Goal: Task Accomplishment & Management: Manage account settings

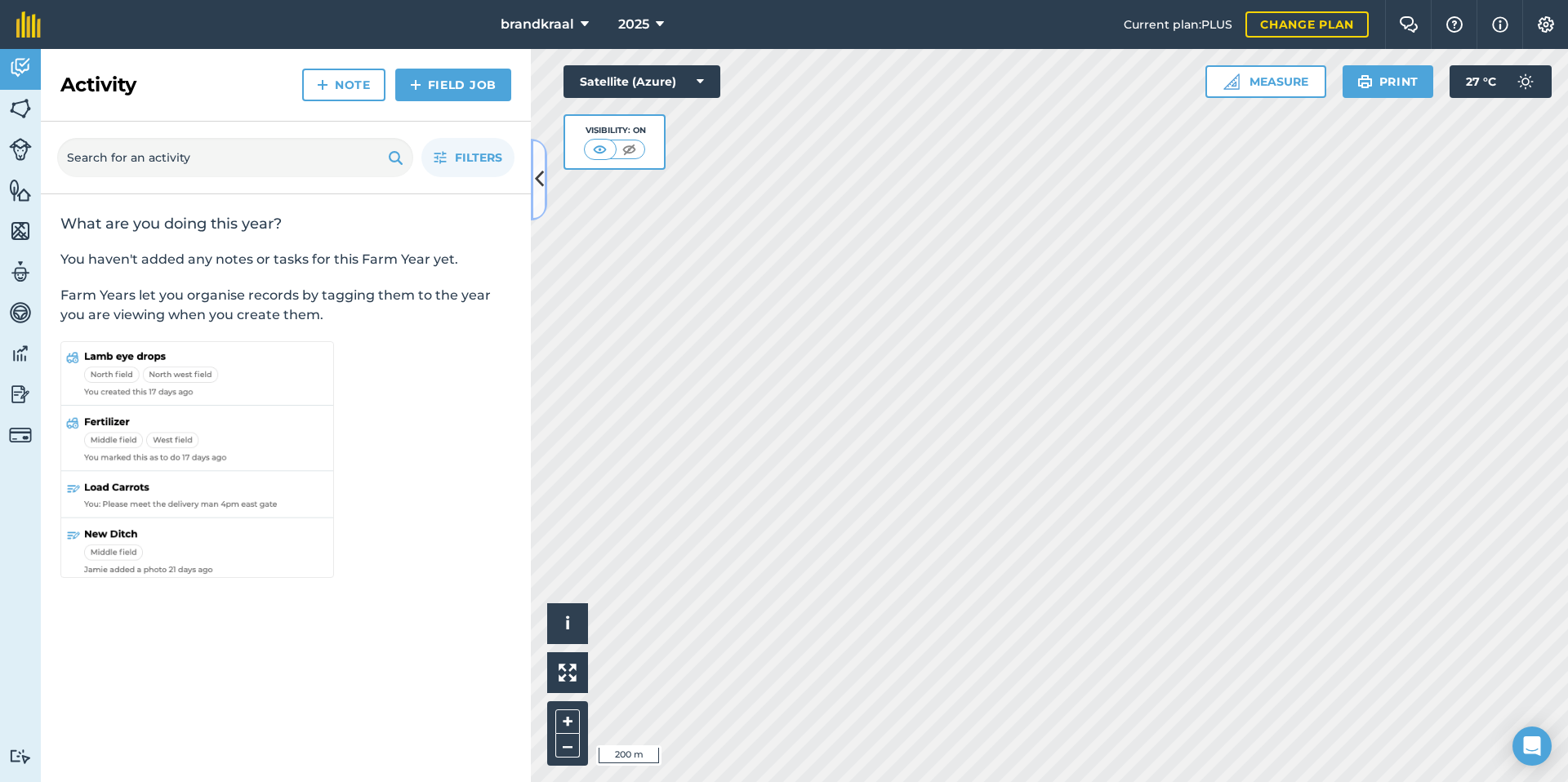
click at [538, 200] on button at bounding box center [539, 180] width 16 height 82
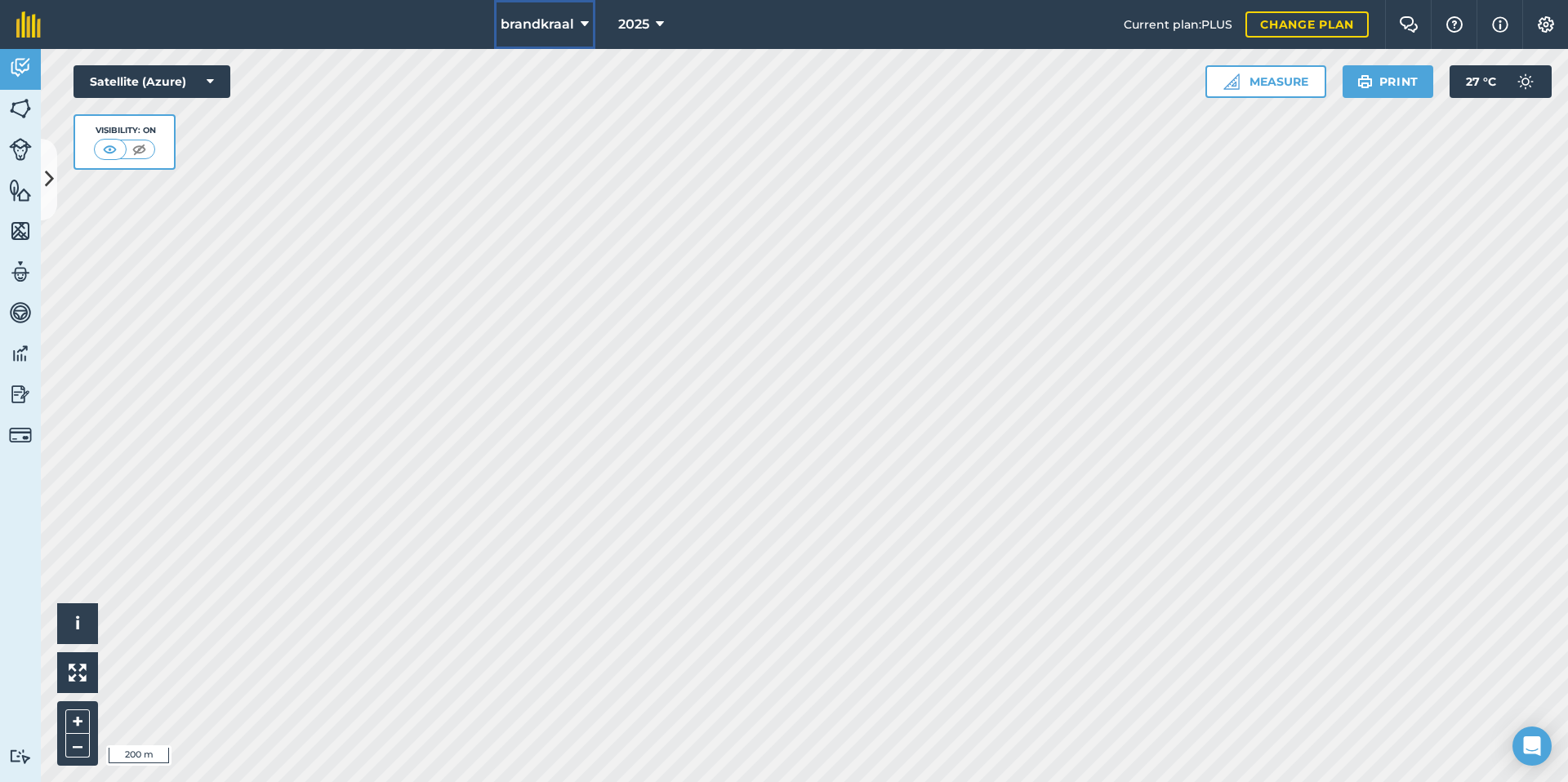
click at [544, 26] on span "brandkraal" at bounding box center [537, 25] width 74 height 20
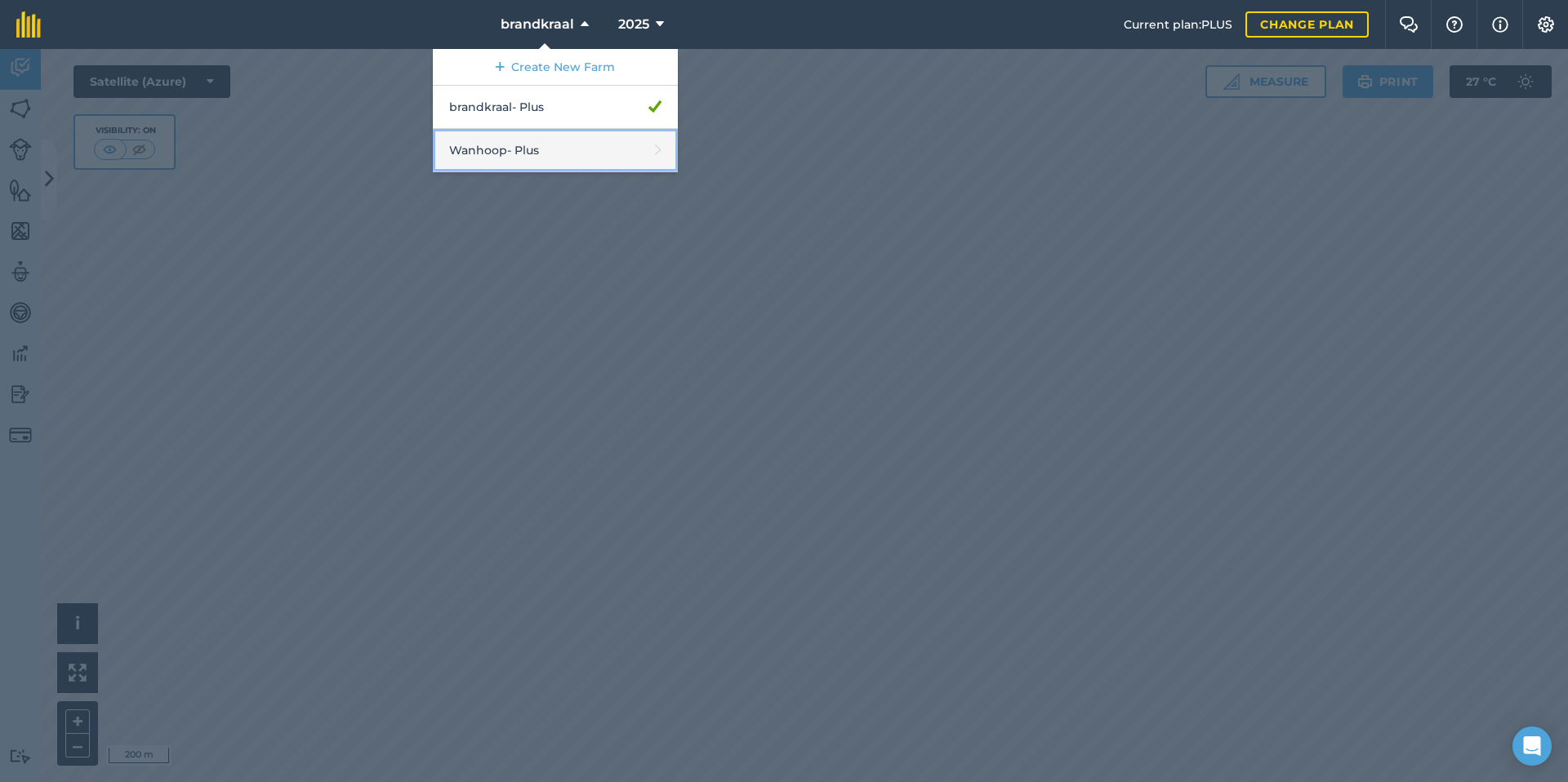
click at [542, 147] on link "Wanhoop - Plus" at bounding box center [556, 150] width 245 height 44
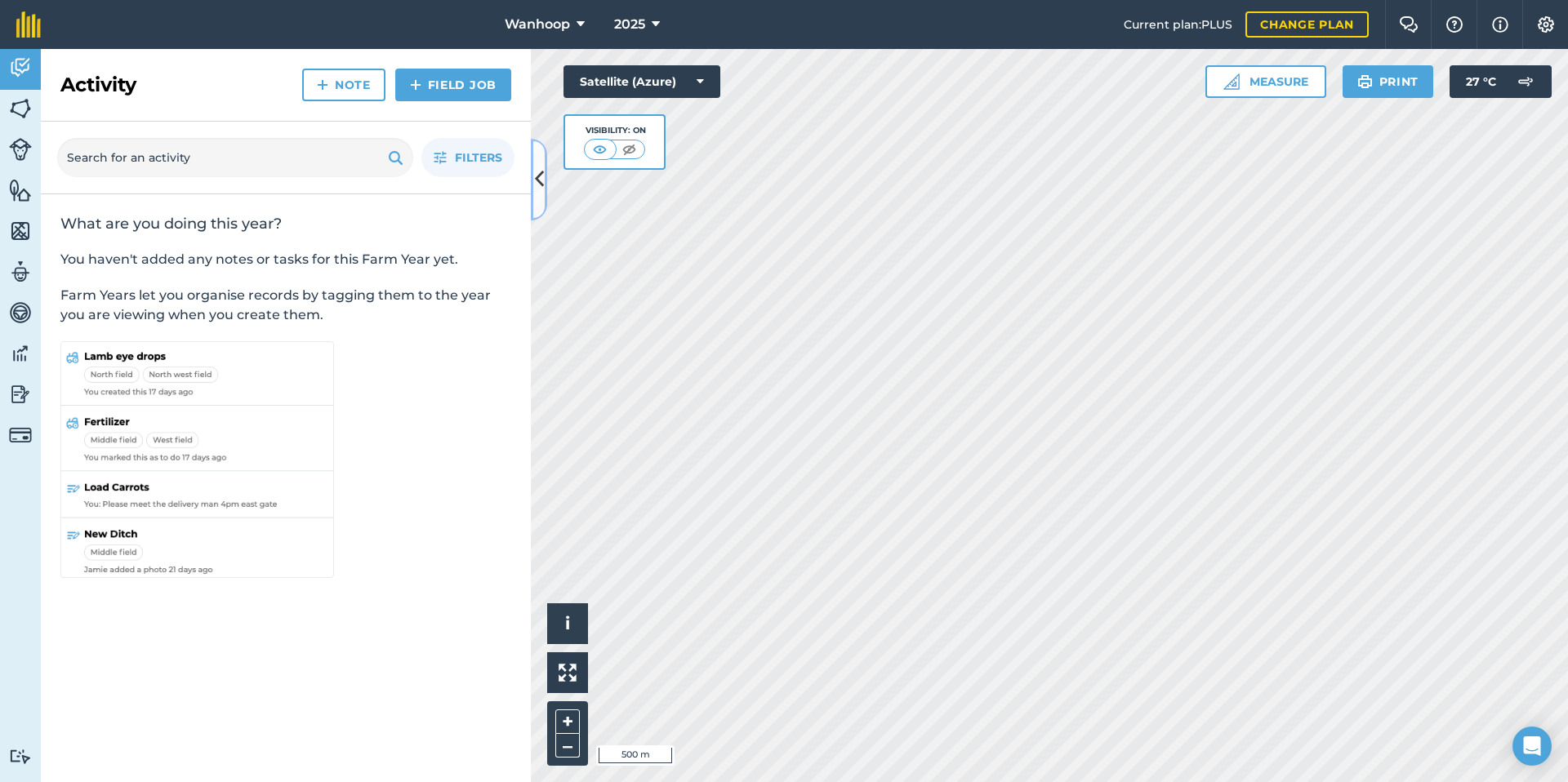
click at [536, 173] on icon at bounding box center [540, 180] width 9 height 28
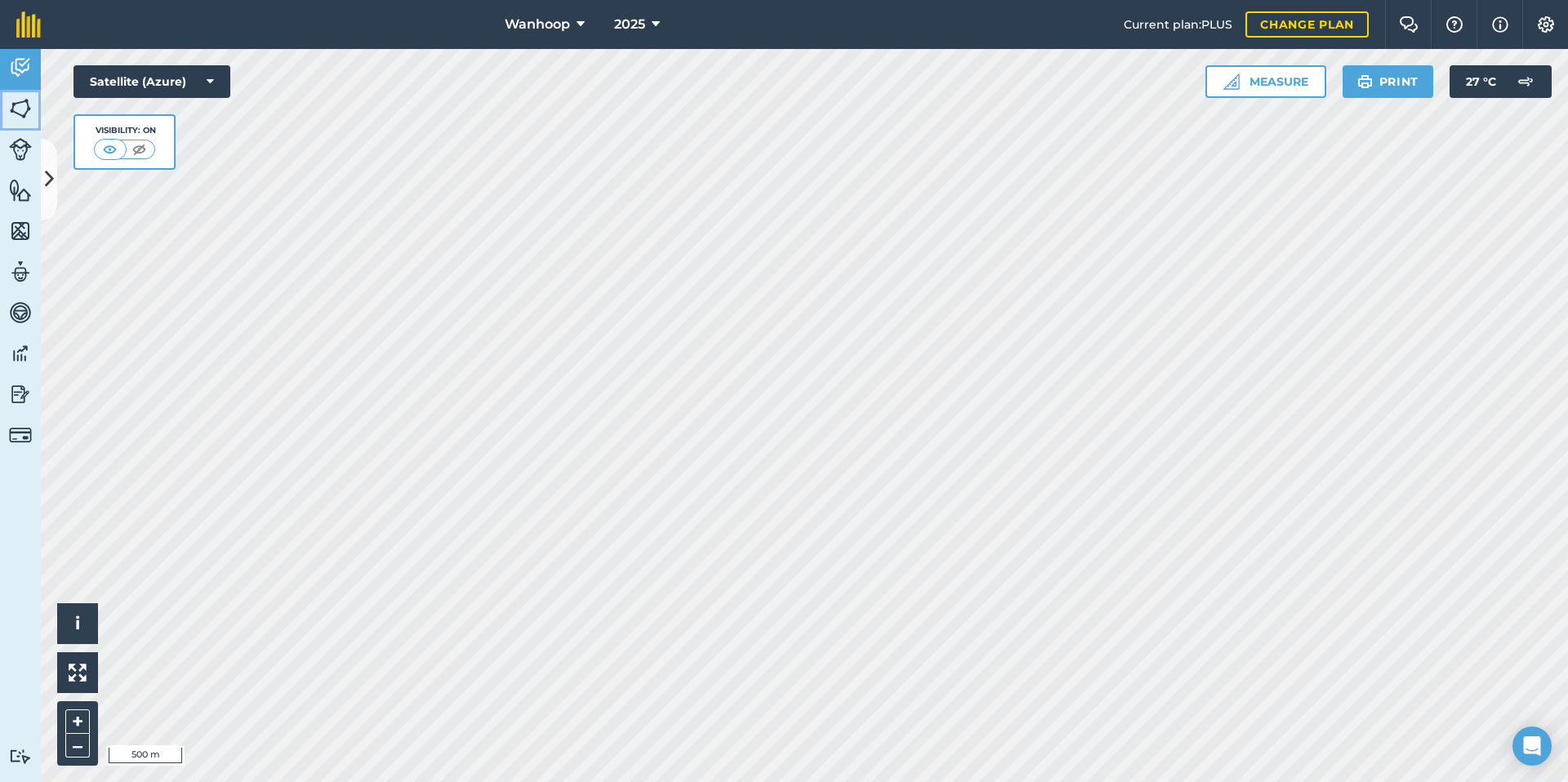
click at [25, 111] on img at bounding box center [20, 108] width 23 height 25
click at [16, 185] on img at bounding box center [20, 190] width 23 height 25
click at [16, 223] on img at bounding box center [20, 231] width 23 height 25
click at [20, 273] on img at bounding box center [20, 272] width 23 height 25
click at [17, 310] on img at bounding box center [20, 313] width 23 height 25
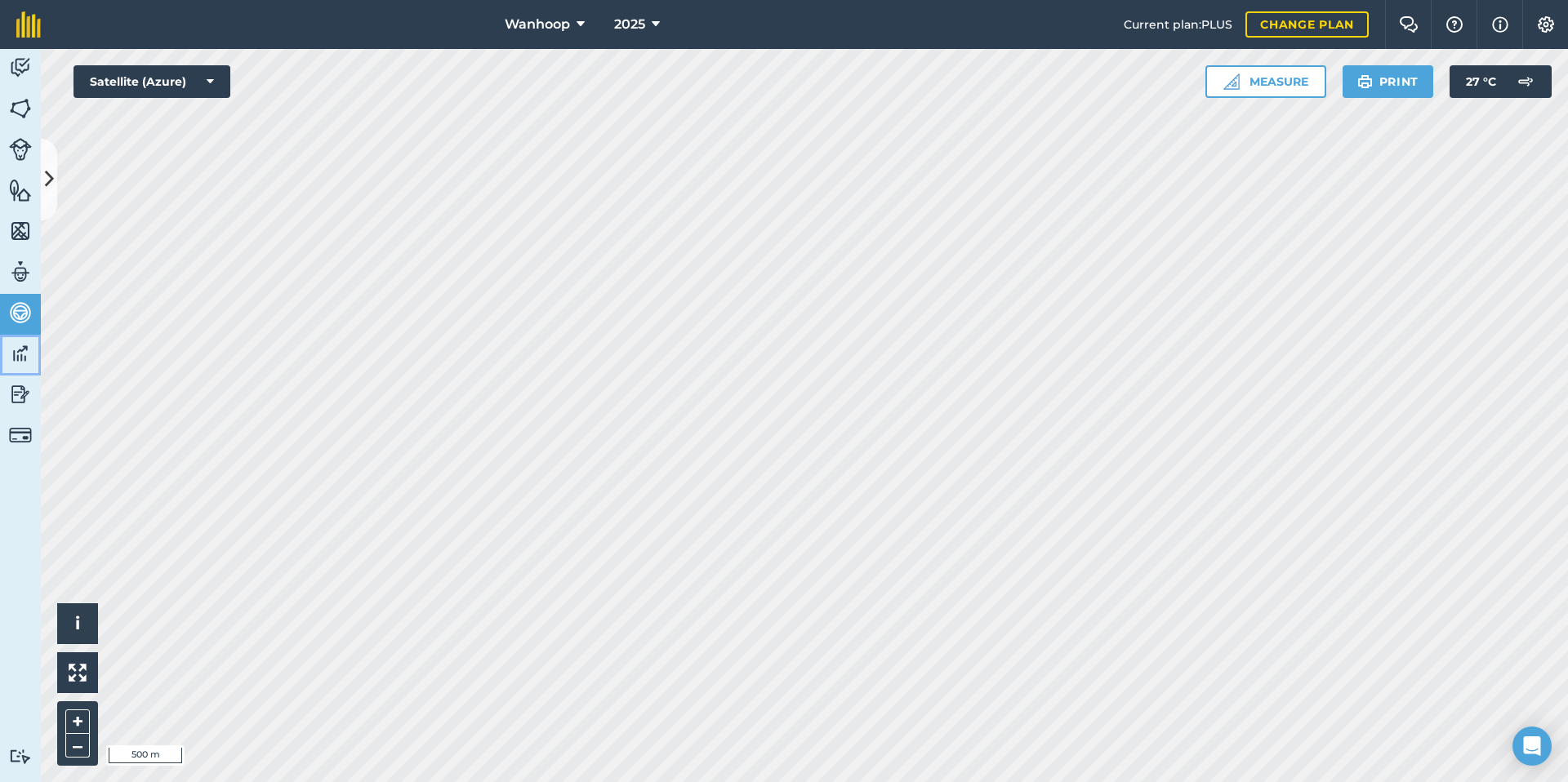
click at [17, 355] on img at bounding box center [20, 354] width 23 height 25
click at [18, 396] on img at bounding box center [20, 395] width 23 height 25
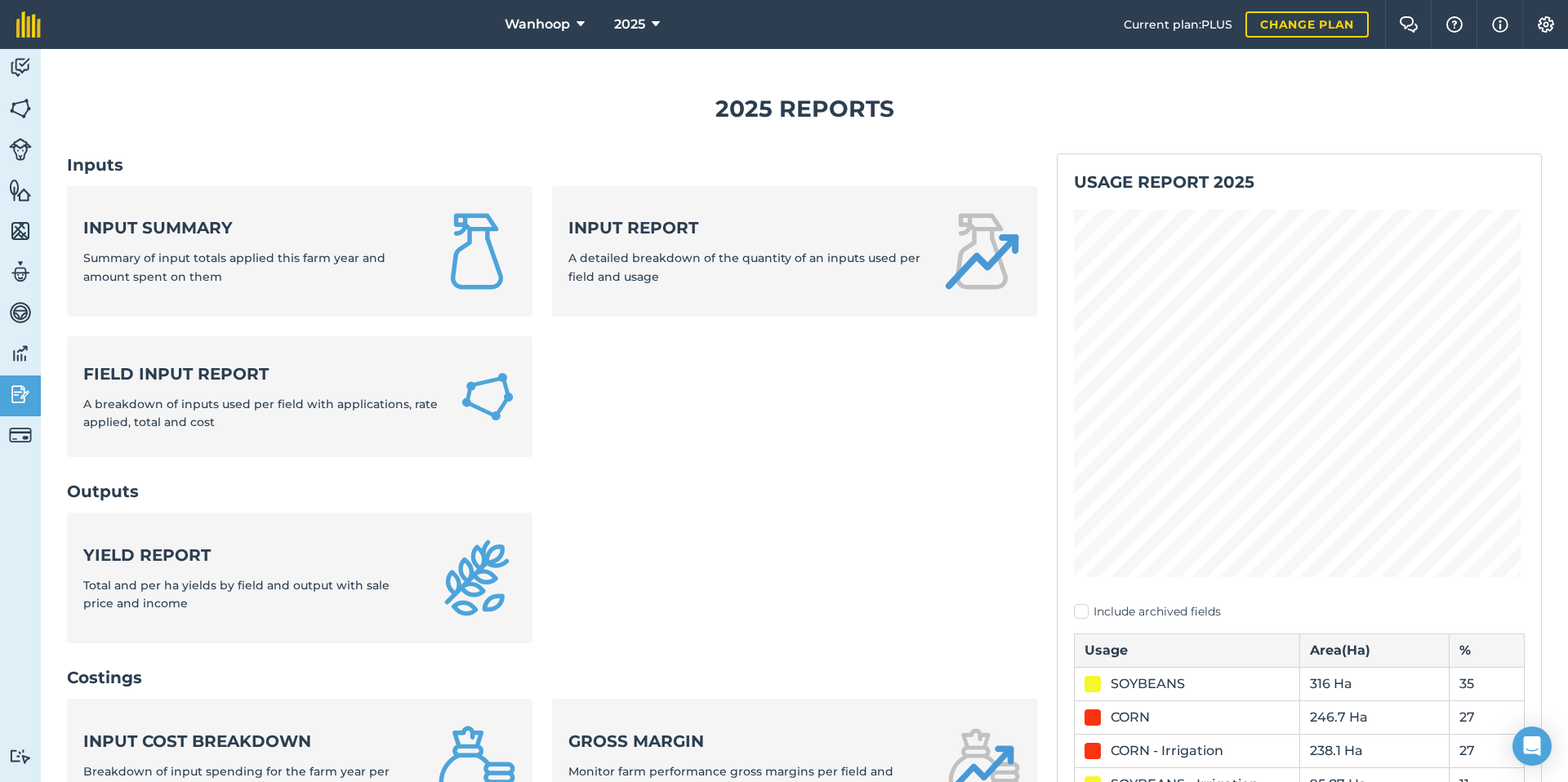
scroll to position [505, 0]
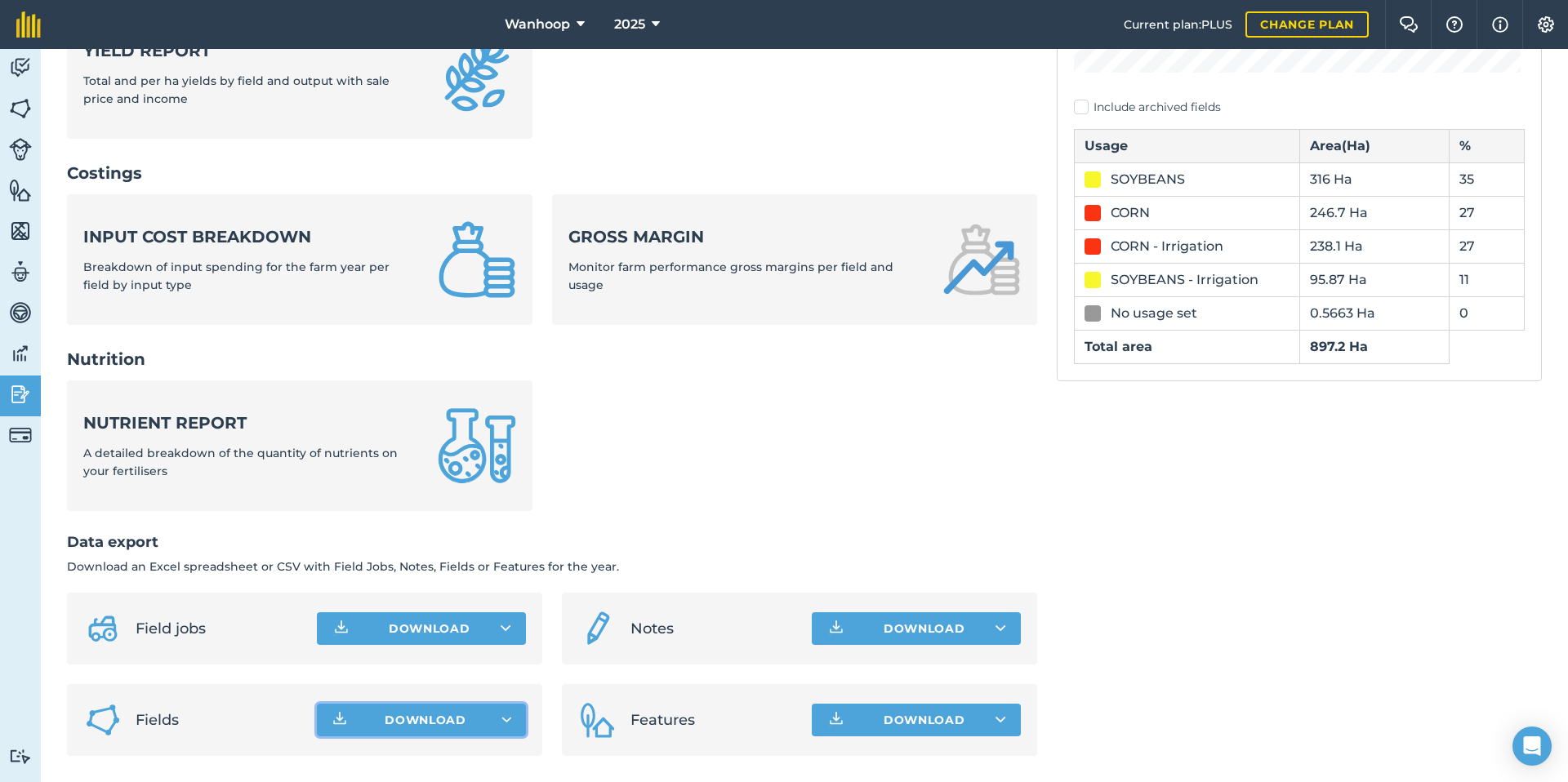
click at [422, 727] on span "Download" at bounding box center [426, 720] width 82 height 16
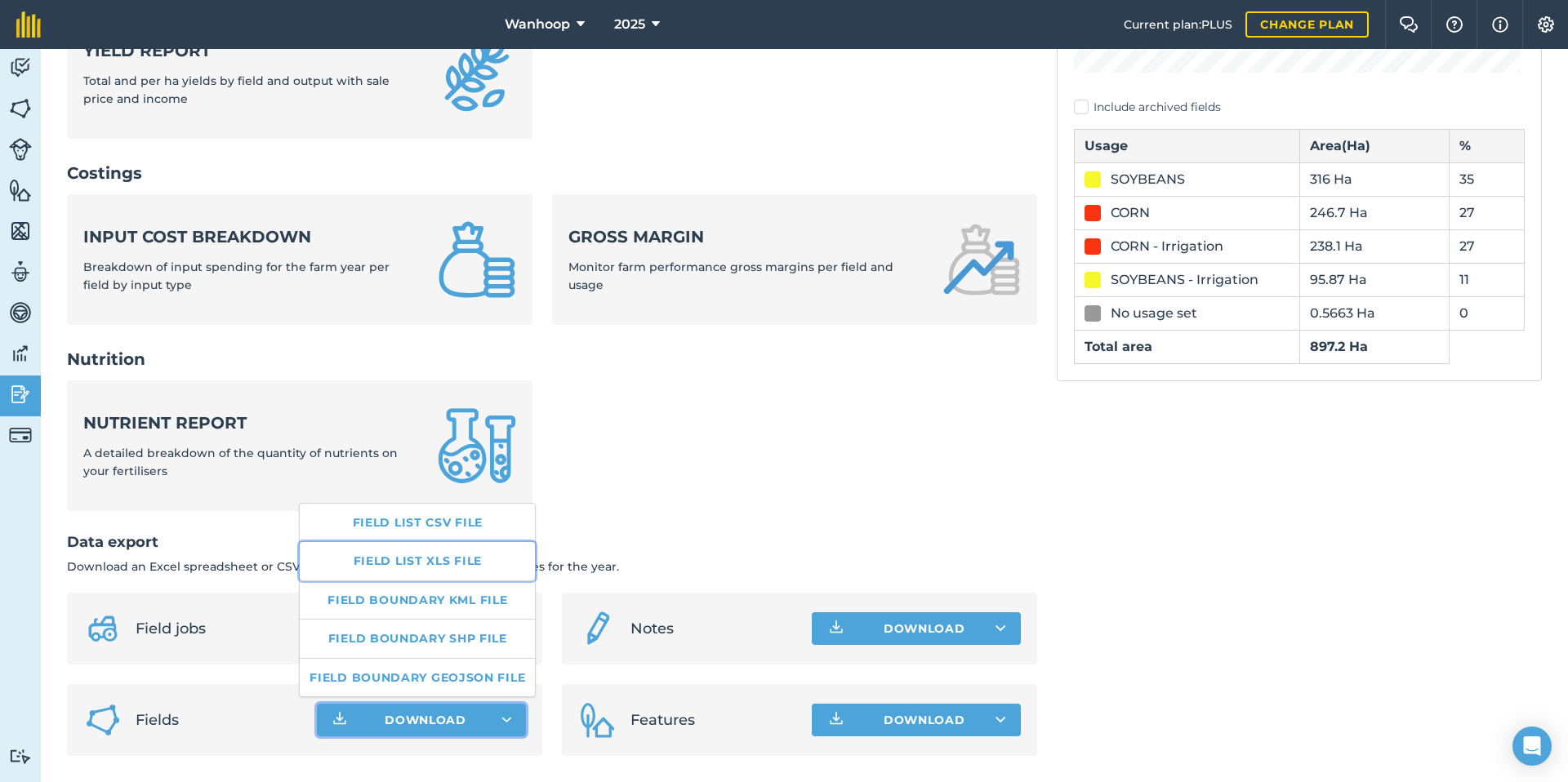
click at [458, 563] on link "Field list XLS file" at bounding box center [417, 561] width 236 height 37
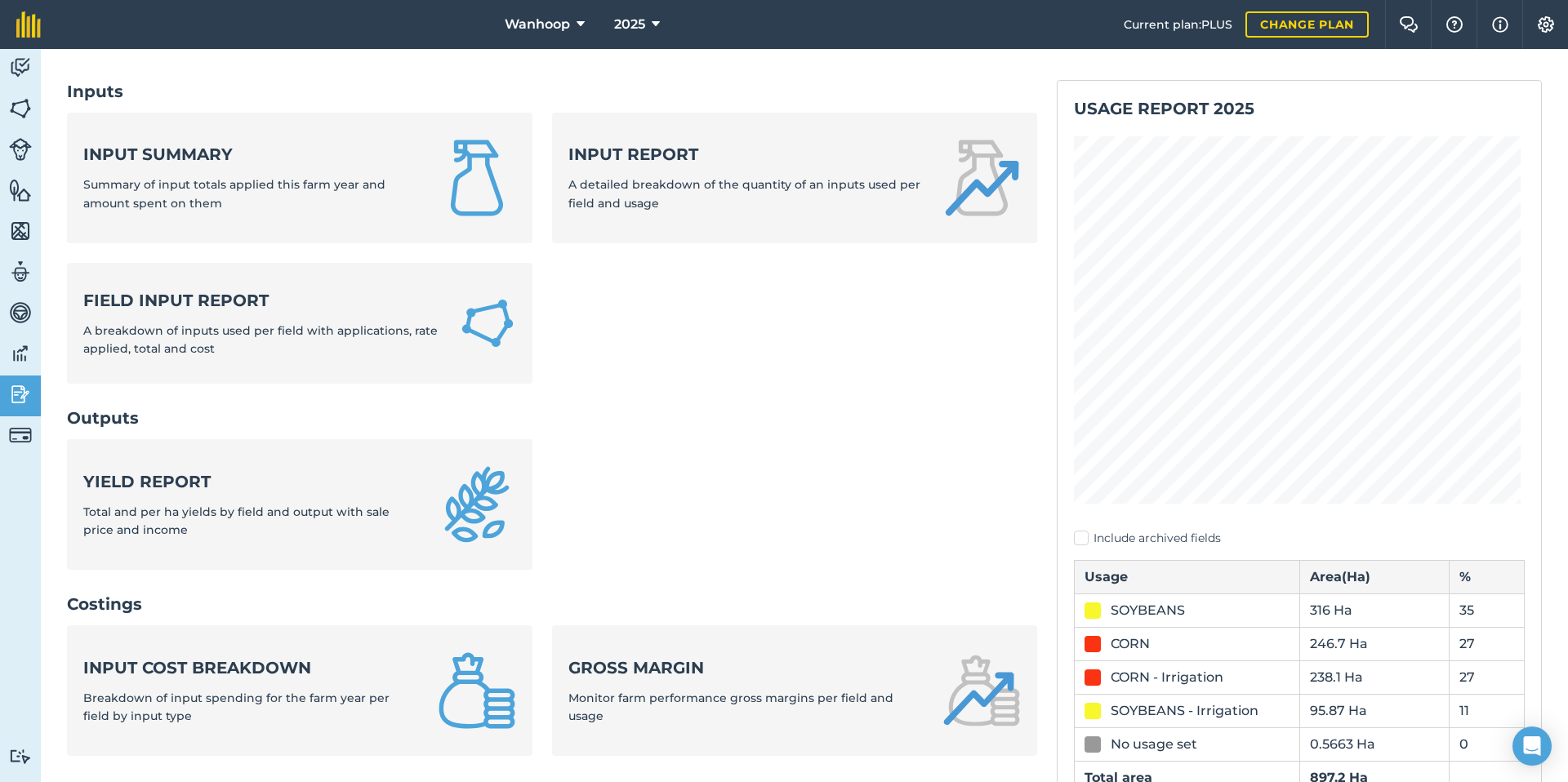
scroll to position [0, 0]
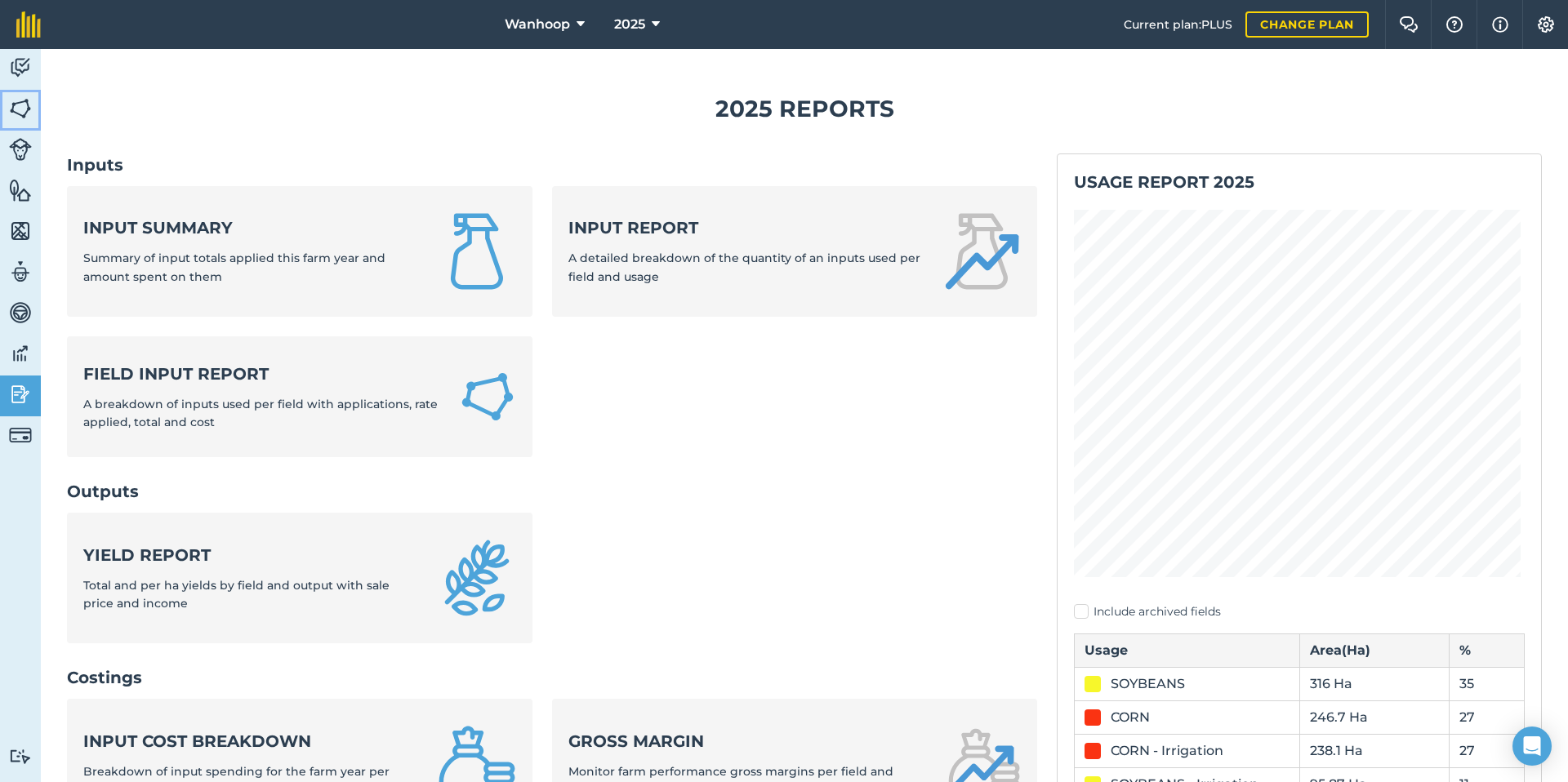
click at [15, 107] on img at bounding box center [20, 108] width 23 height 25
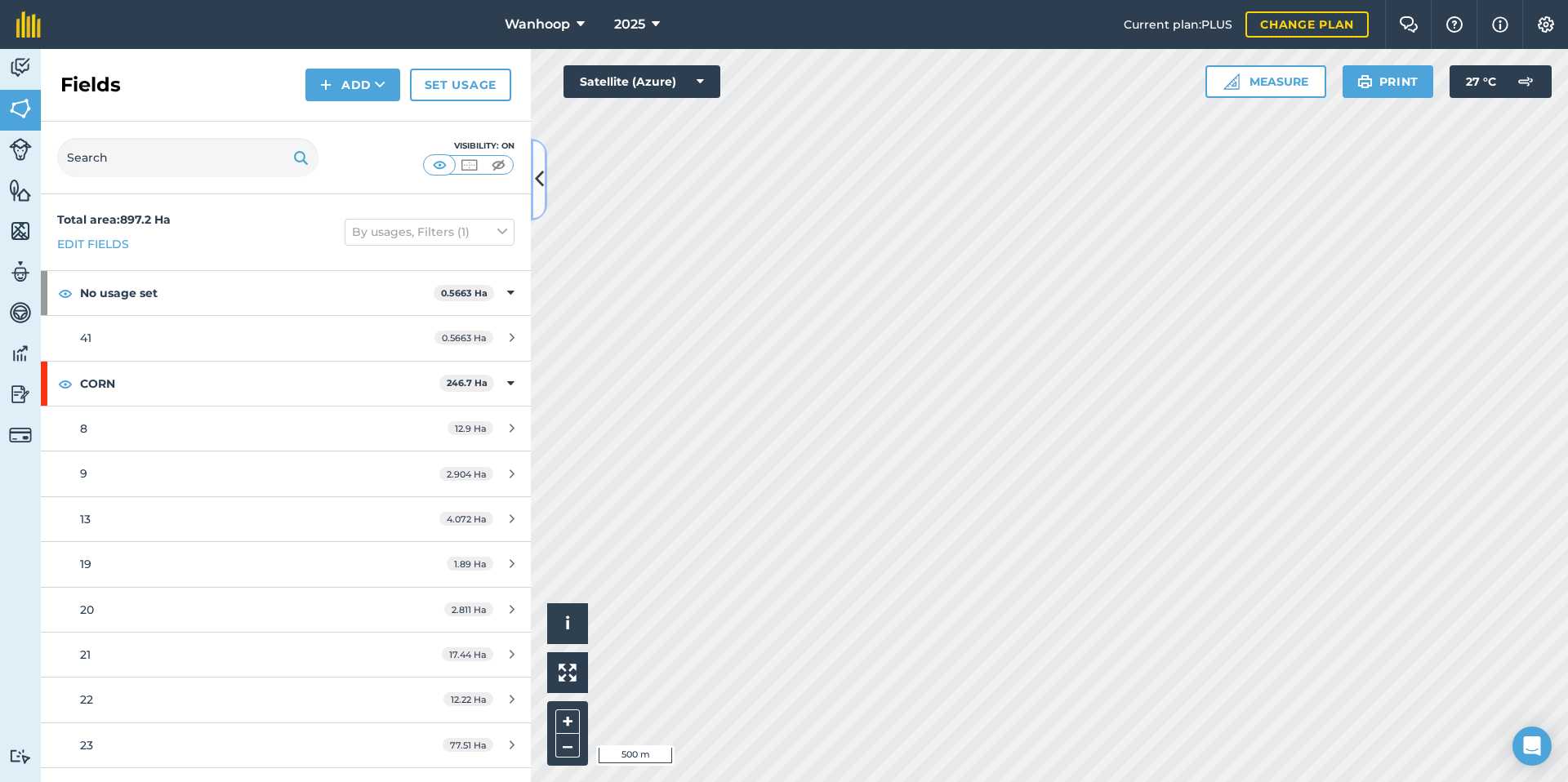
click at [540, 173] on icon at bounding box center [540, 180] width 9 height 28
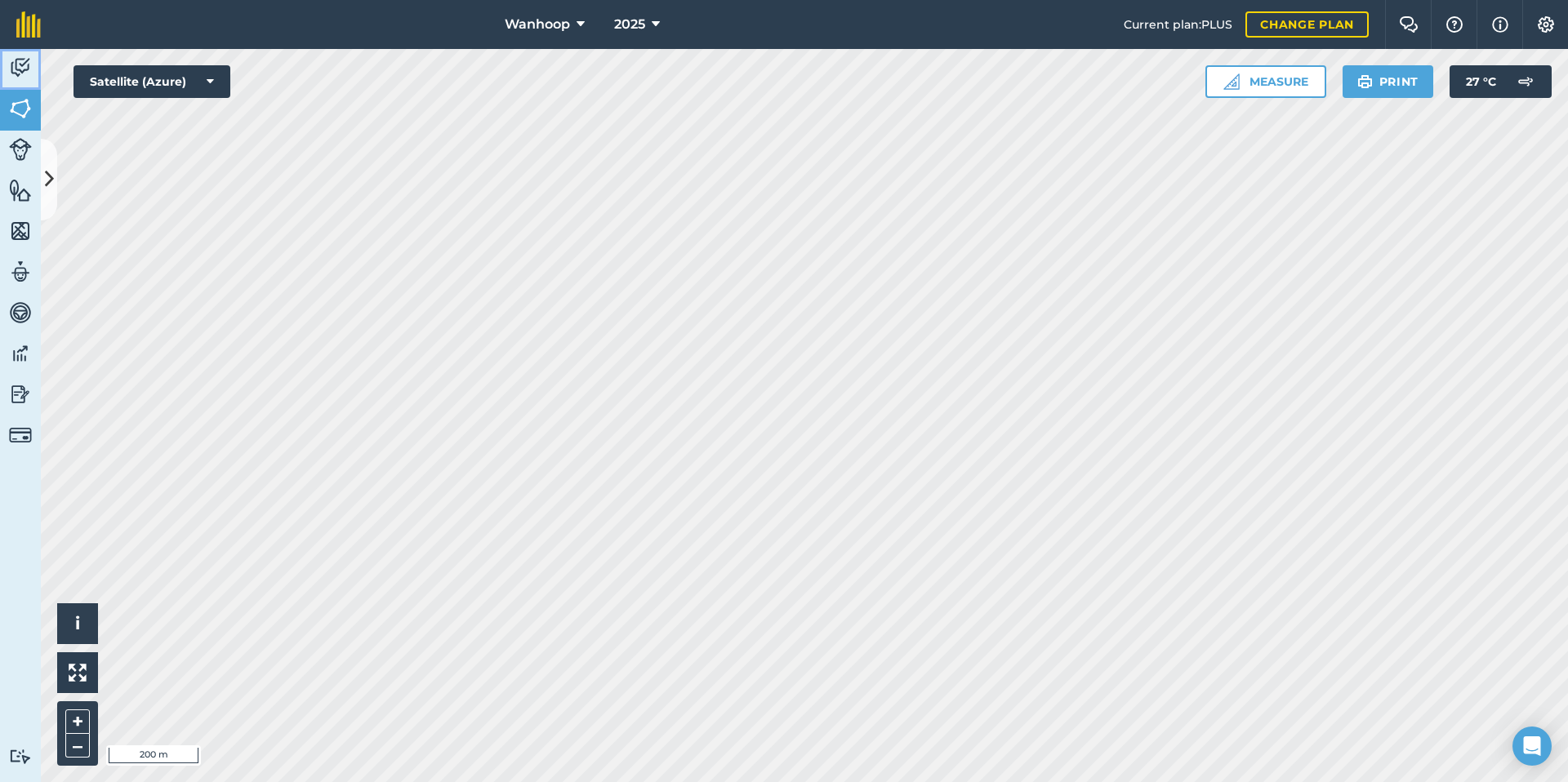
click at [13, 68] on img at bounding box center [20, 68] width 23 height 25
click at [16, 112] on img at bounding box center [20, 108] width 23 height 25
click at [1540, 25] on img at bounding box center [1546, 24] width 20 height 16
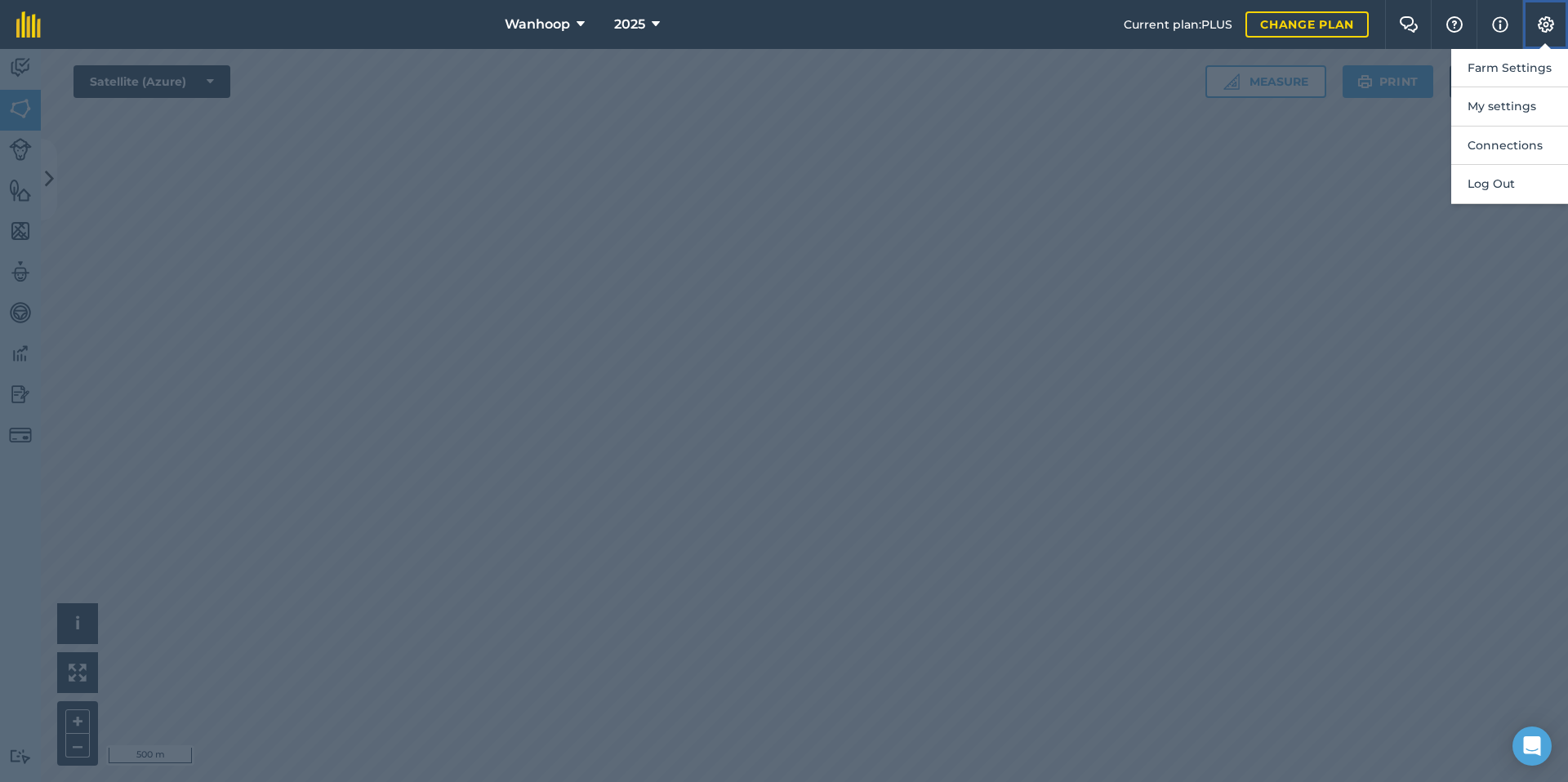
click at [1540, 21] on img at bounding box center [1546, 24] width 20 height 16
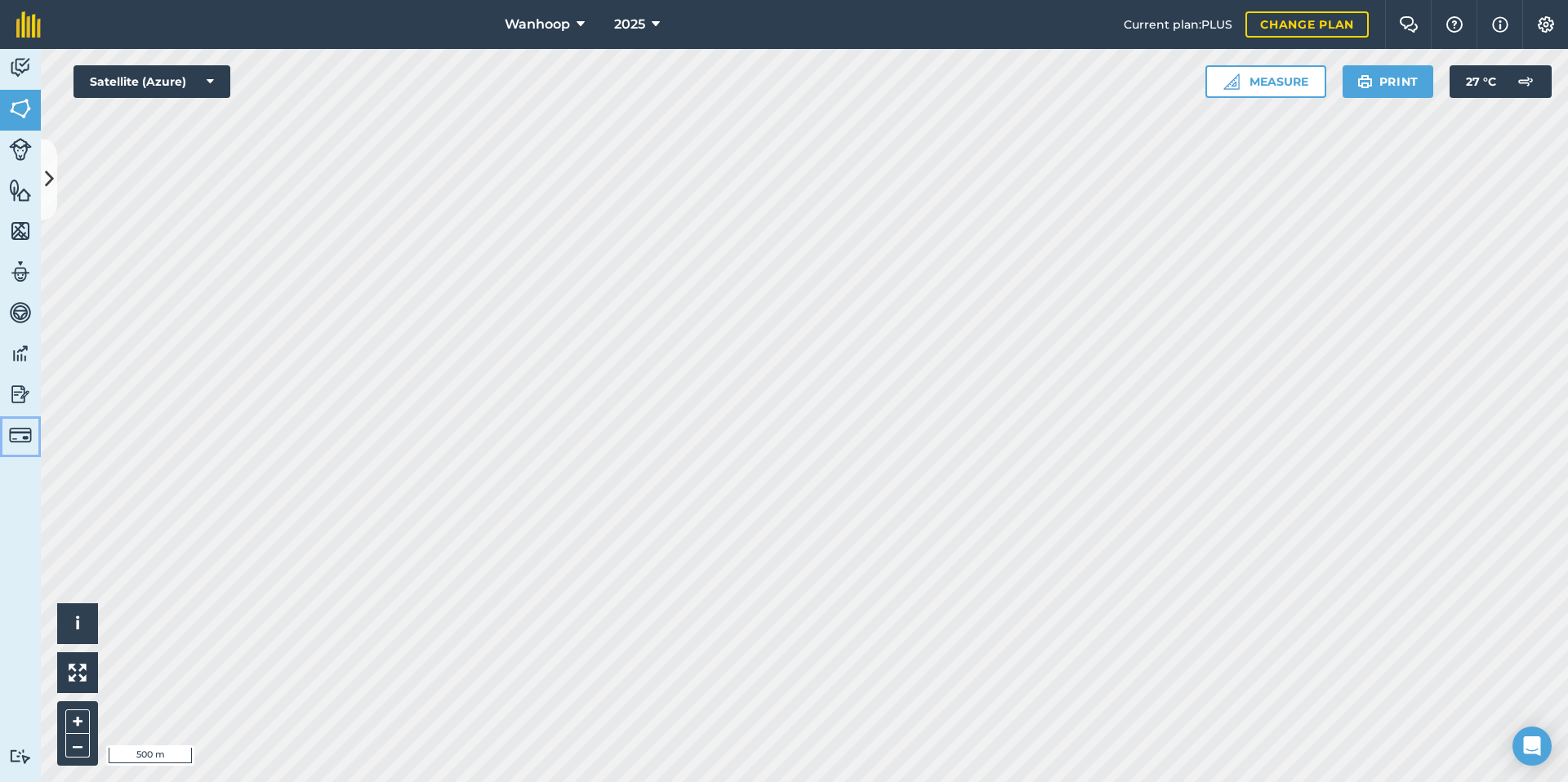
click at [27, 434] on img at bounding box center [20, 435] width 23 height 23
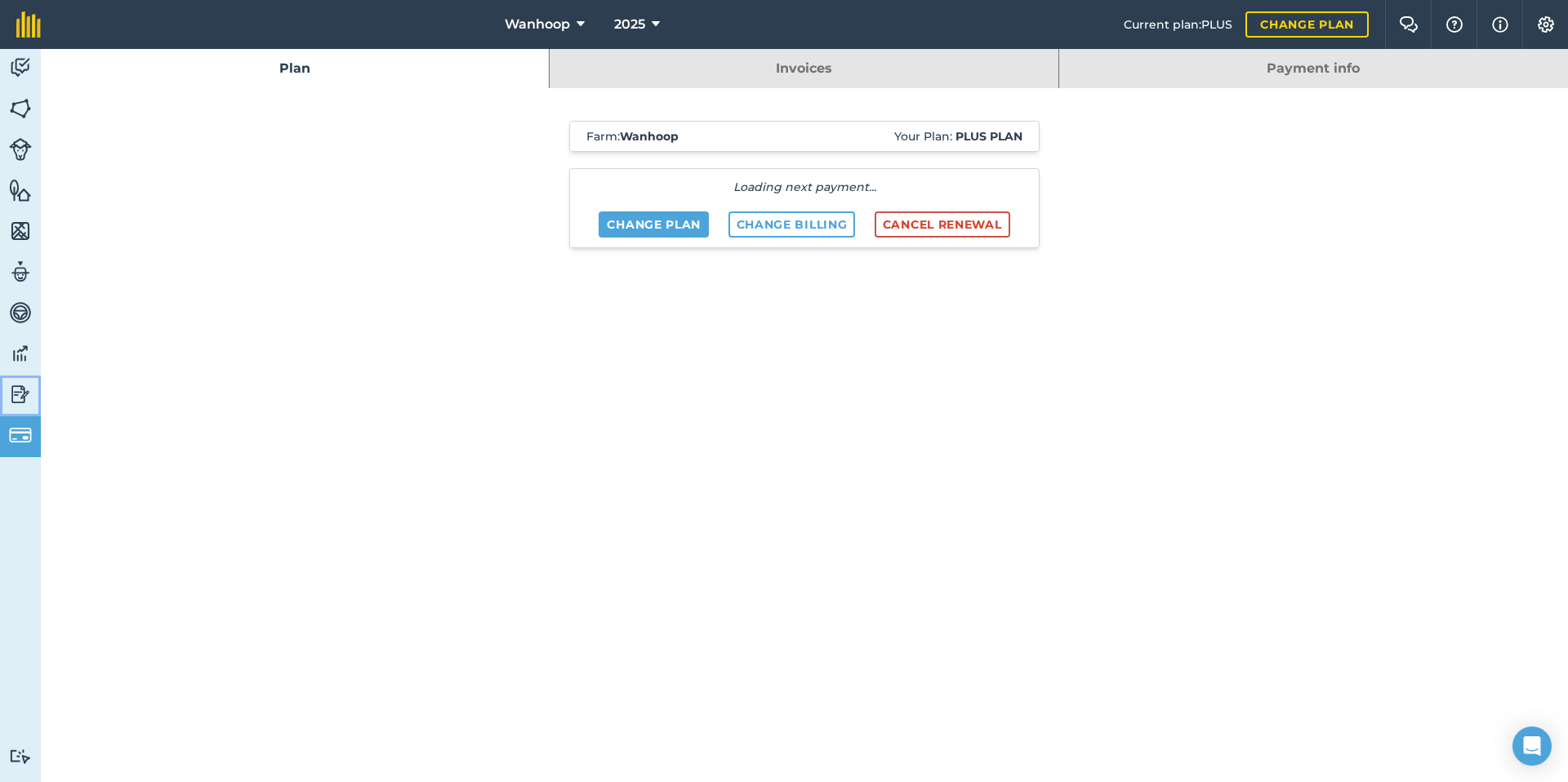
click at [12, 395] on img at bounding box center [20, 395] width 23 height 25
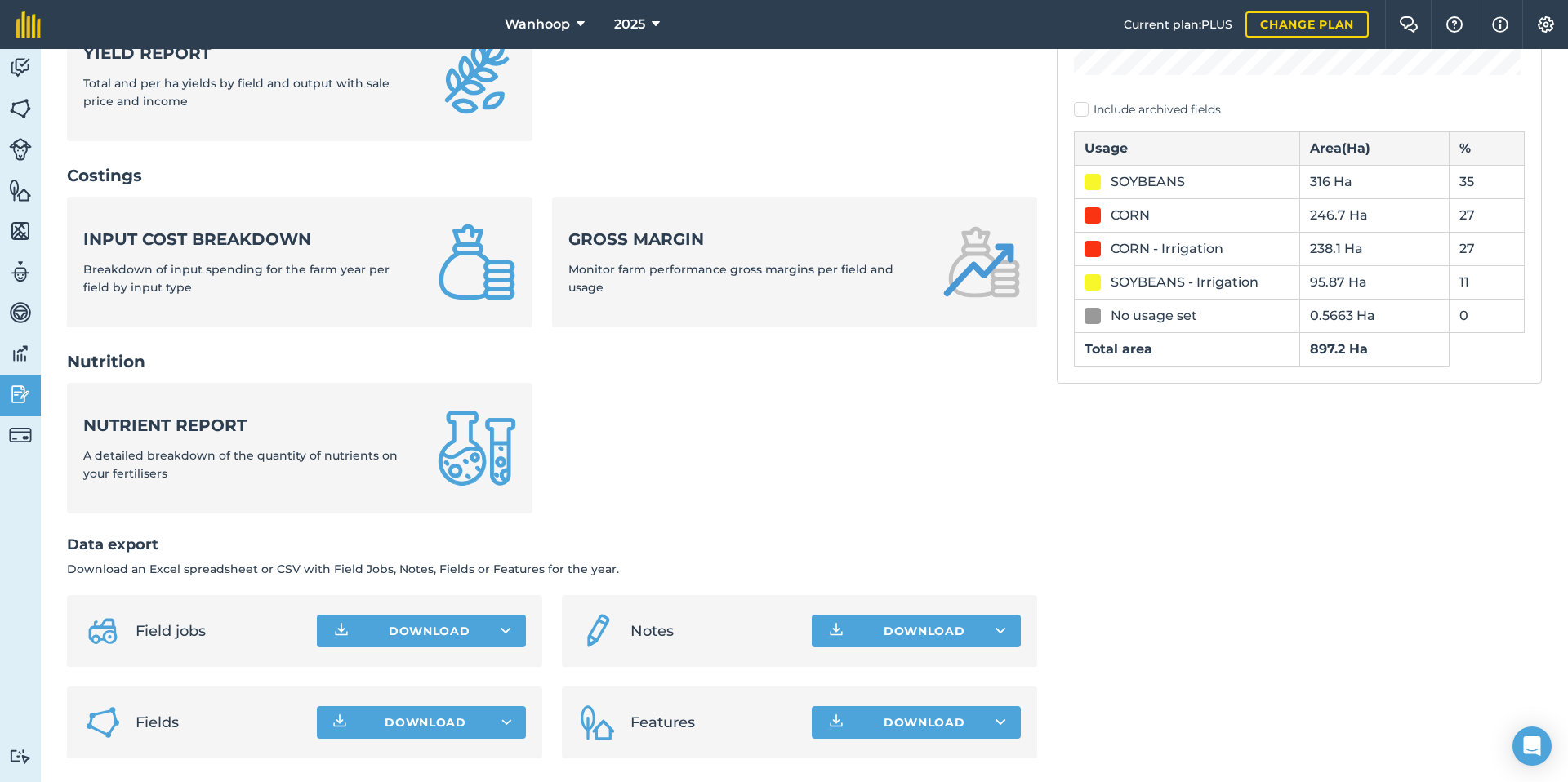
scroll to position [505, 0]
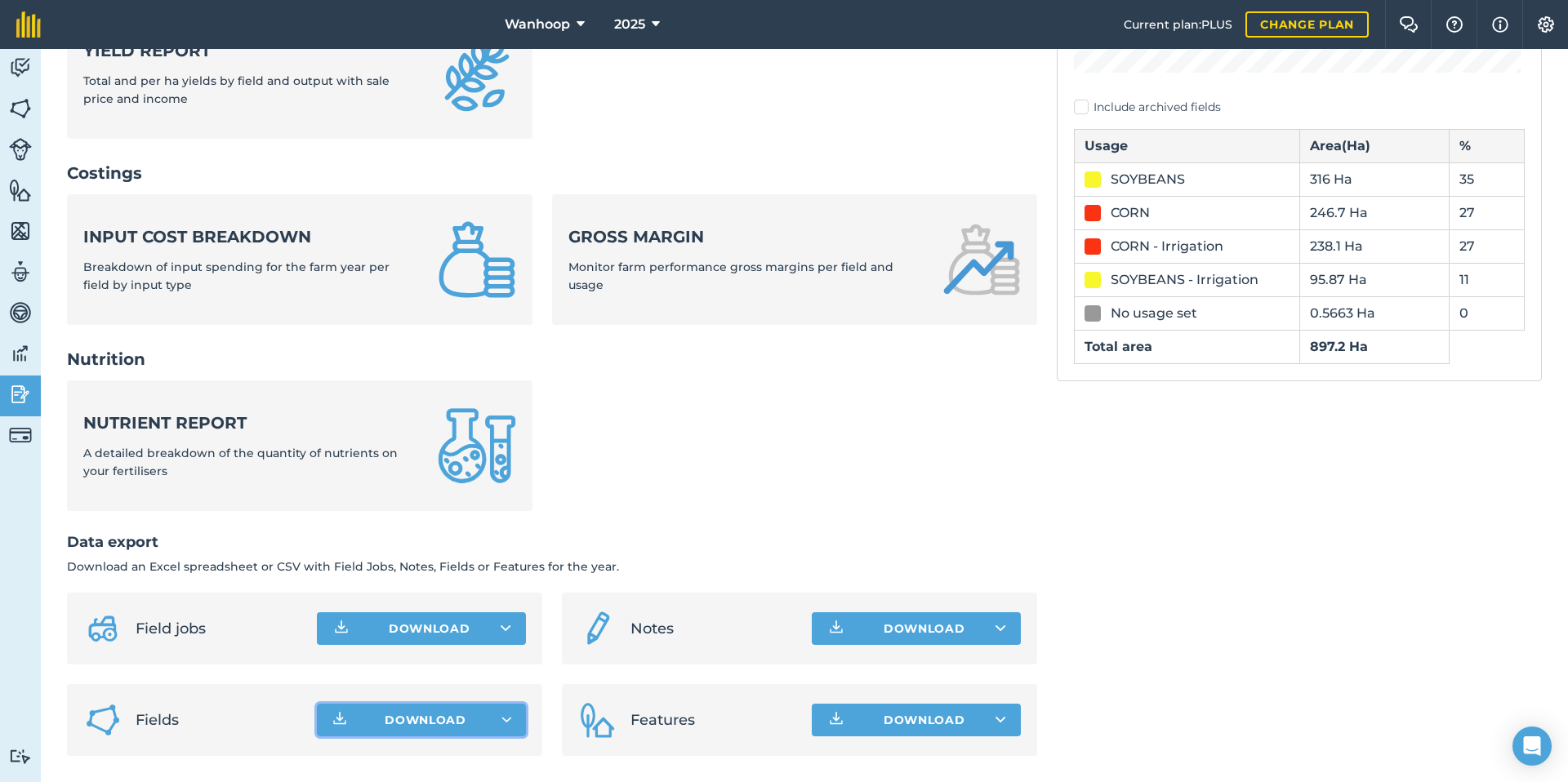
click at [470, 716] on button "Download" at bounding box center [420, 720] width 209 height 33
click at [18, 114] on img at bounding box center [20, 108] width 23 height 25
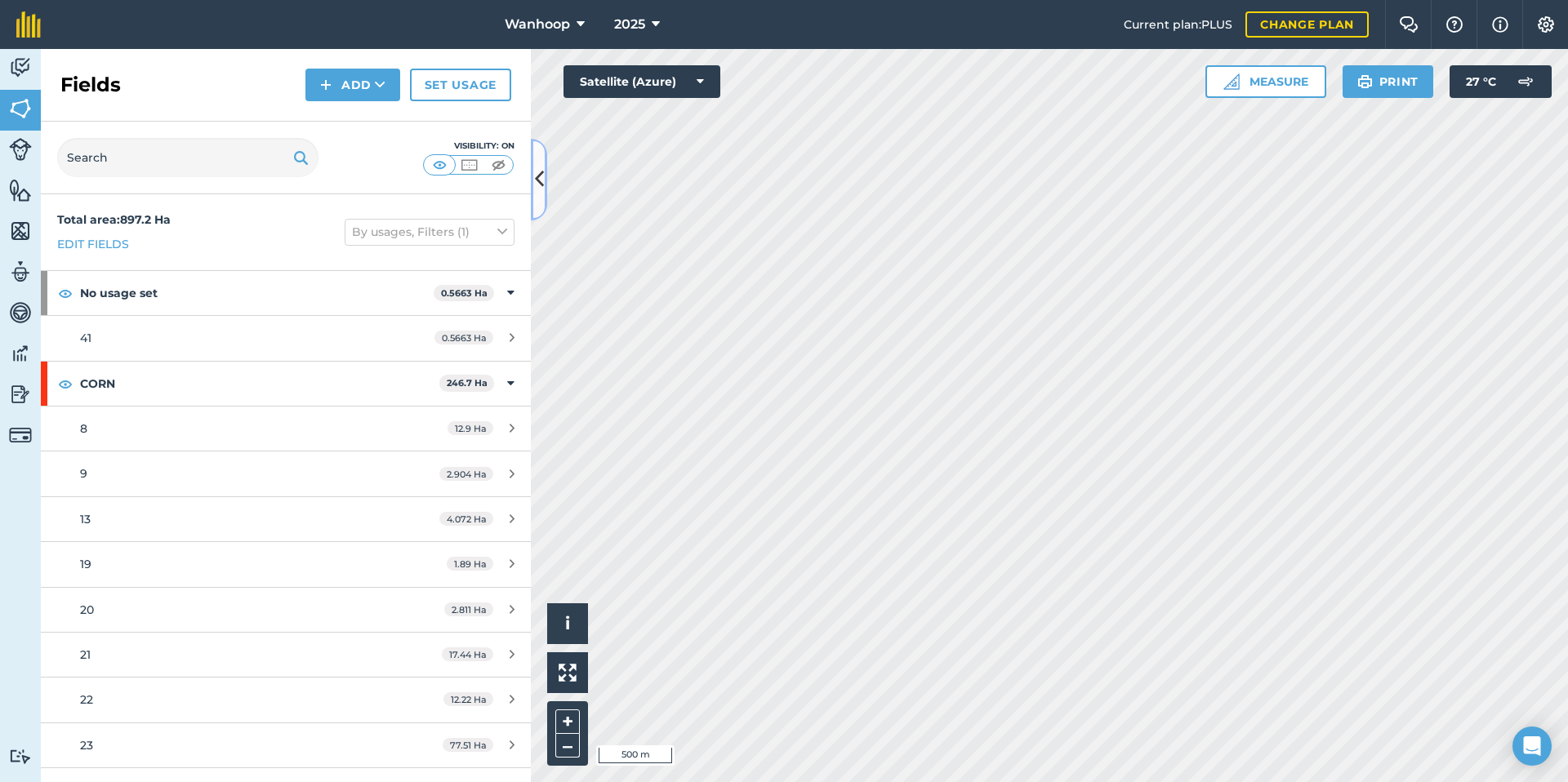
click at [543, 177] on icon at bounding box center [540, 180] width 9 height 28
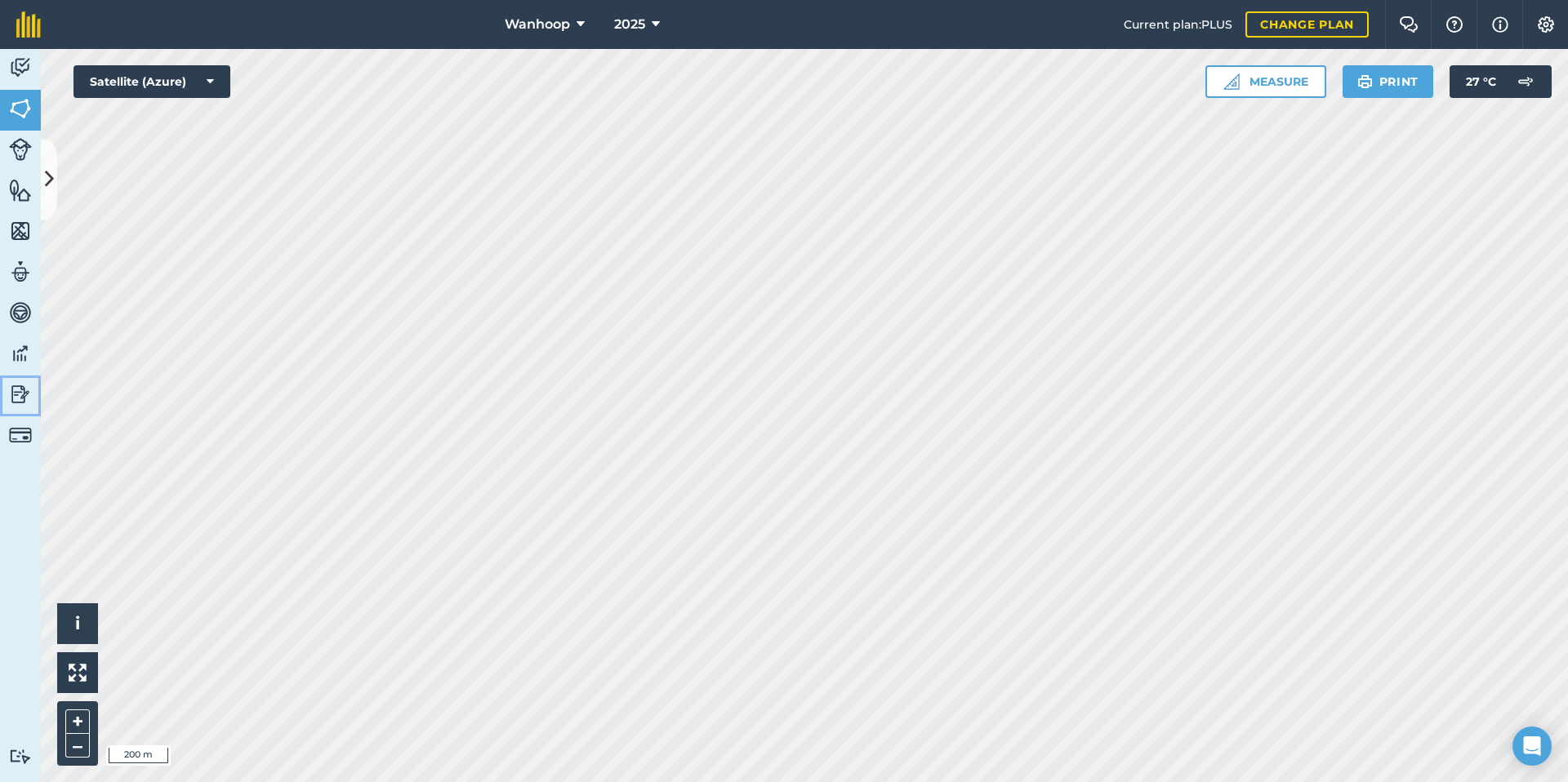
click at [15, 392] on img at bounding box center [20, 395] width 23 height 25
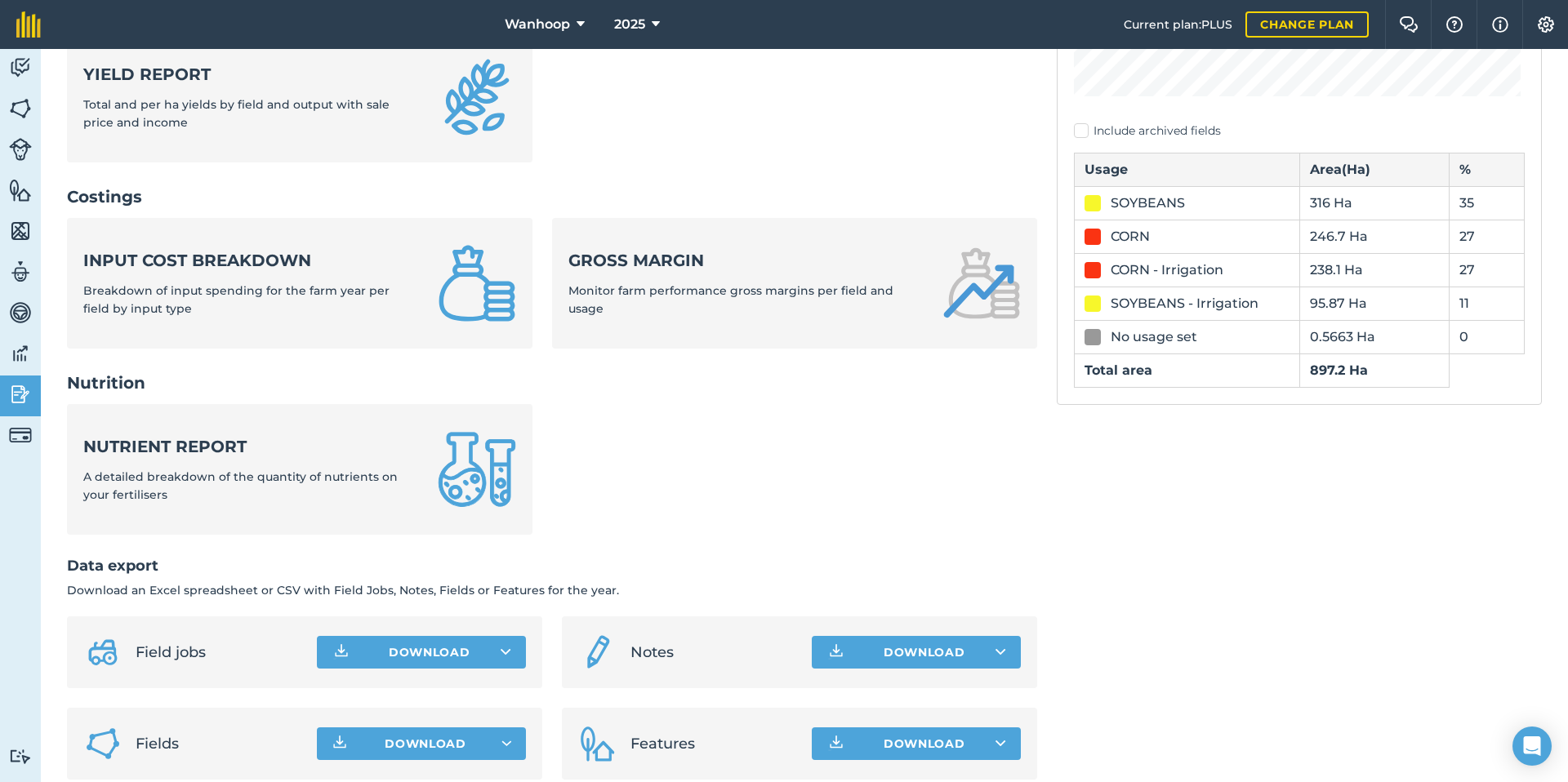
scroll to position [489, 0]
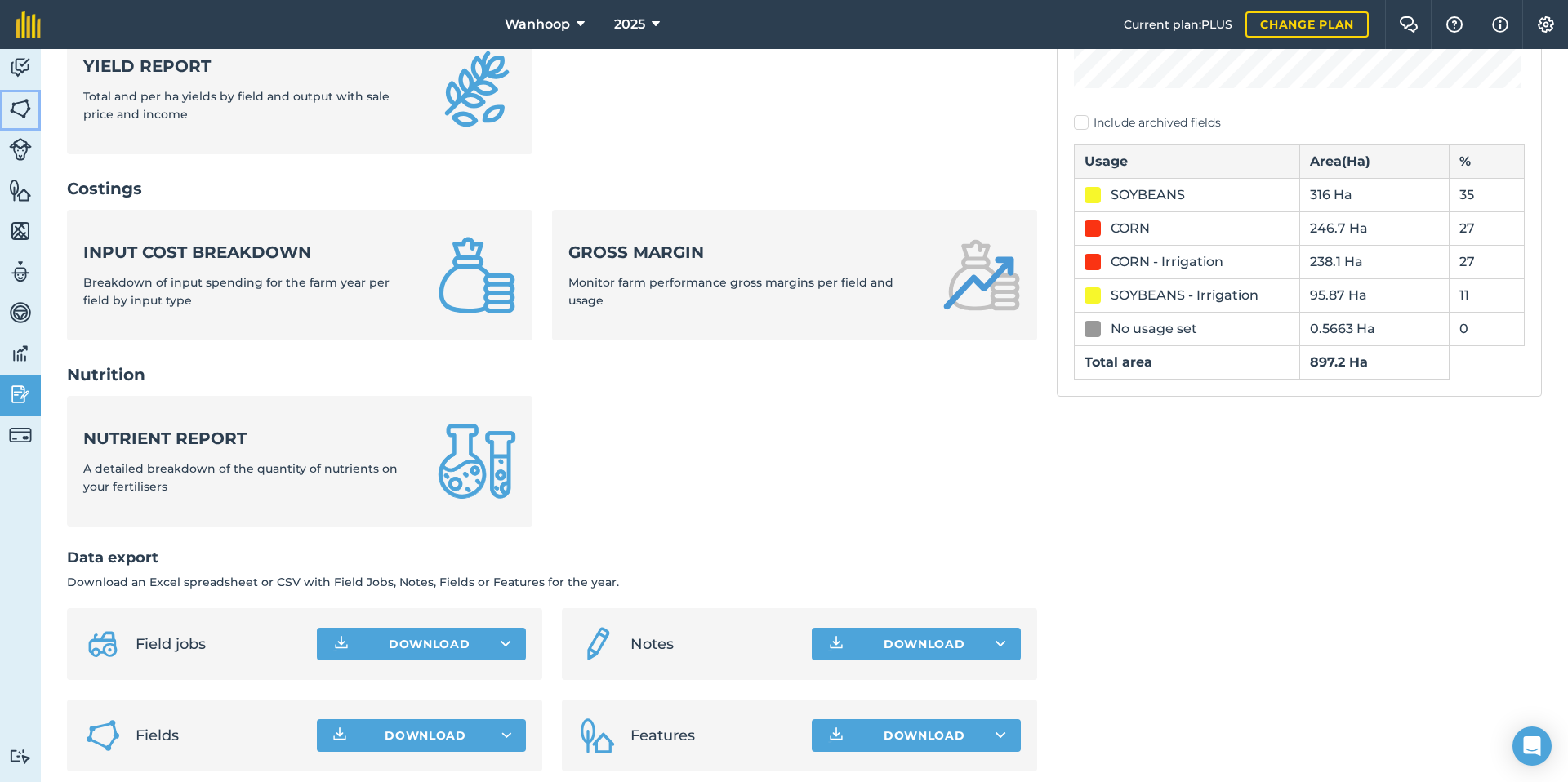
click at [20, 106] on img at bounding box center [20, 108] width 23 height 25
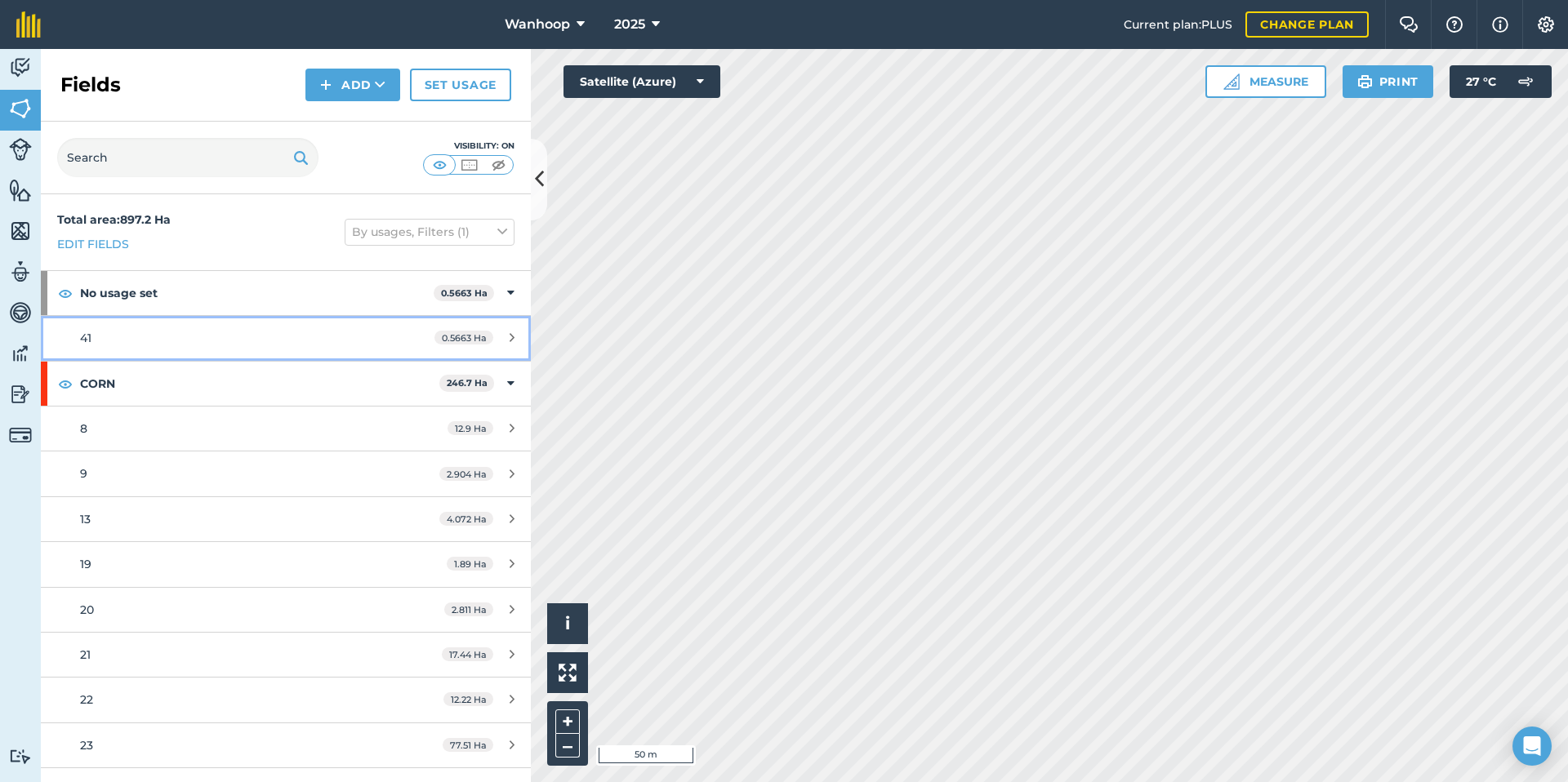
click at [90, 337] on span "41" at bounding box center [85, 338] width 12 height 15
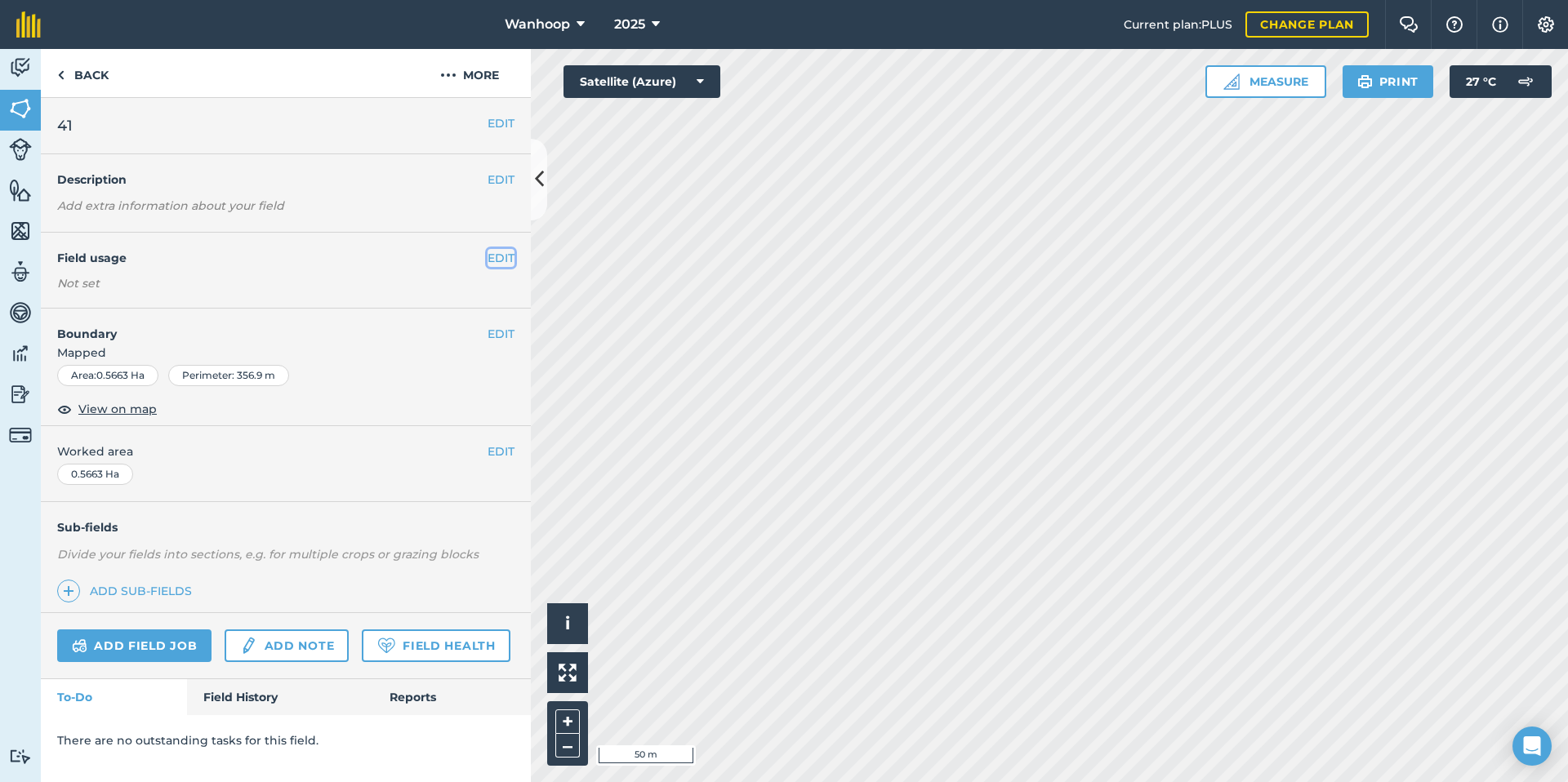
click at [501, 256] on button "EDIT" at bounding box center [501, 258] width 27 height 18
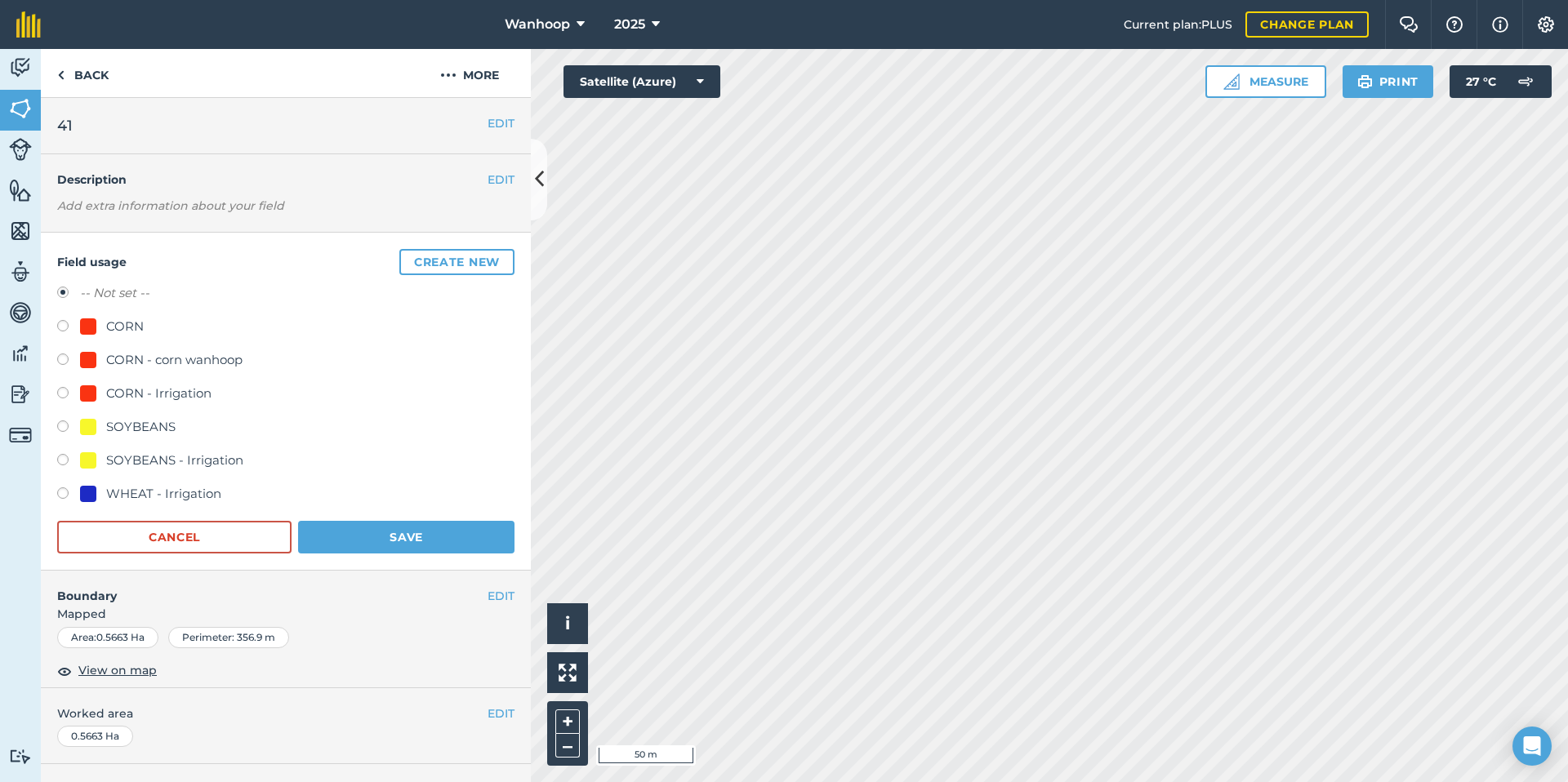
click at [63, 327] on label at bounding box center [68, 328] width 23 height 16
radio input "true"
radio input "false"
click at [397, 533] on button "Save" at bounding box center [405, 537] width 216 height 33
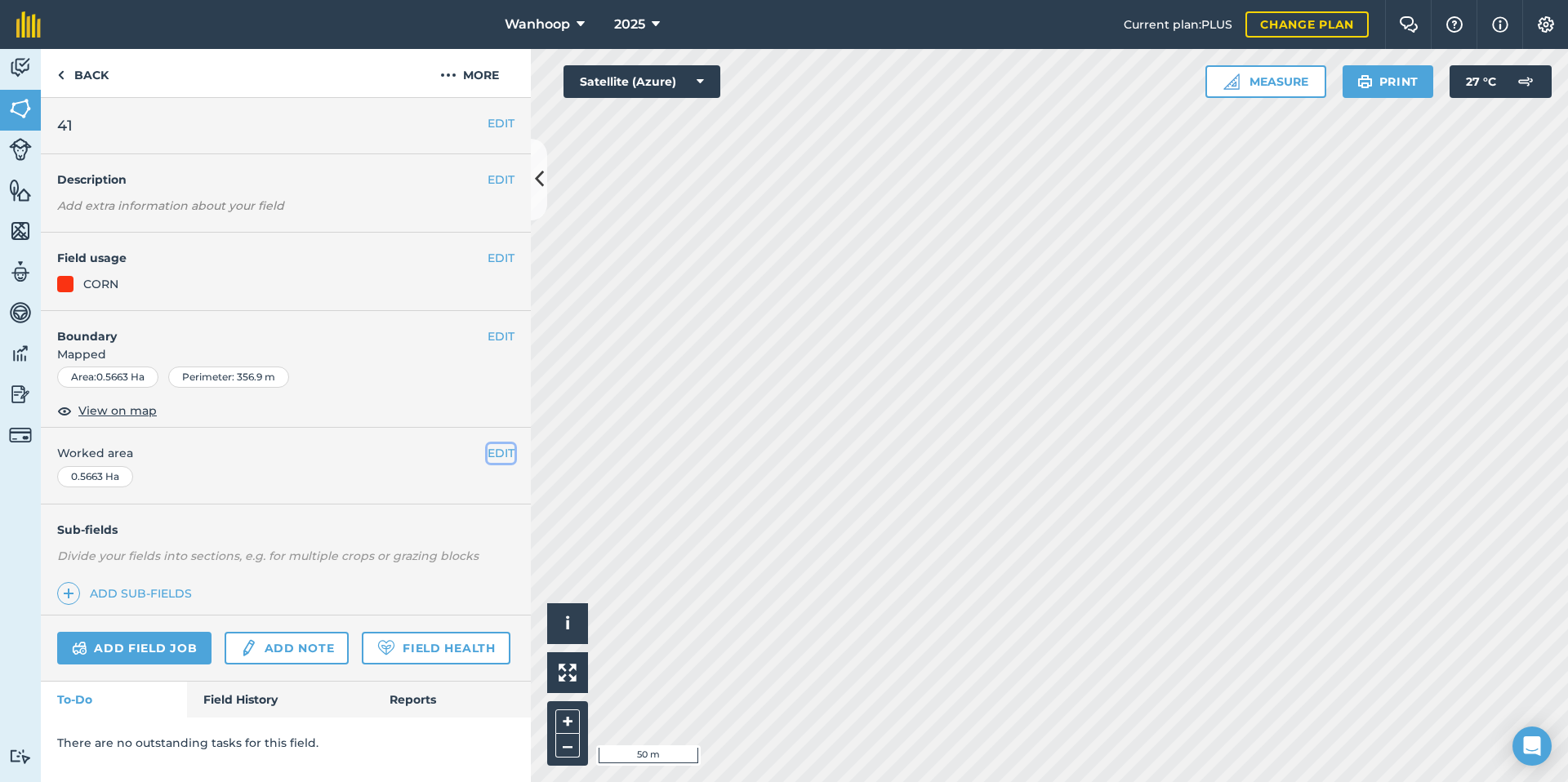
click at [498, 453] on button "EDIT" at bounding box center [501, 453] width 27 height 18
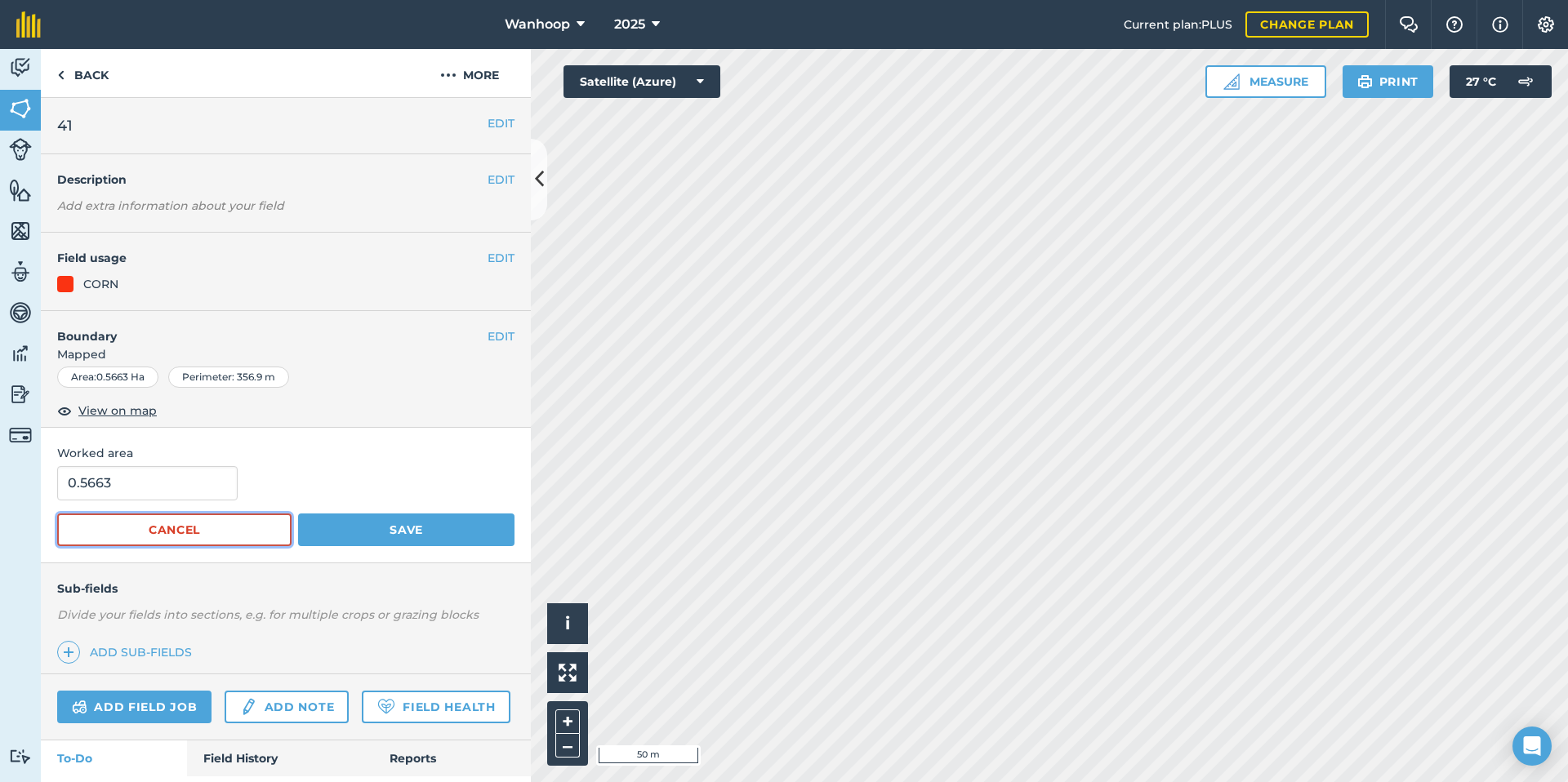
click at [166, 531] on button "Cancel" at bounding box center [174, 530] width 235 height 33
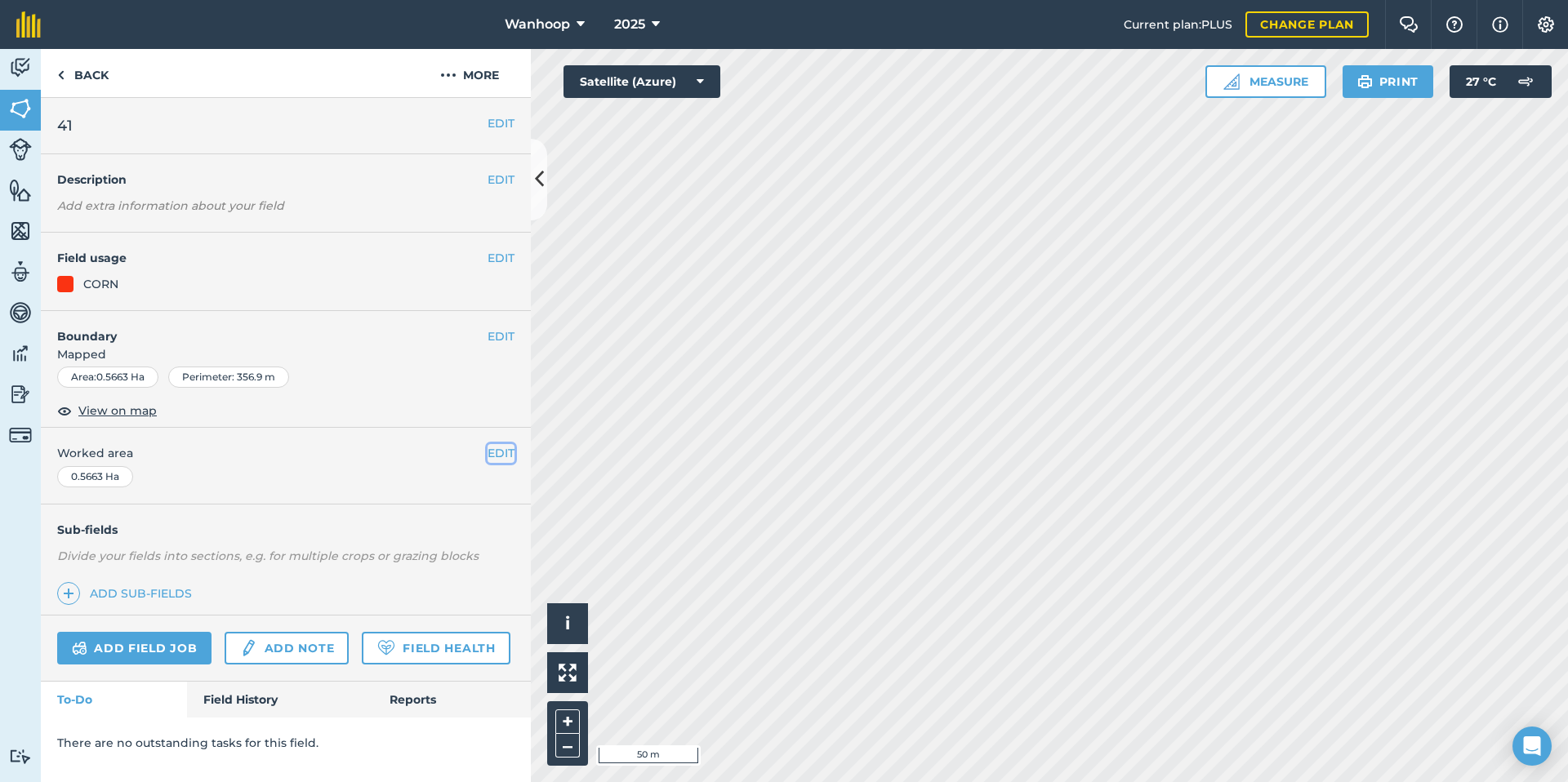
click at [501, 452] on button "EDIT" at bounding box center [501, 453] width 27 height 18
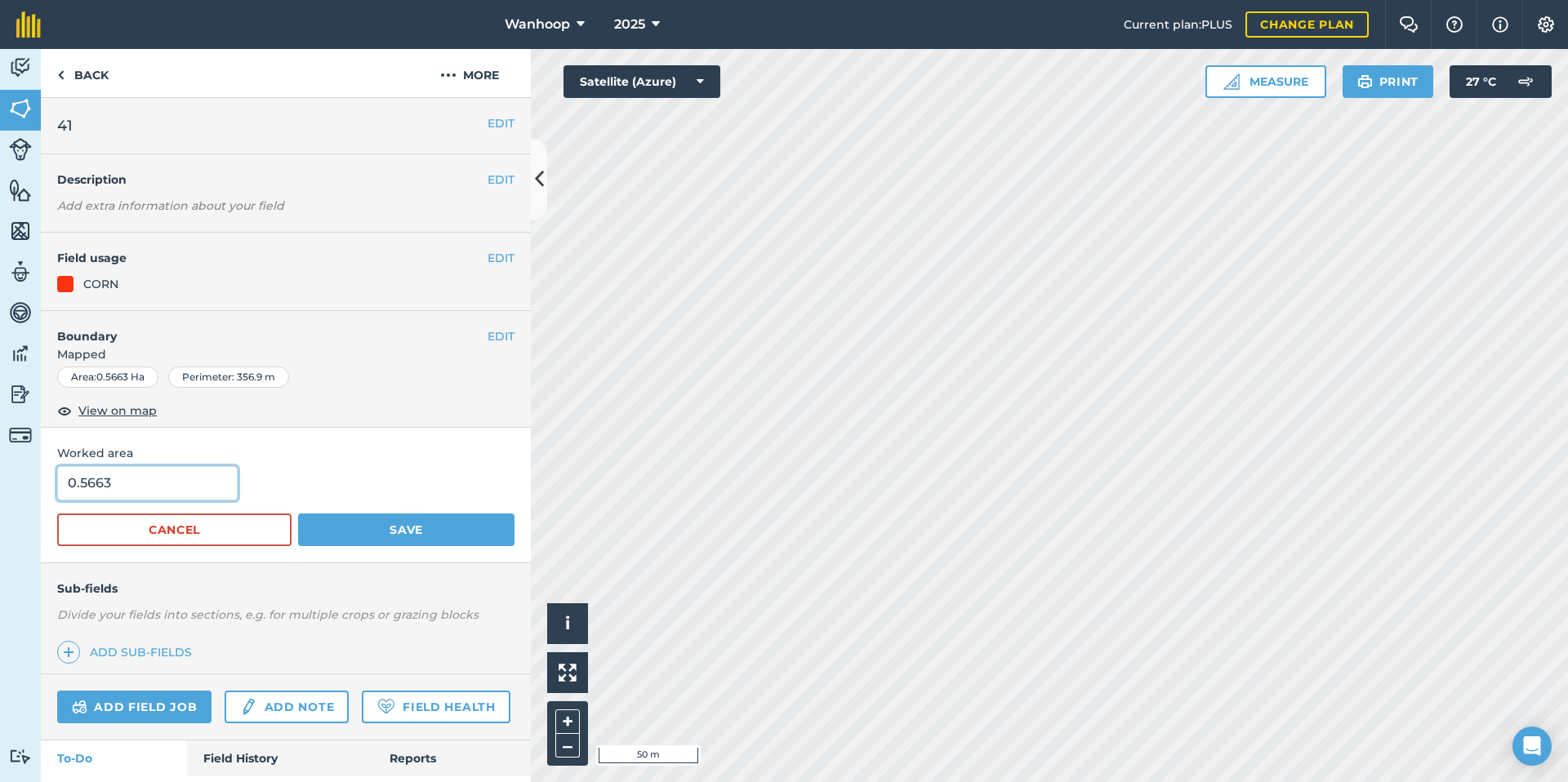
drag, startPoint x: 116, startPoint y: 480, endPoint x: 62, endPoint y: 480, distance: 54.0
click at [62, 480] on input "0.5663" at bounding box center [147, 483] width 180 height 35
type input "1.975"
click at [383, 536] on button "Save" at bounding box center [405, 530] width 216 height 33
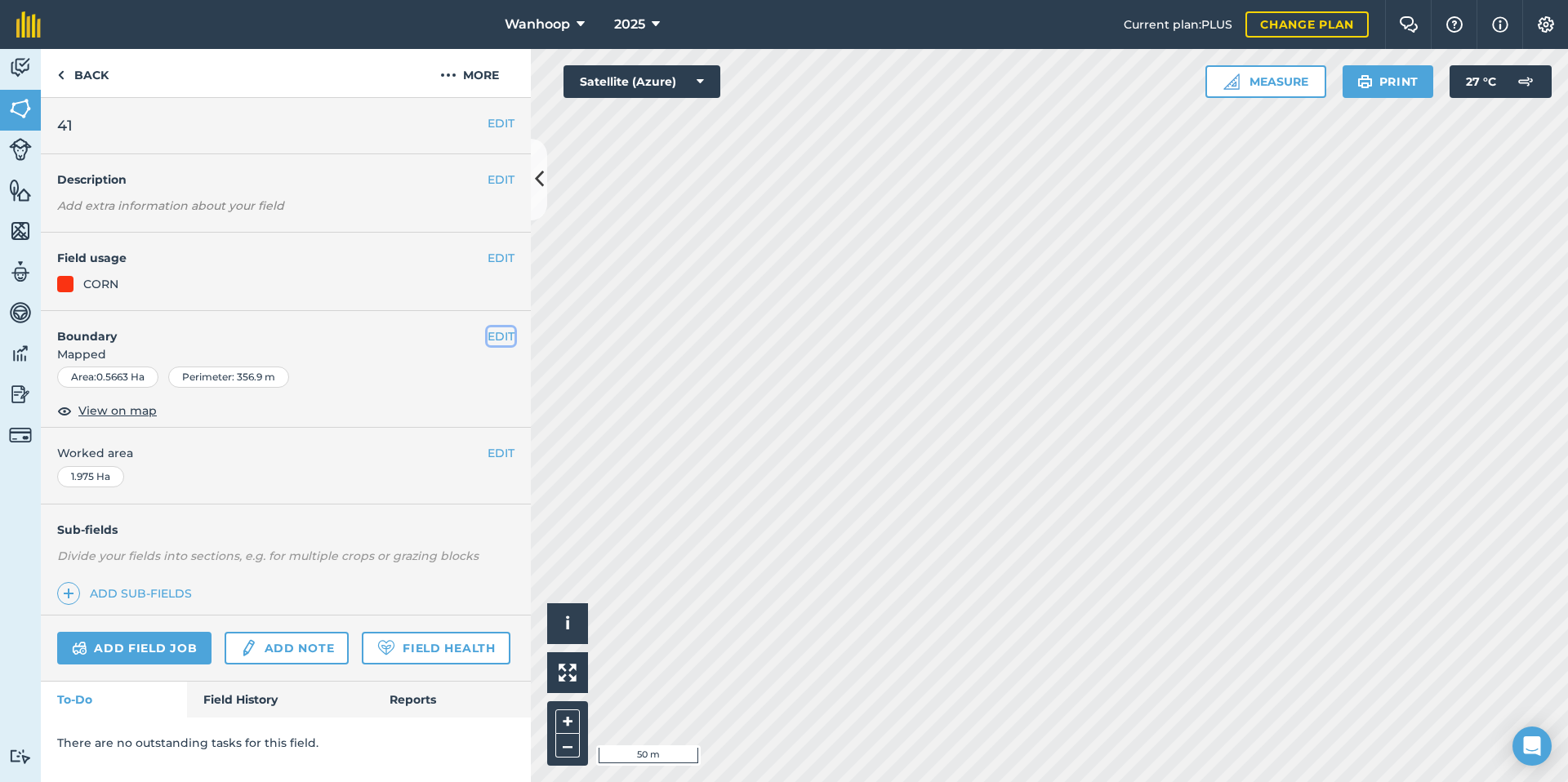
click at [509, 337] on button "EDIT" at bounding box center [501, 336] width 27 height 18
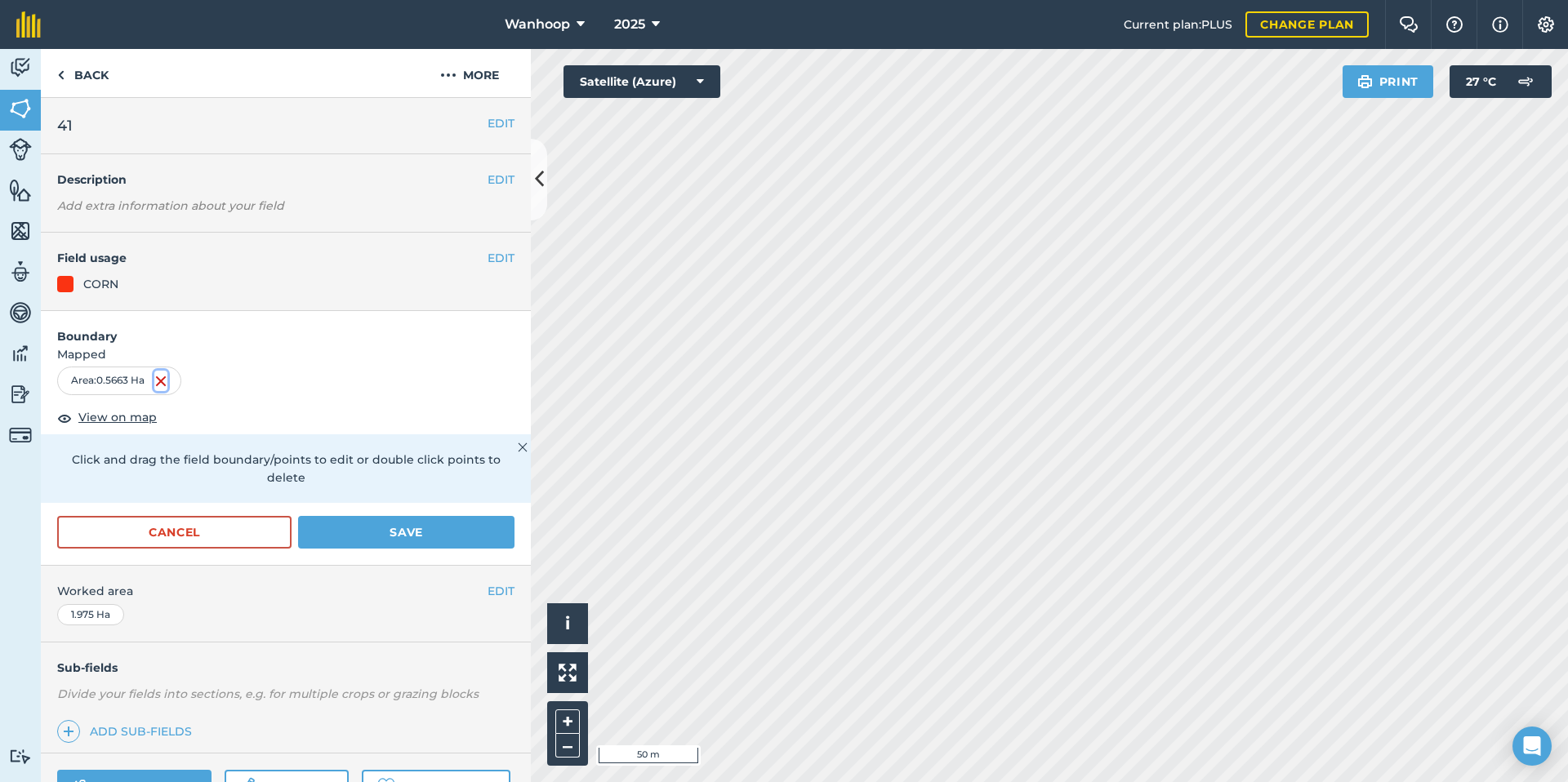
click at [164, 379] on img at bounding box center [161, 381] width 13 height 20
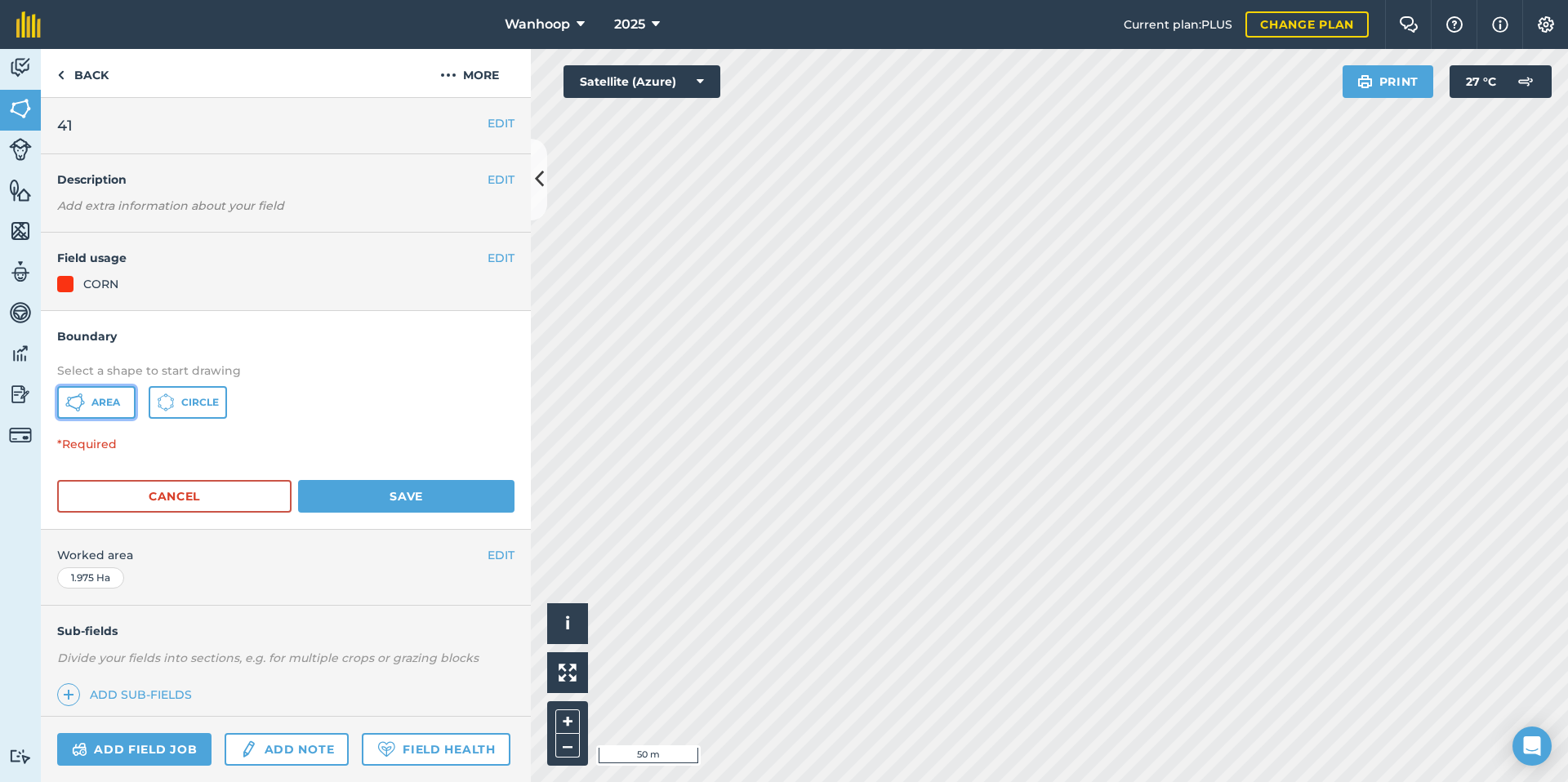
click at [92, 398] on span "Area" at bounding box center [106, 403] width 28 height 13
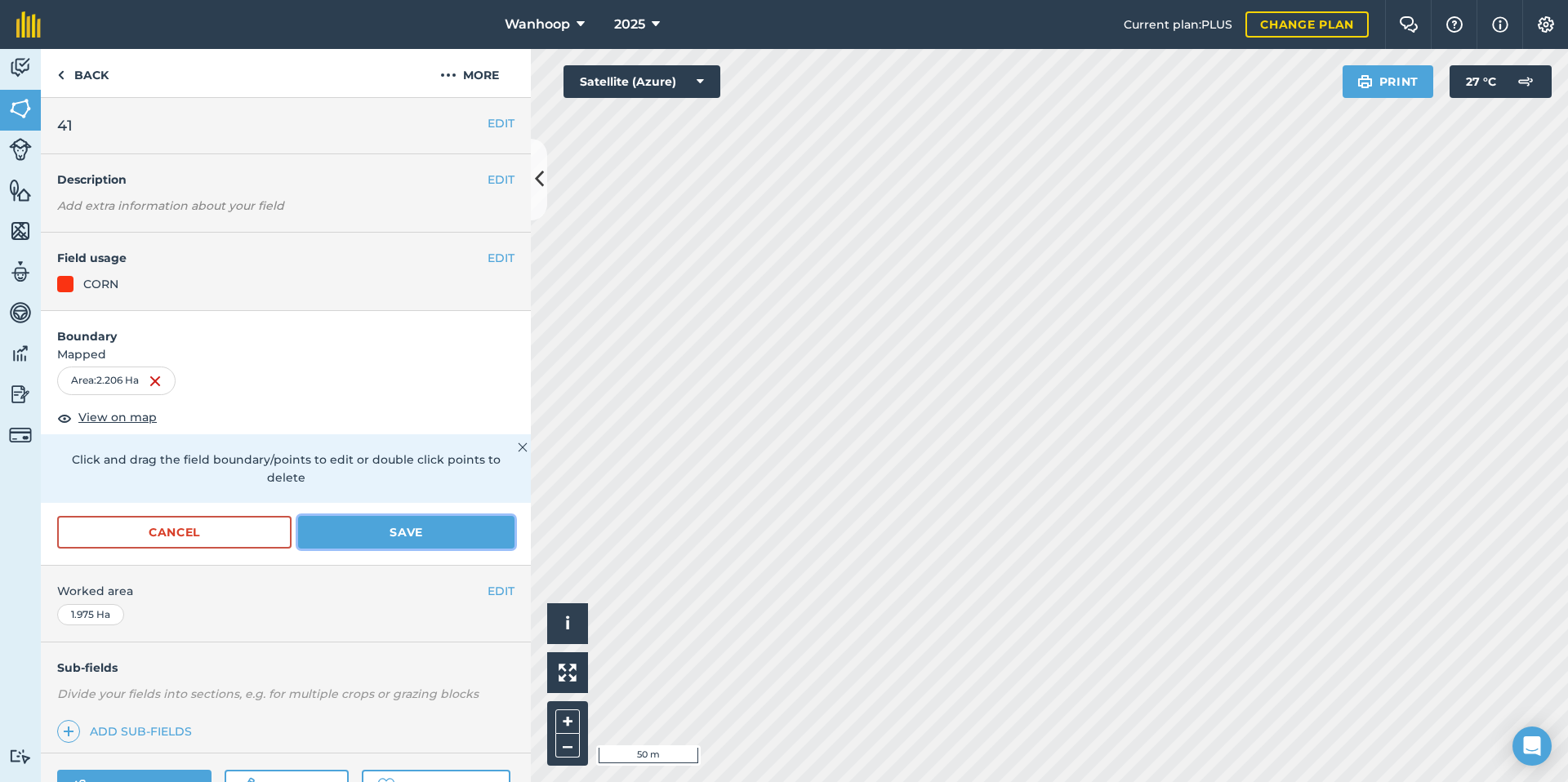
click at [409, 533] on button "Save" at bounding box center [405, 532] width 216 height 33
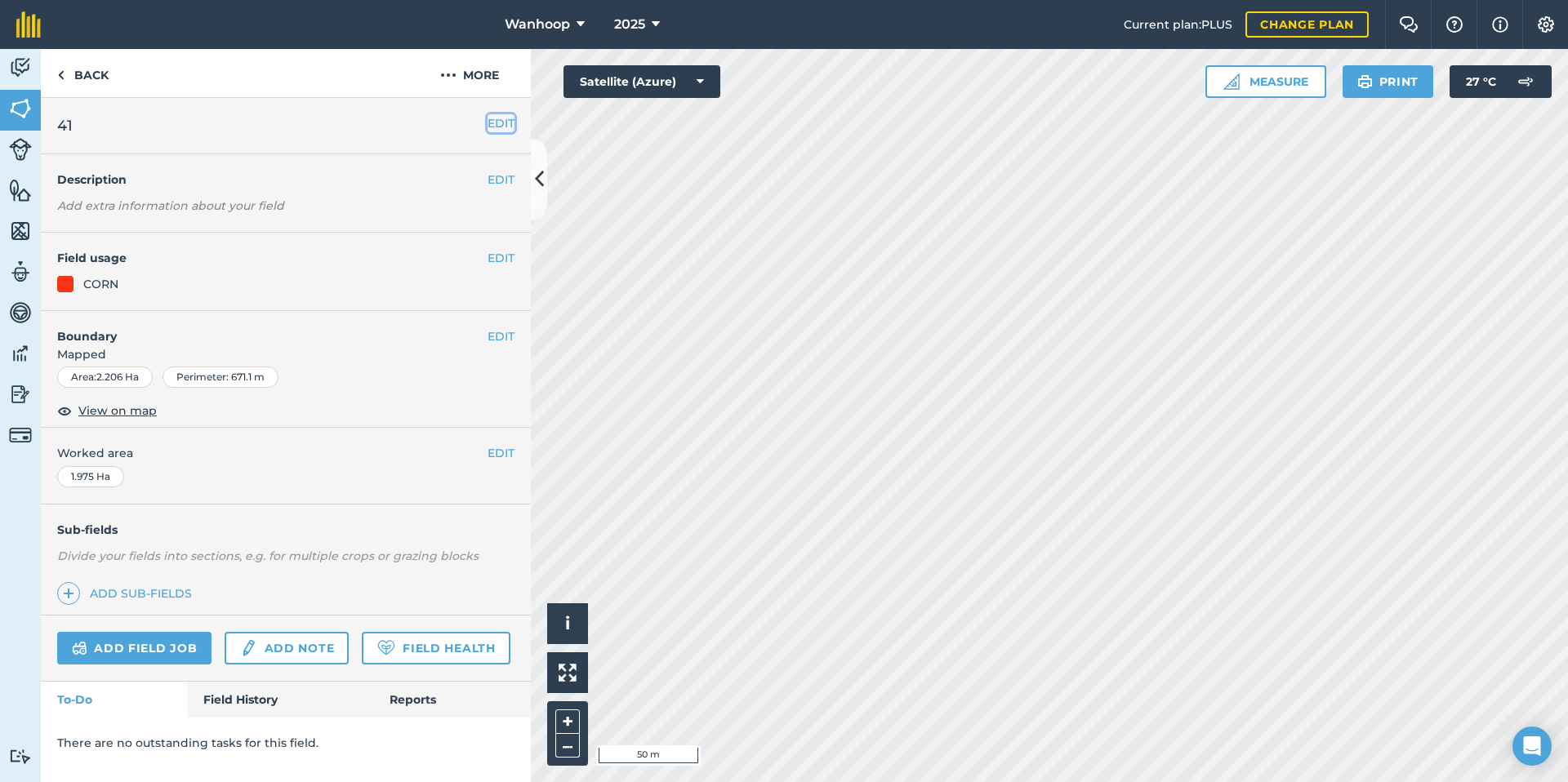
click at [501, 122] on button "EDIT" at bounding box center [501, 124] width 27 height 18
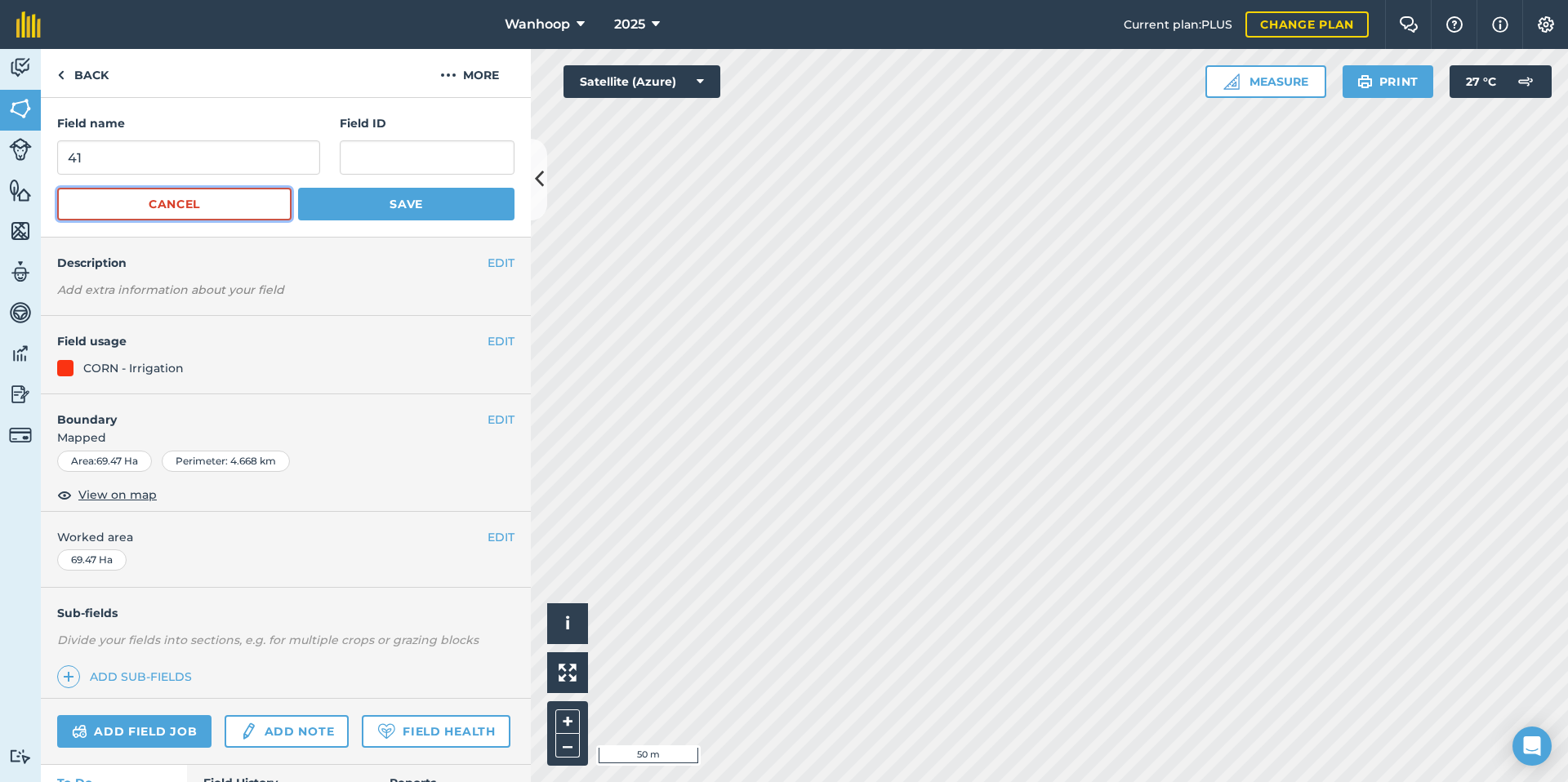
click at [210, 194] on button "Cancel" at bounding box center [174, 203] width 235 height 33
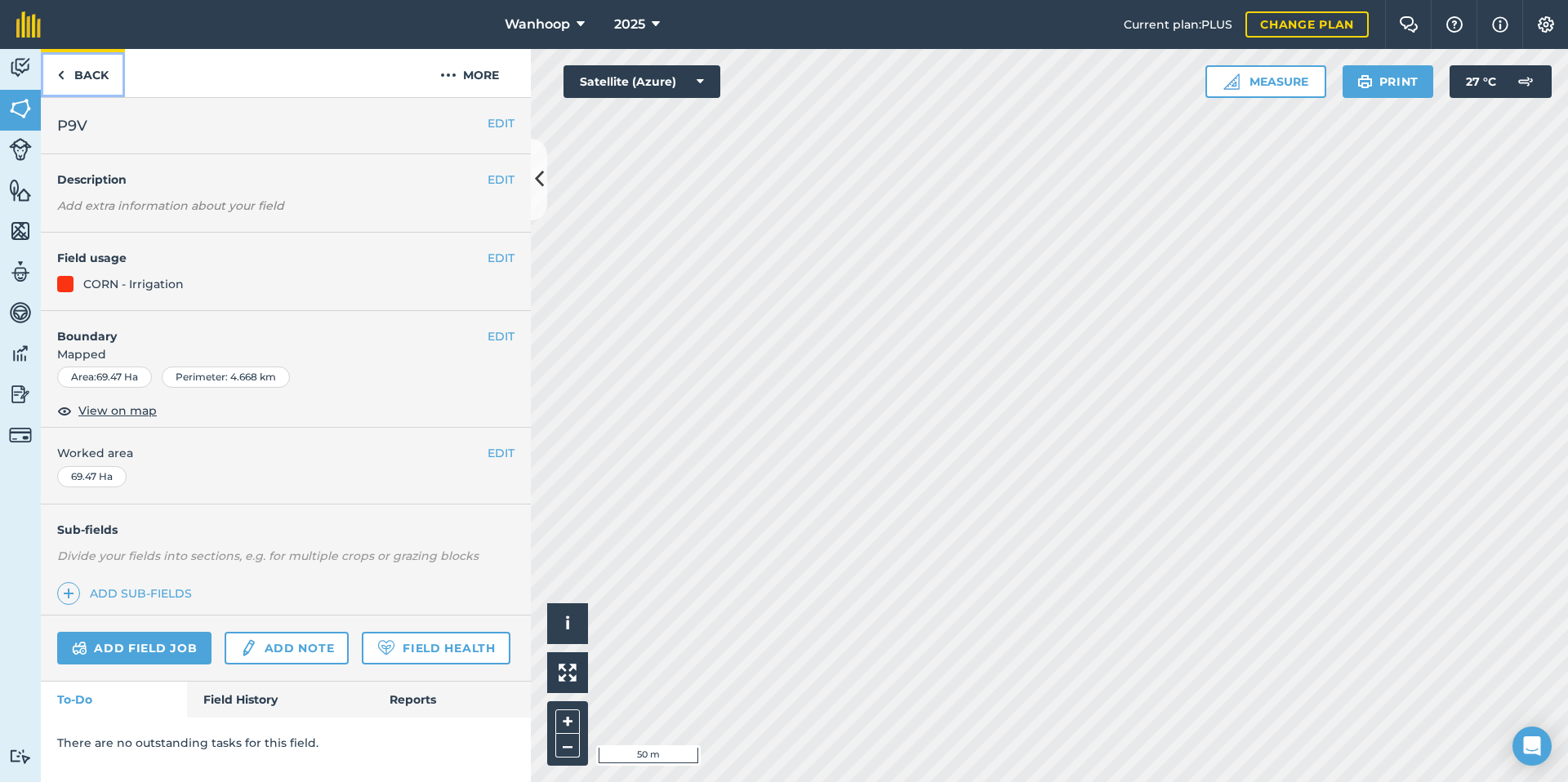
click at [62, 73] on img at bounding box center [60, 76] width 7 height 20
click at [17, 393] on img at bounding box center [20, 395] width 23 height 25
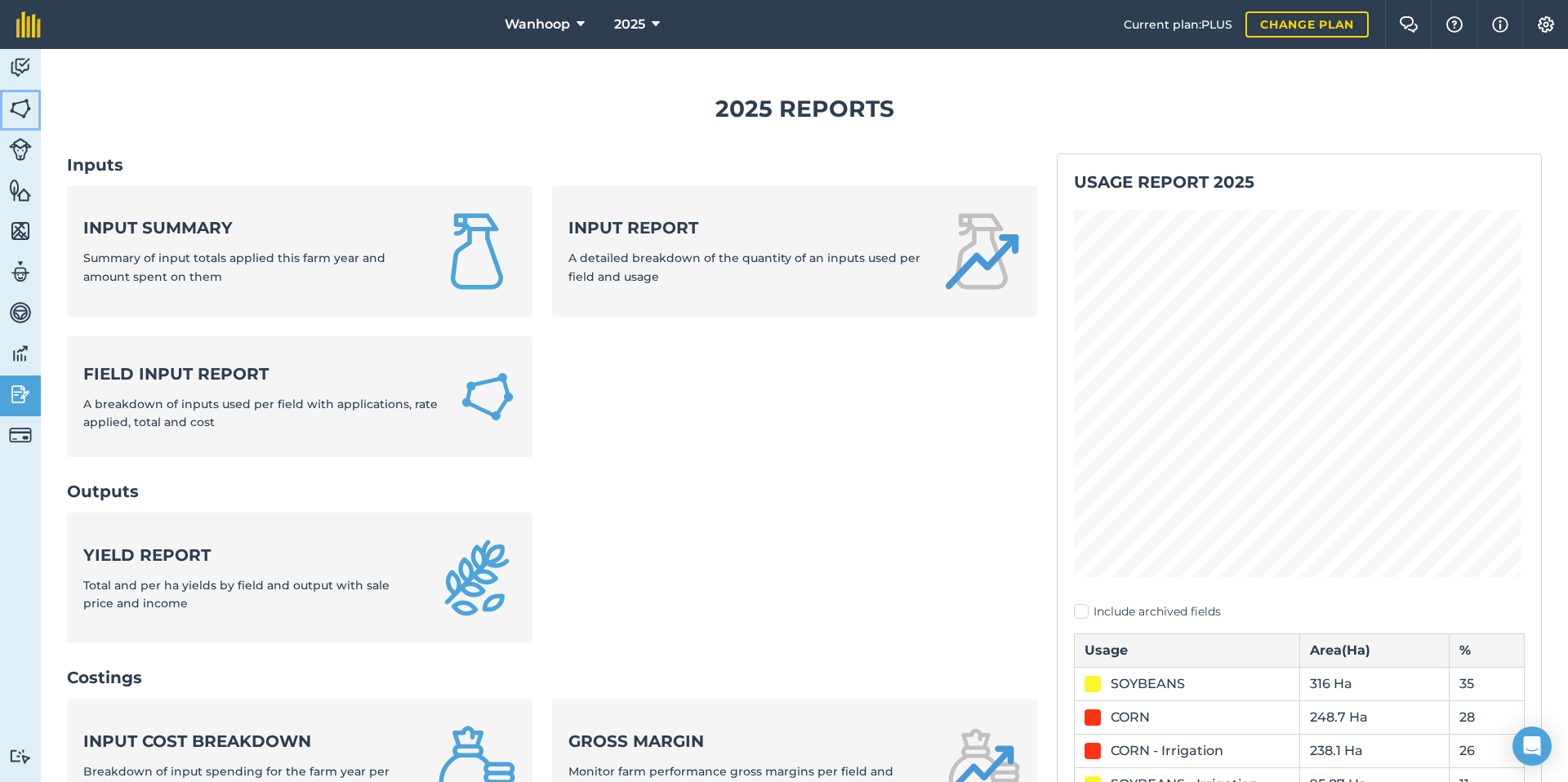
click at [22, 106] on img at bounding box center [20, 108] width 23 height 25
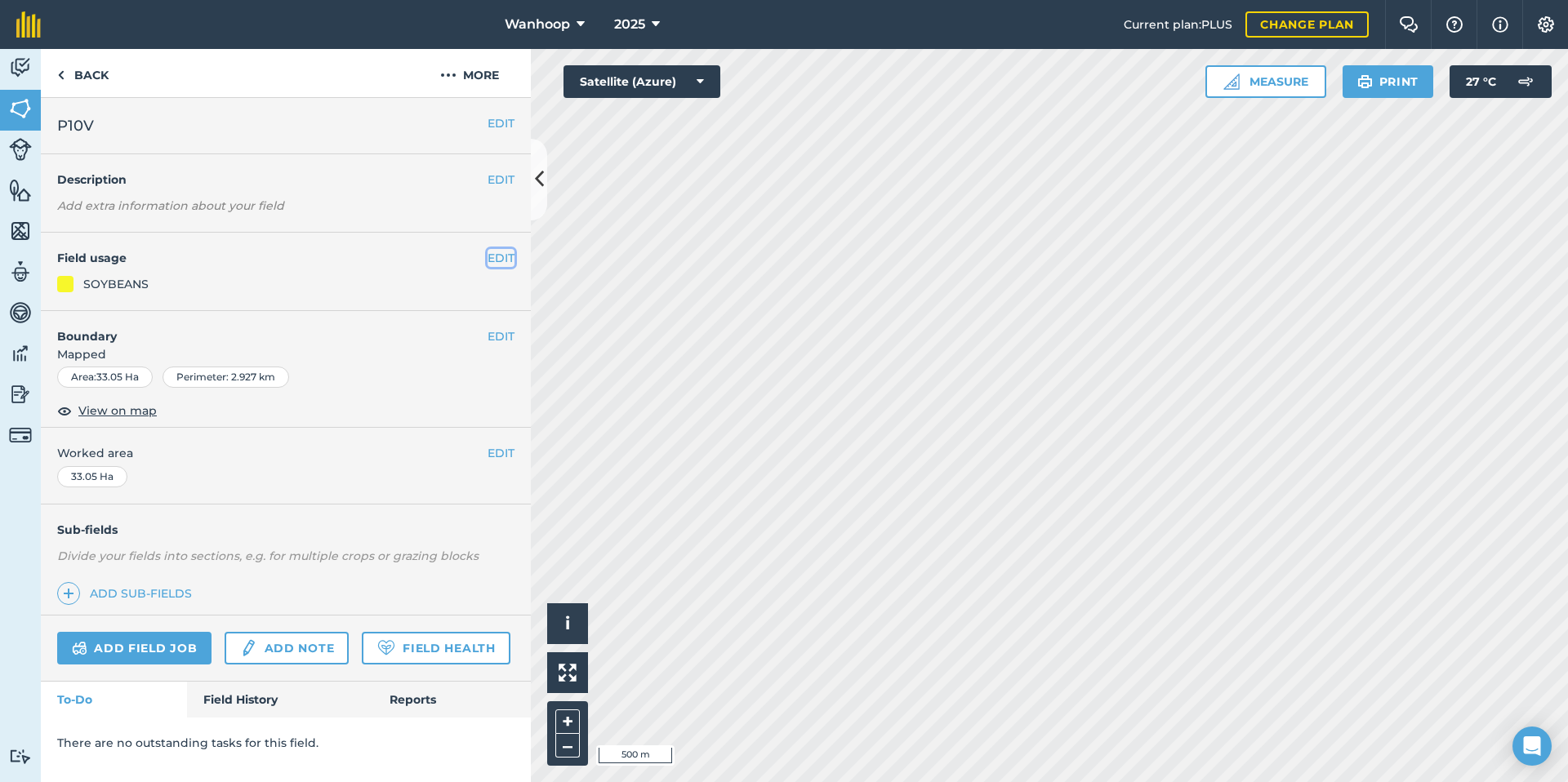
click at [500, 259] on button "EDIT" at bounding box center [501, 258] width 27 height 18
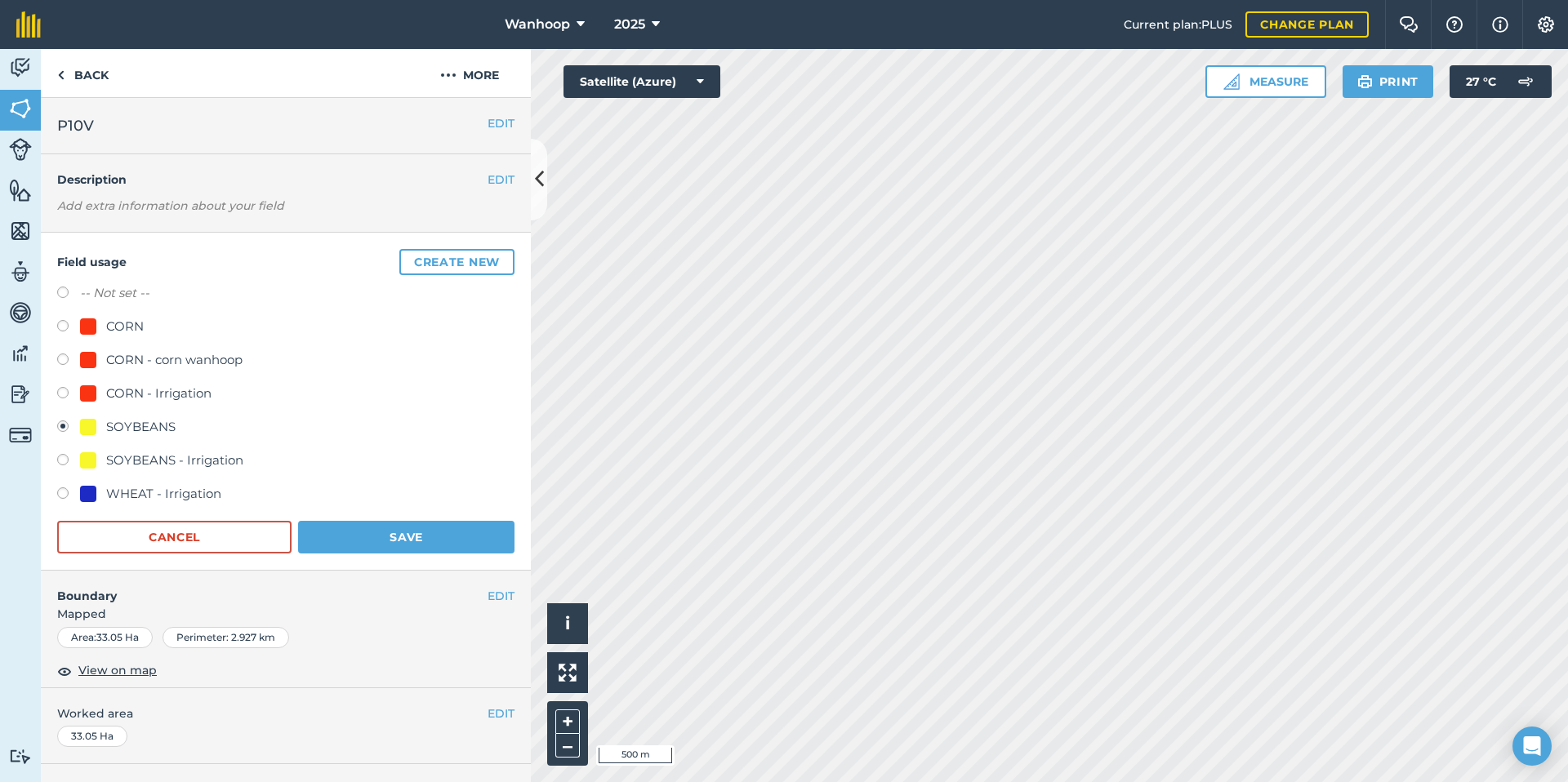
click at [63, 461] on label at bounding box center [68, 462] width 23 height 16
radio input "true"
radio input "false"
click at [395, 528] on button "Save" at bounding box center [405, 537] width 216 height 33
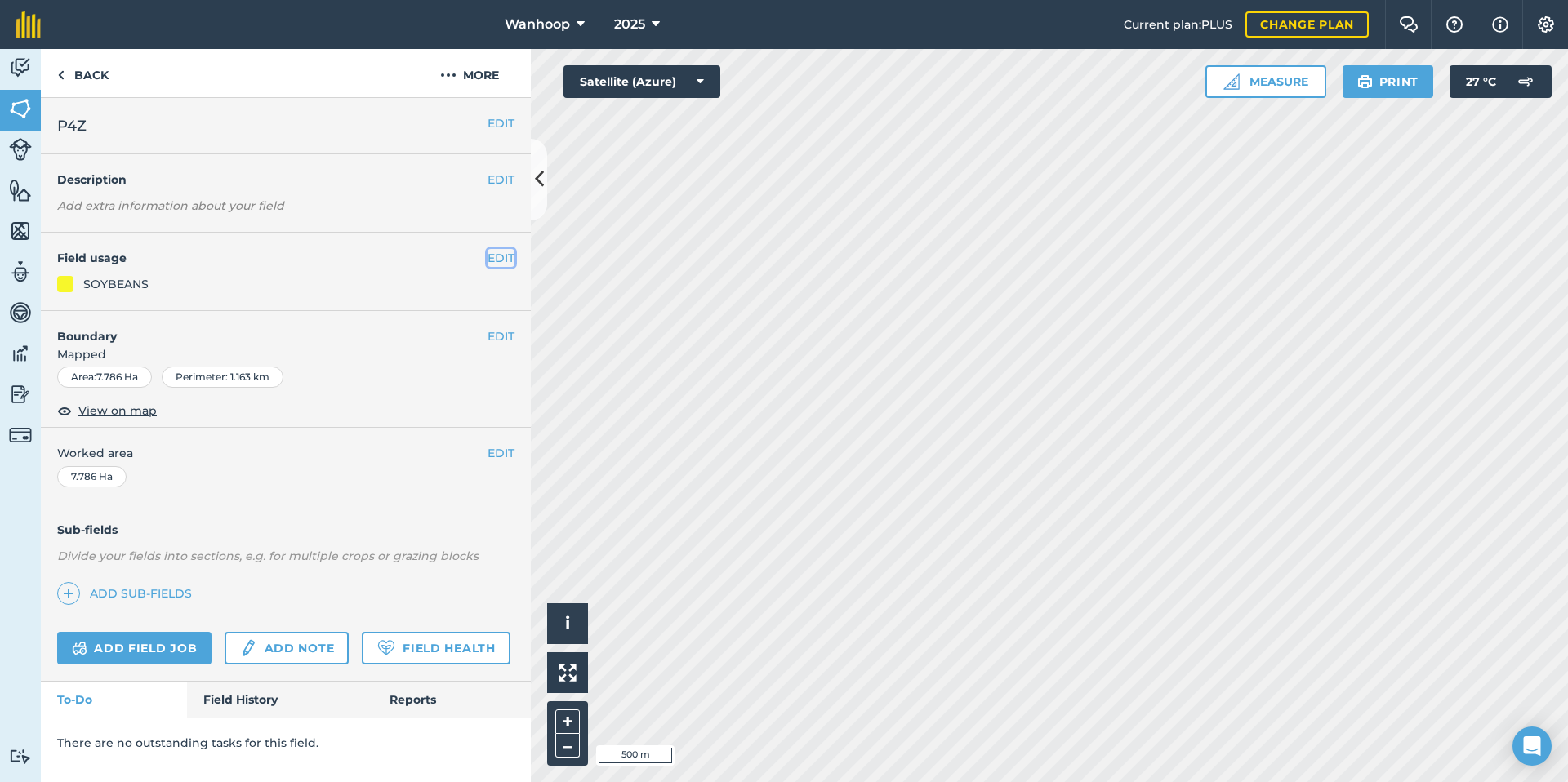
click at [502, 256] on button "EDIT" at bounding box center [501, 258] width 27 height 18
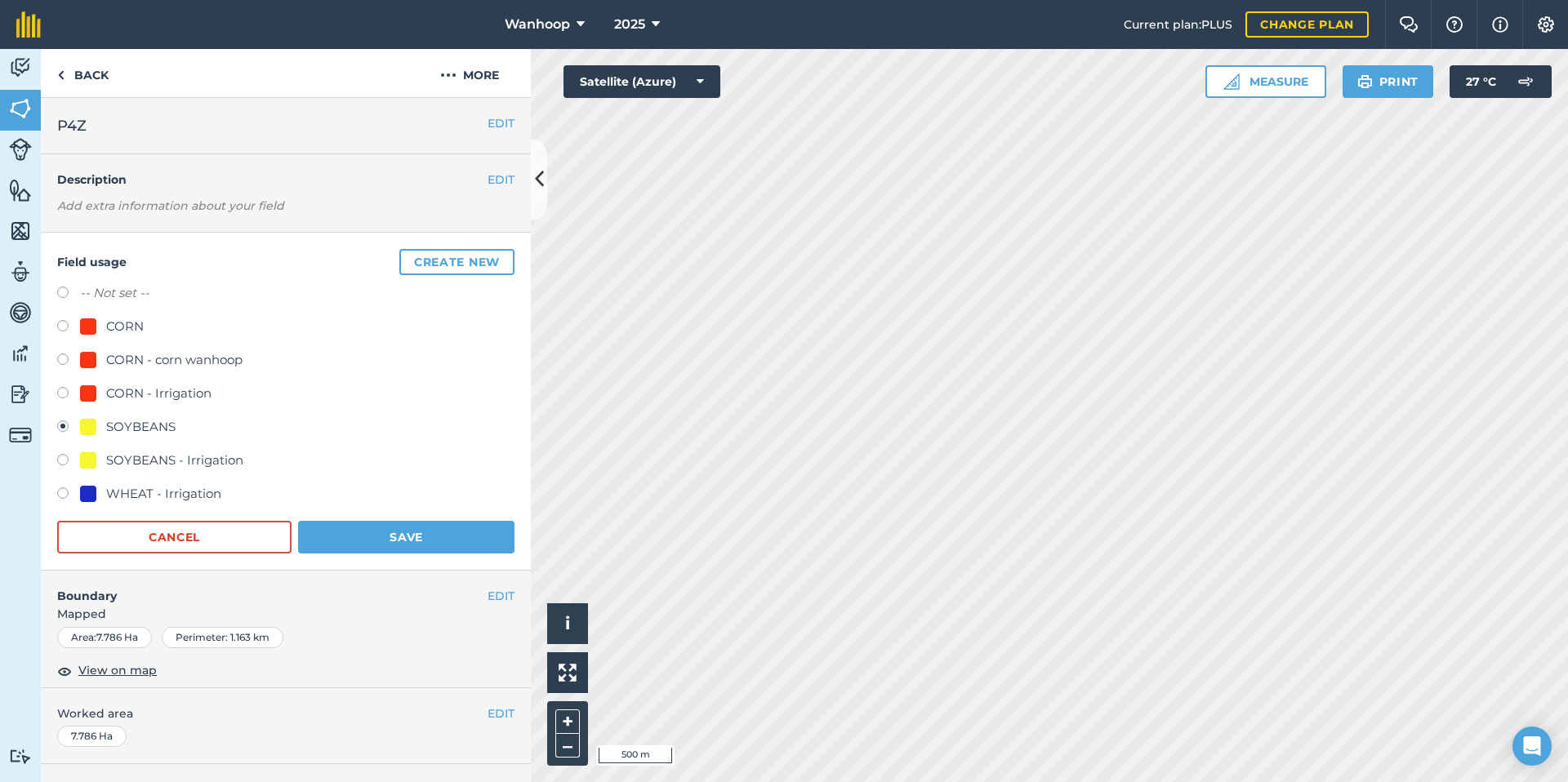
click at [62, 461] on label at bounding box center [68, 462] width 23 height 16
radio input "true"
radio input "false"
click at [408, 539] on button "Save" at bounding box center [405, 537] width 216 height 33
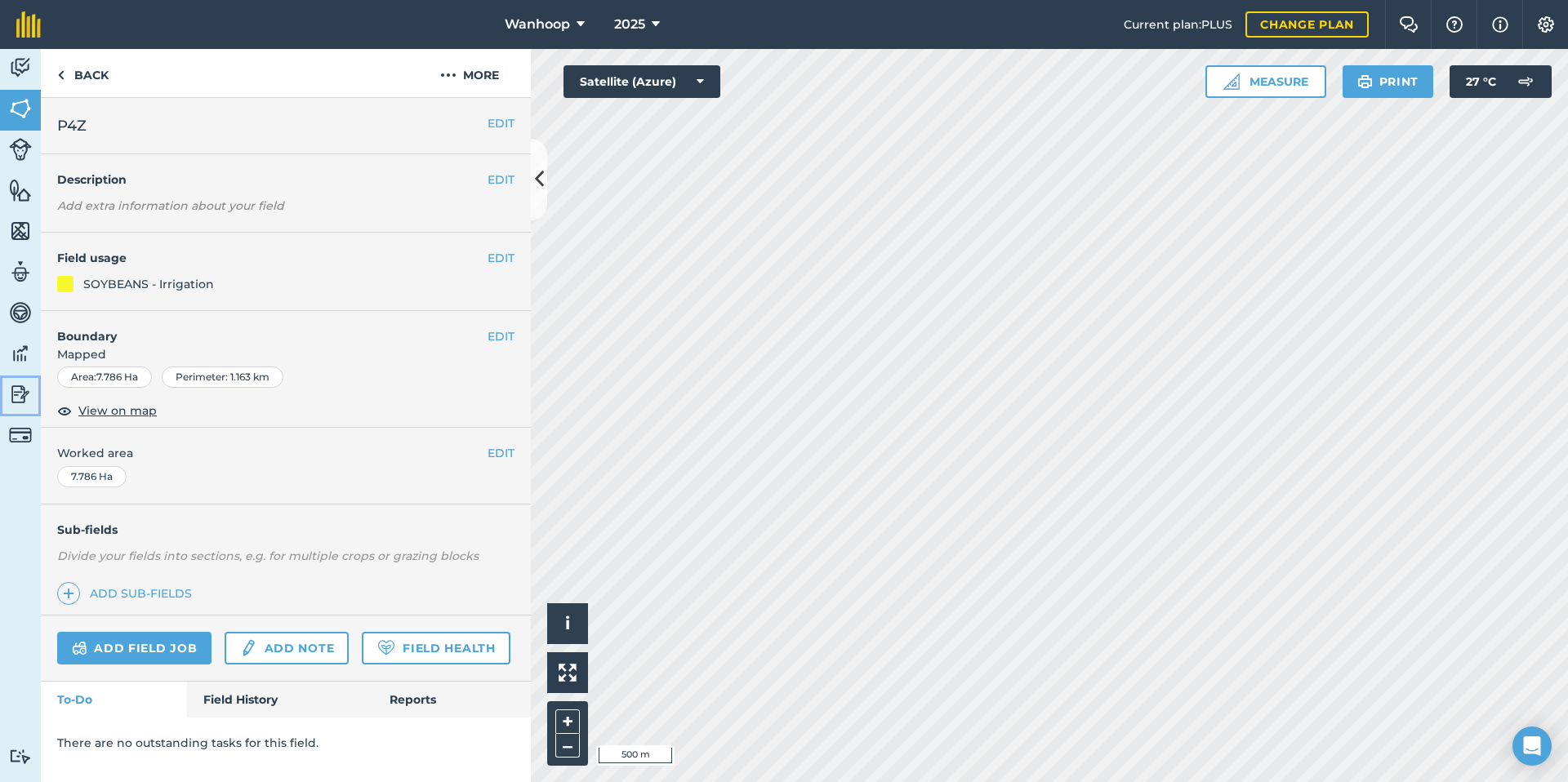
click at [21, 398] on img at bounding box center [20, 395] width 23 height 25
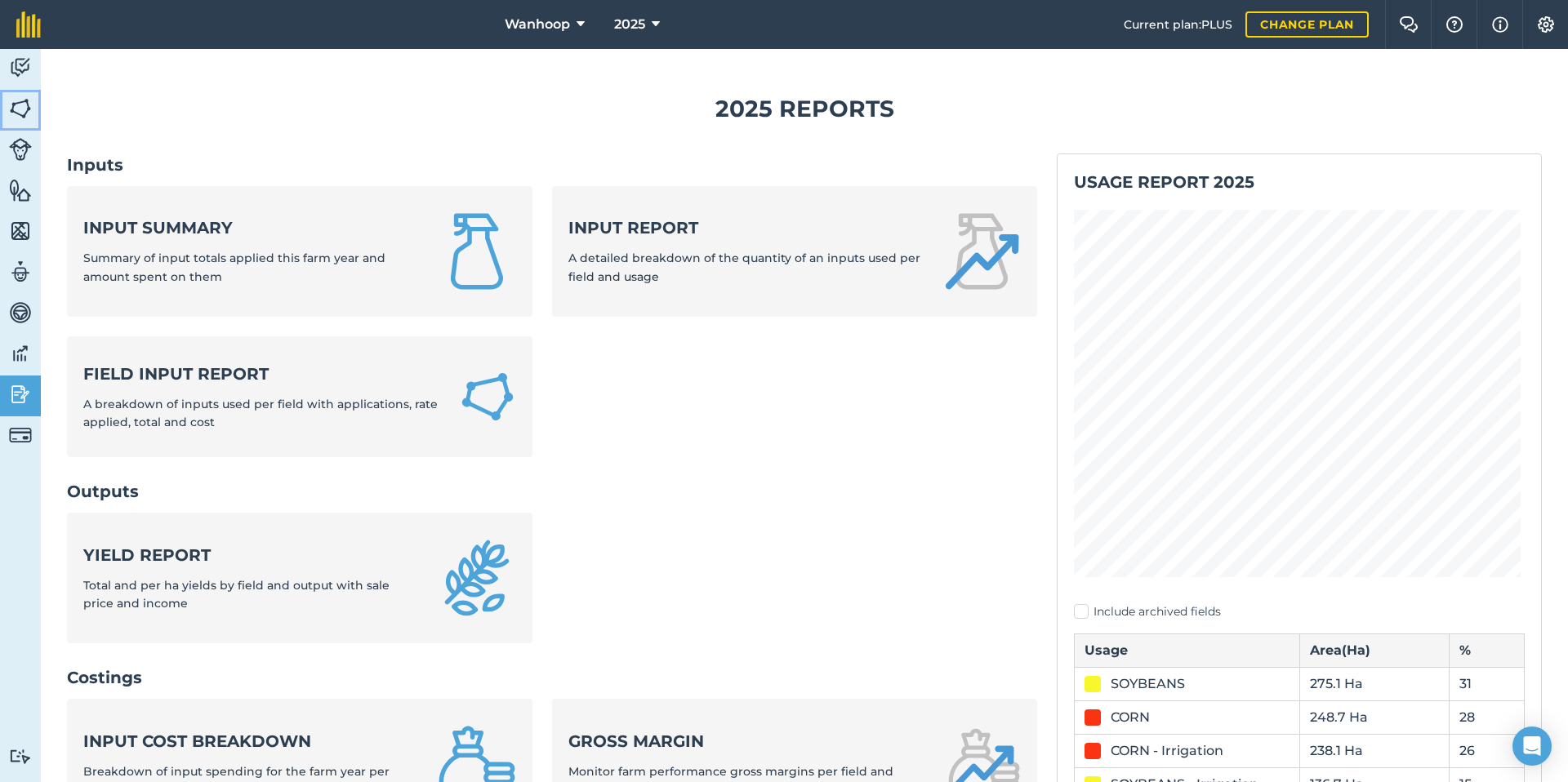
click at [18, 110] on img at bounding box center [20, 108] width 23 height 25
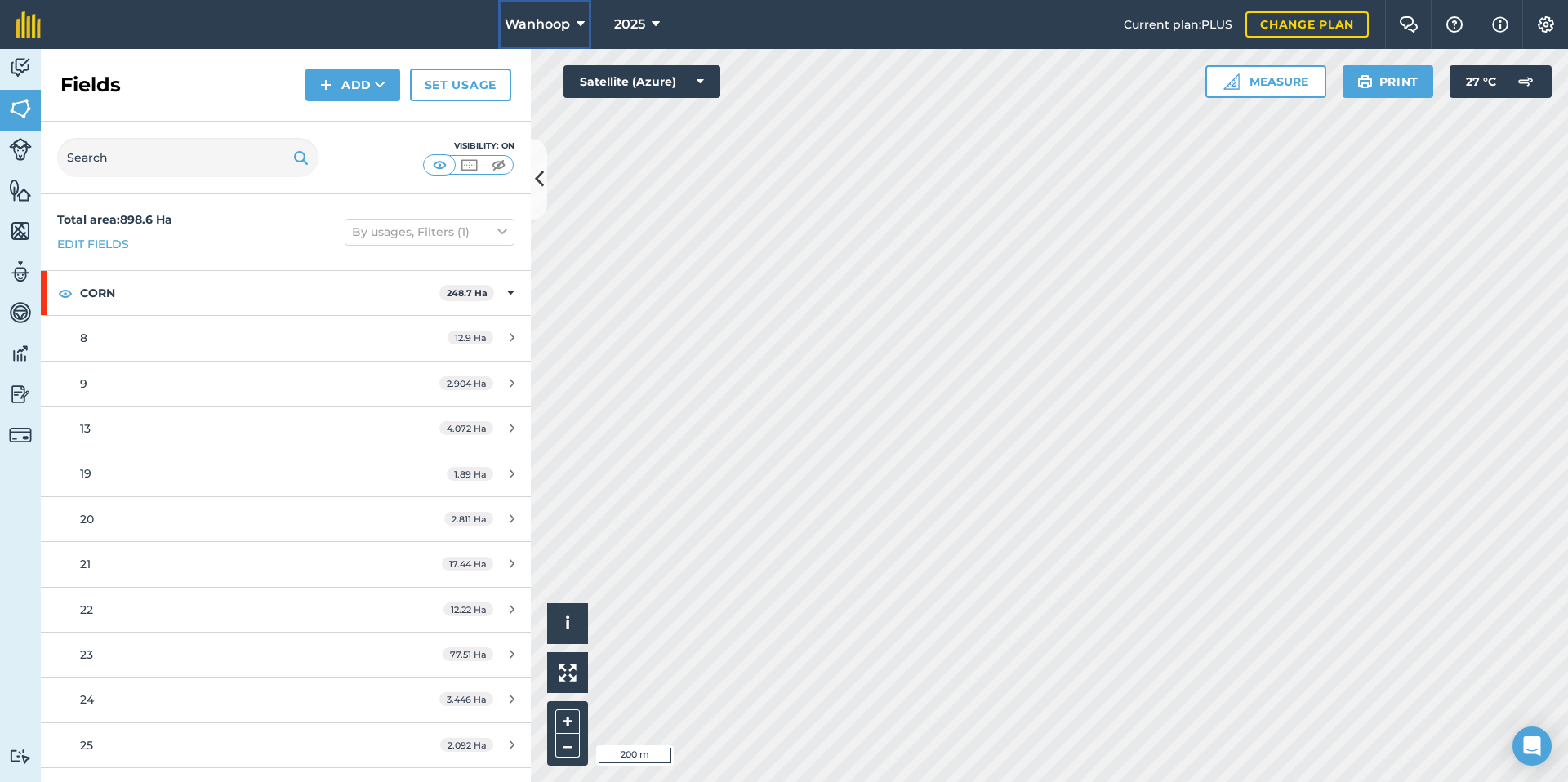
click at [578, 22] on icon at bounding box center [580, 25] width 8 height 20
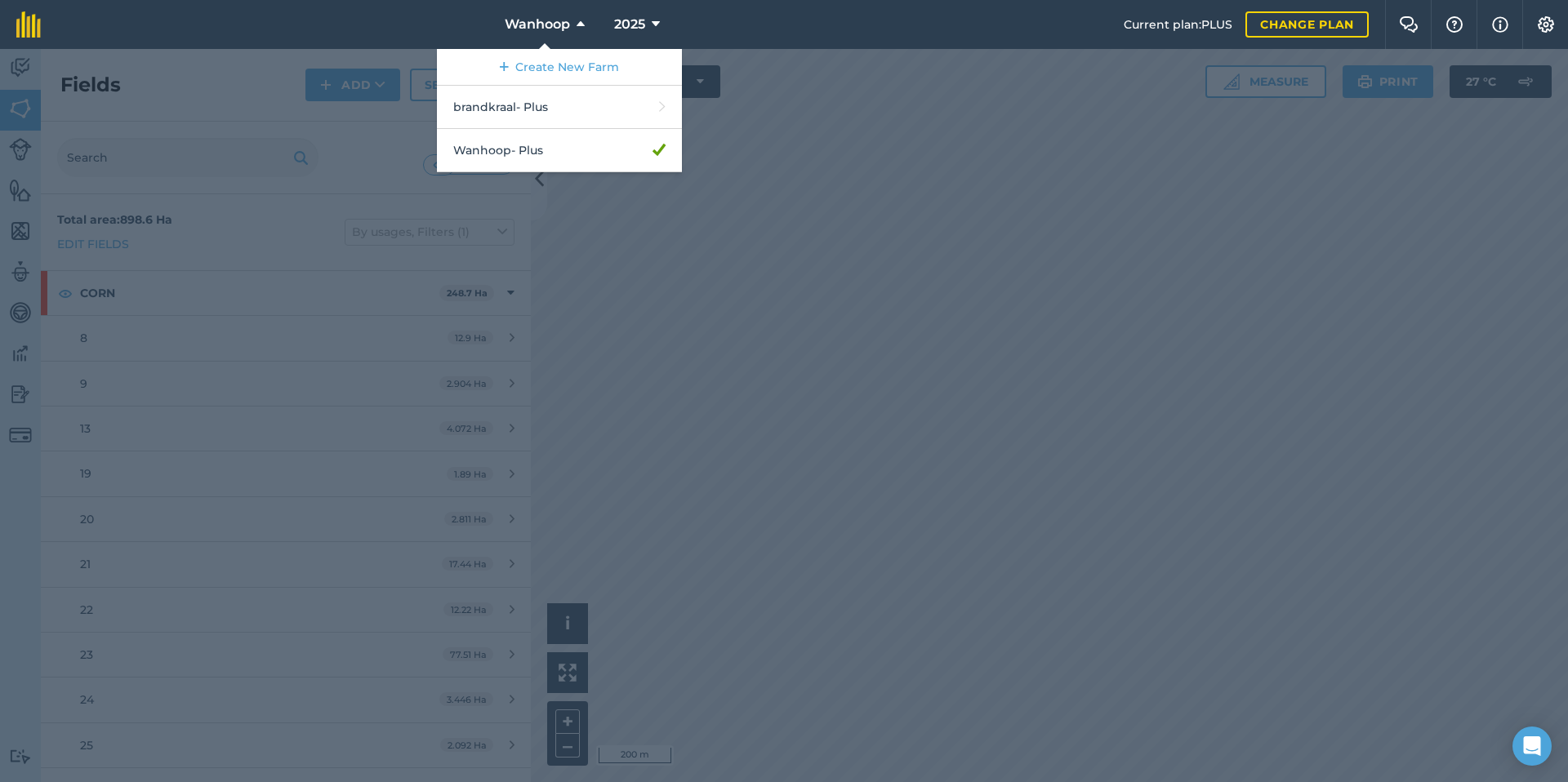
click at [831, 115] on div at bounding box center [784, 415] width 1568 height 733
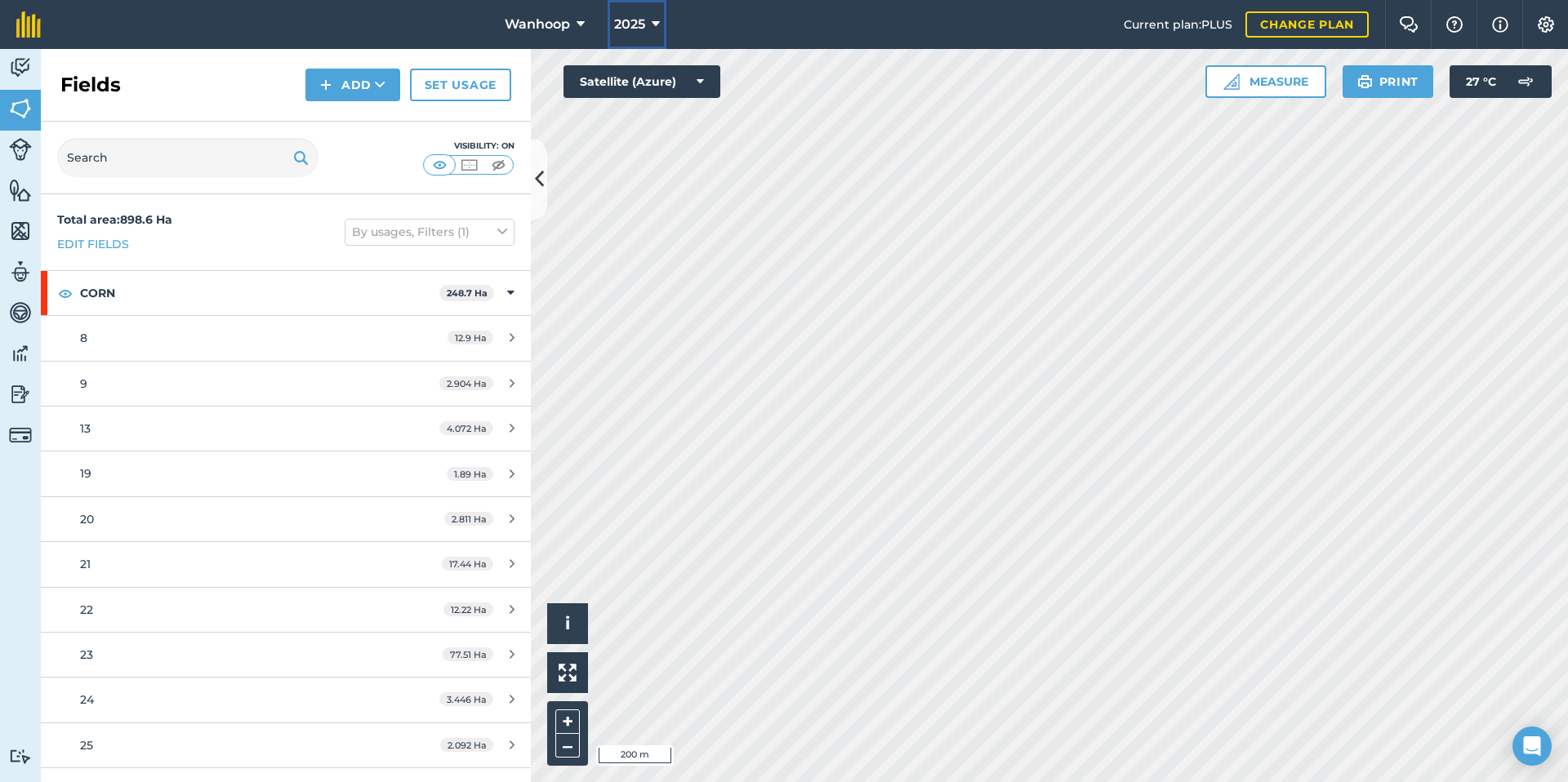
click at [655, 24] on icon at bounding box center [655, 25] width 8 height 20
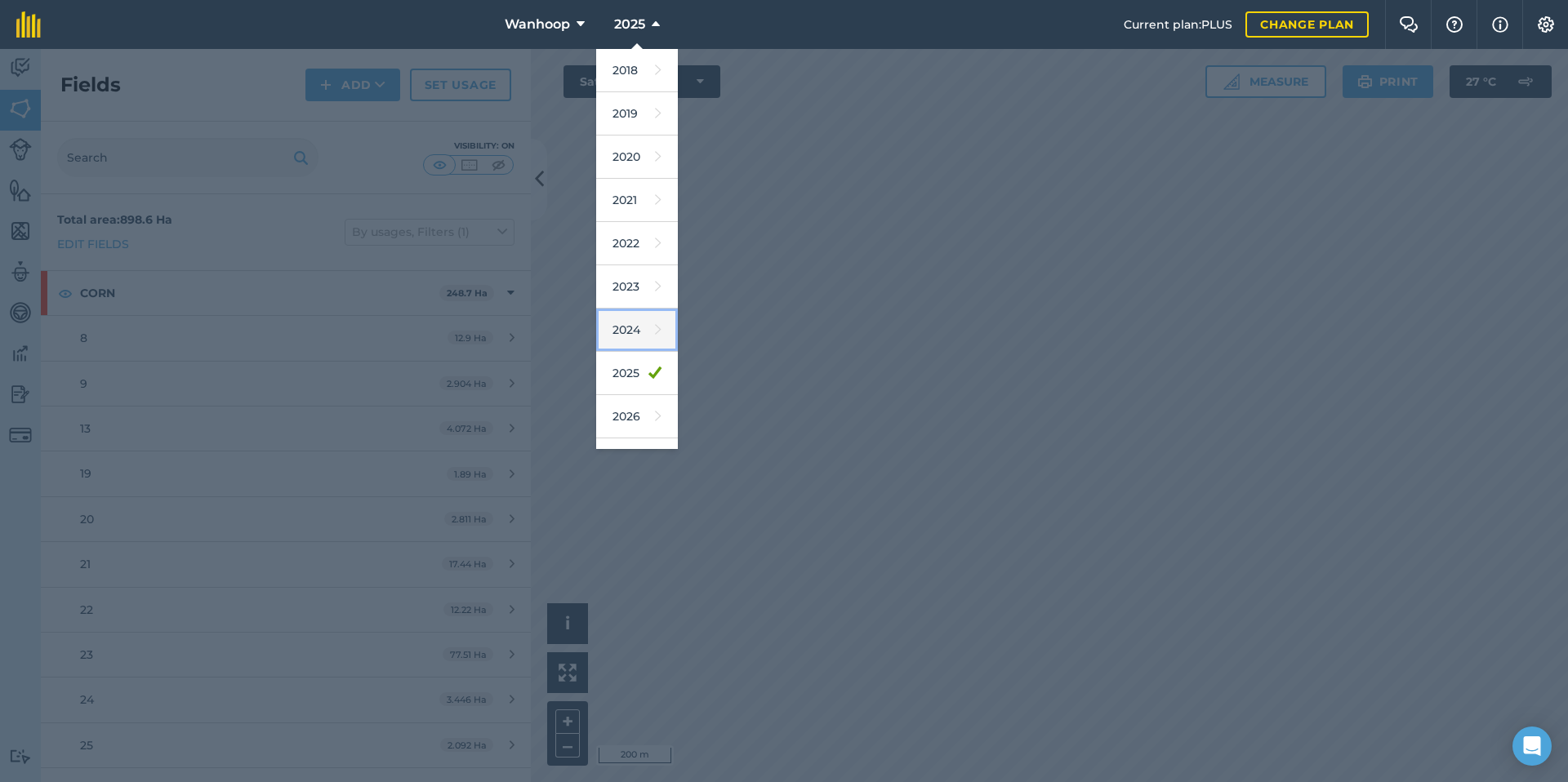
click at [655, 330] on icon at bounding box center [658, 330] width 6 height 23
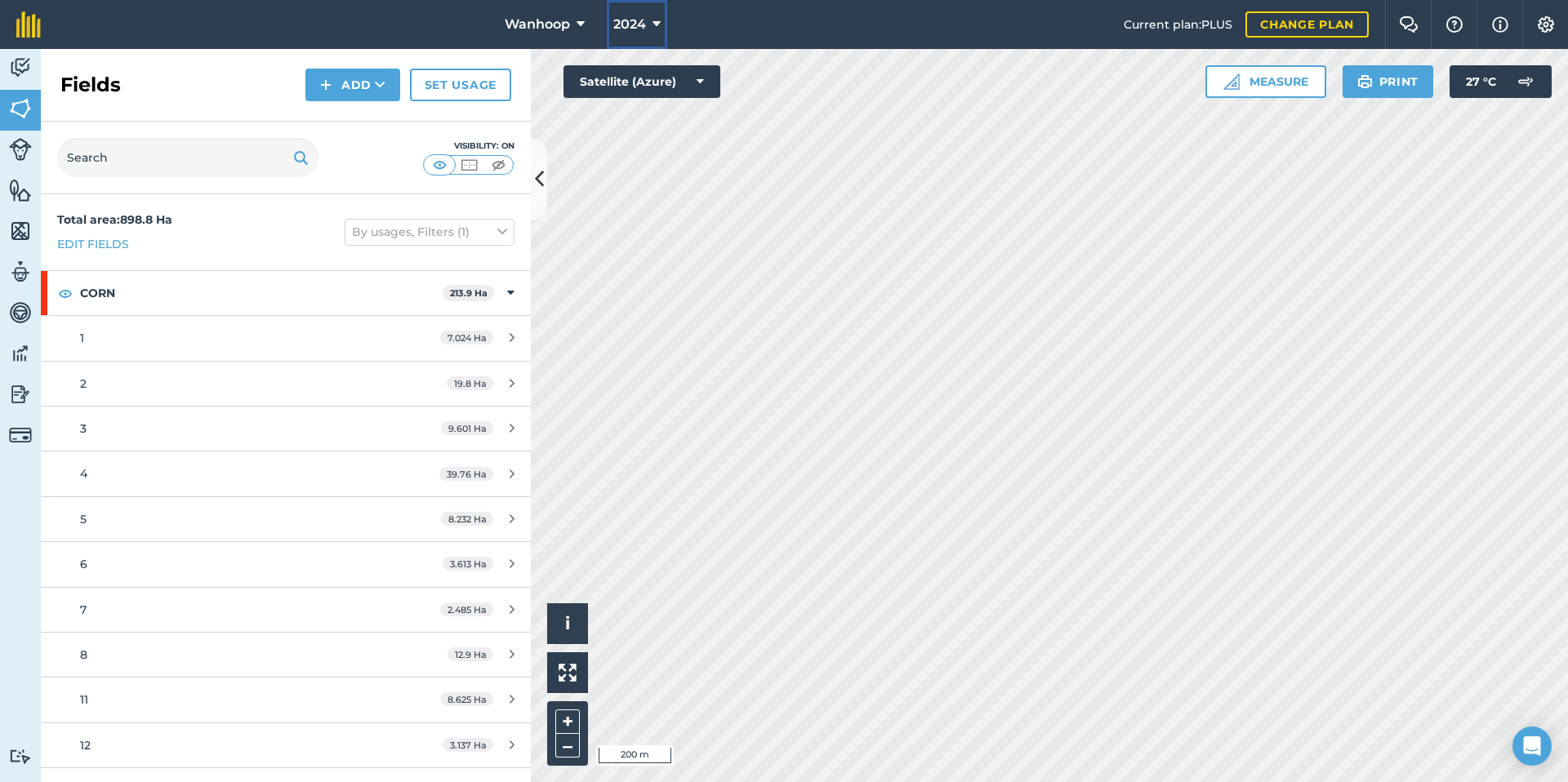
click at [659, 23] on icon at bounding box center [656, 25] width 8 height 20
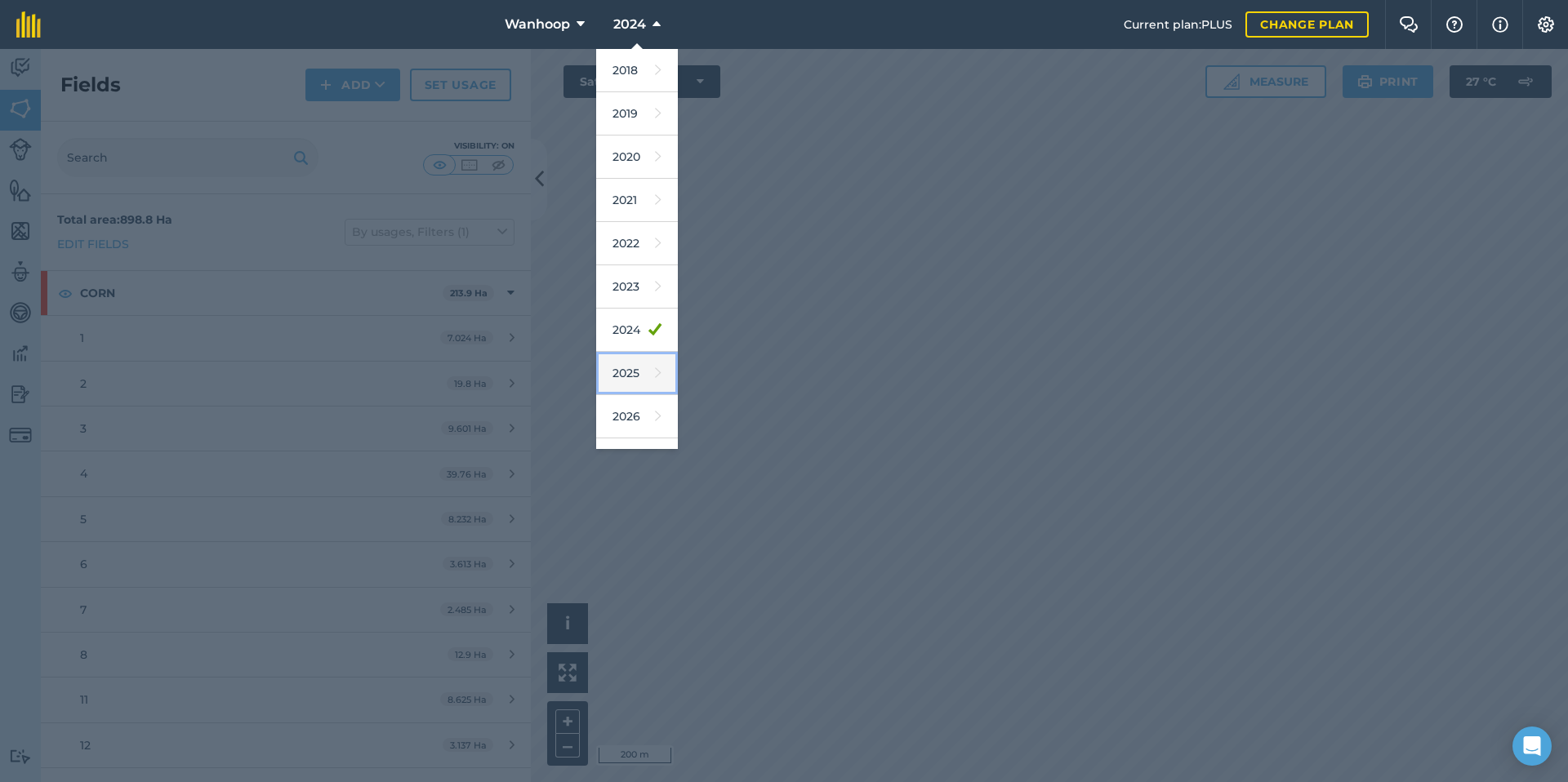
click at [655, 373] on icon at bounding box center [658, 373] width 6 height 23
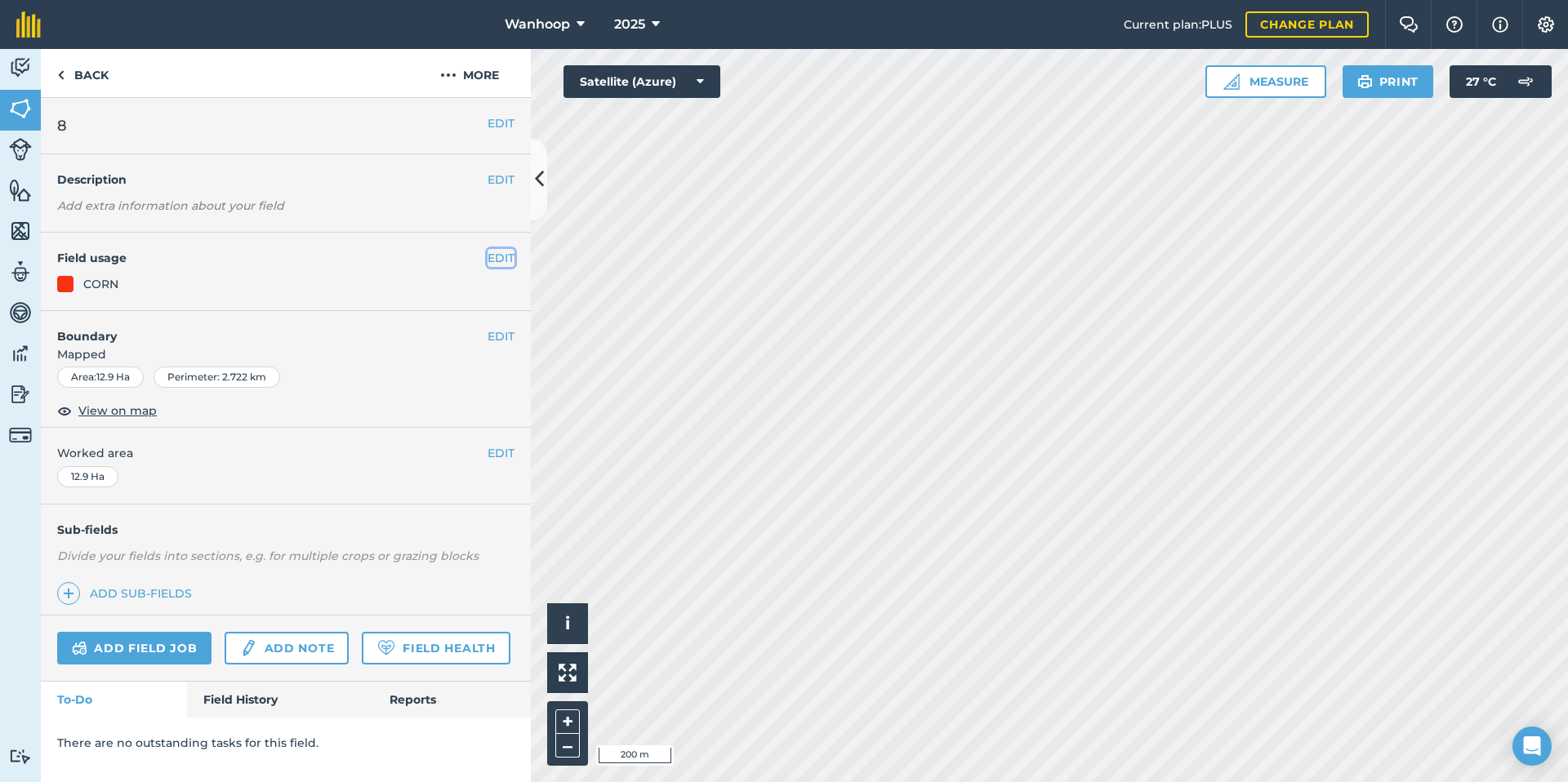
click at [495, 257] on button "EDIT" at bounding box center [501, 258] width 27 height 18
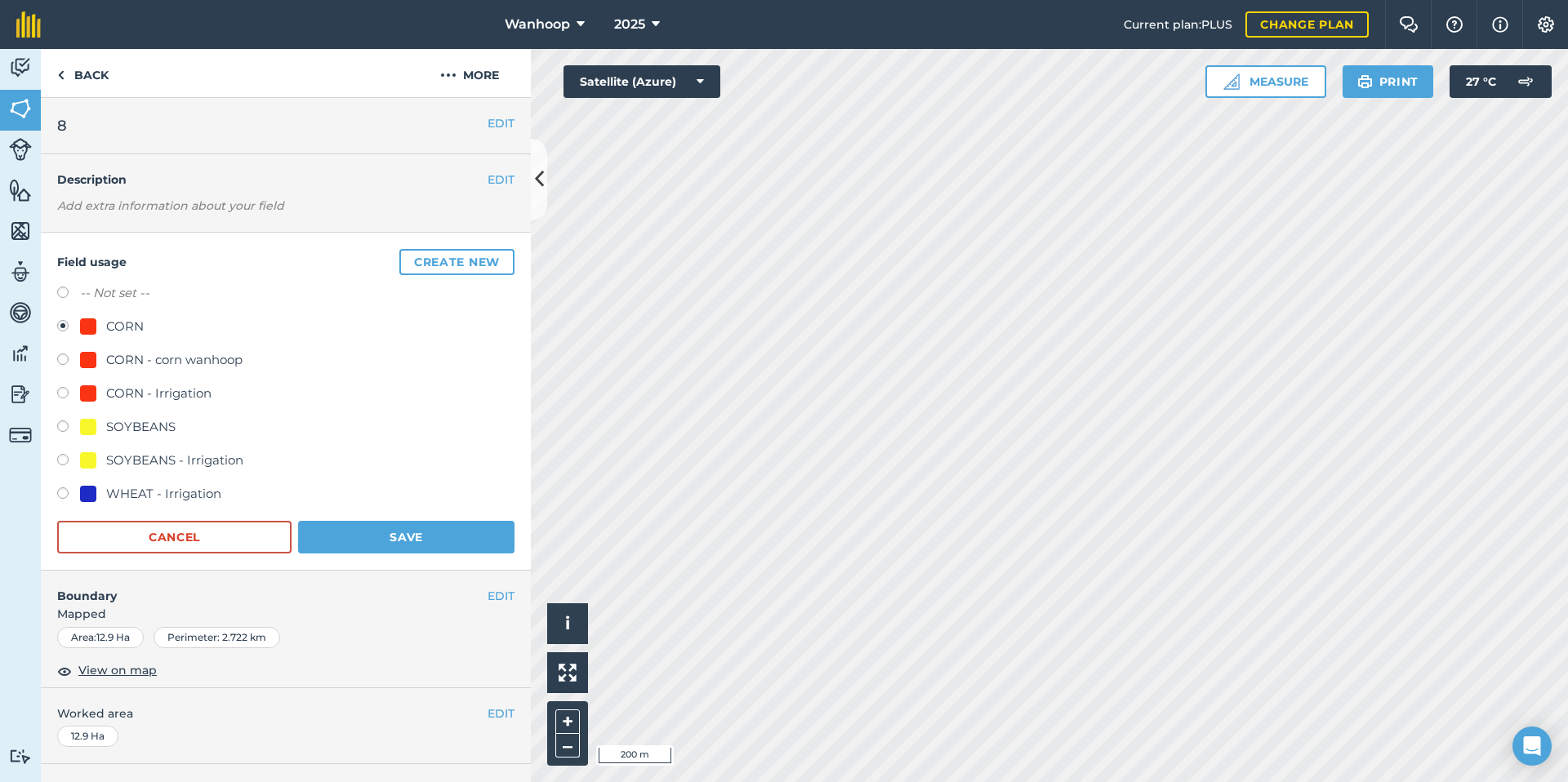
click at [64, 426] on label at bounding box center [68, 428] width 23 height 16
radio input "true"
radio input "false"
click at [424, 538] on button "Save" at bounding box center [405, 537] width 216 height 33
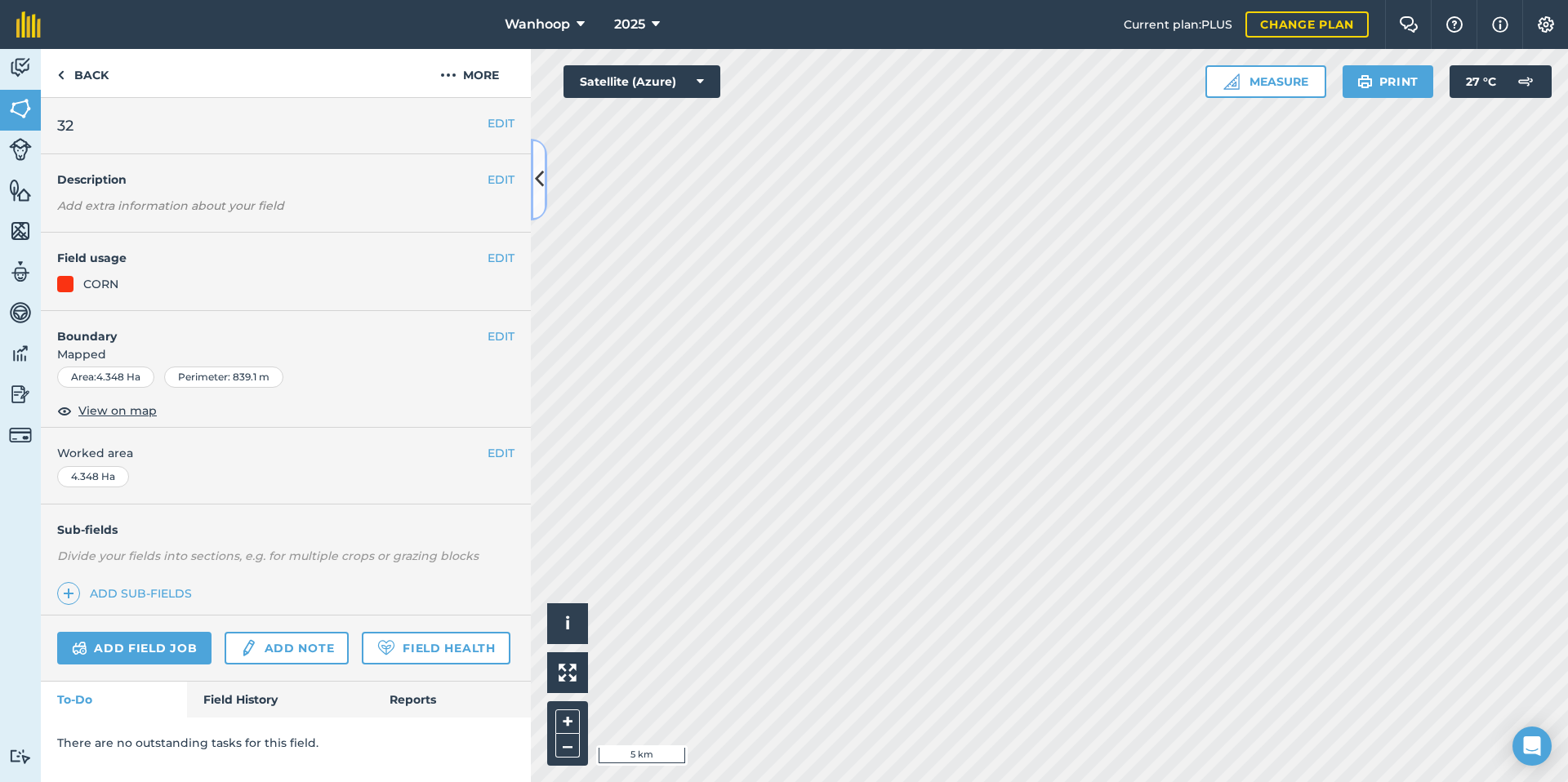
click at [542, 175] on icon at bounding box center [540, 180] width 9 height 28
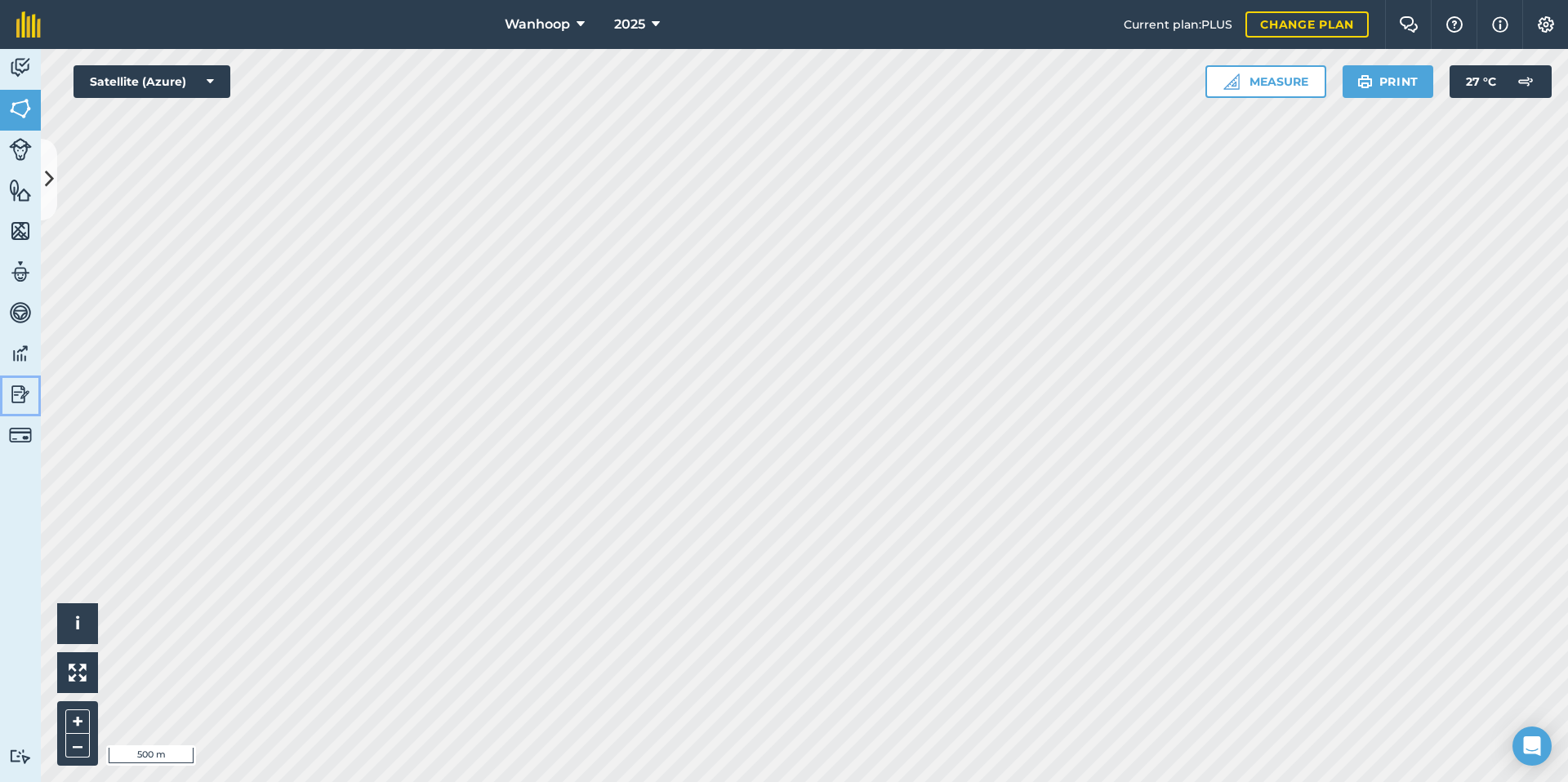
click at [20, 389] on img at bounding box center [20, 395] width 23 height 25
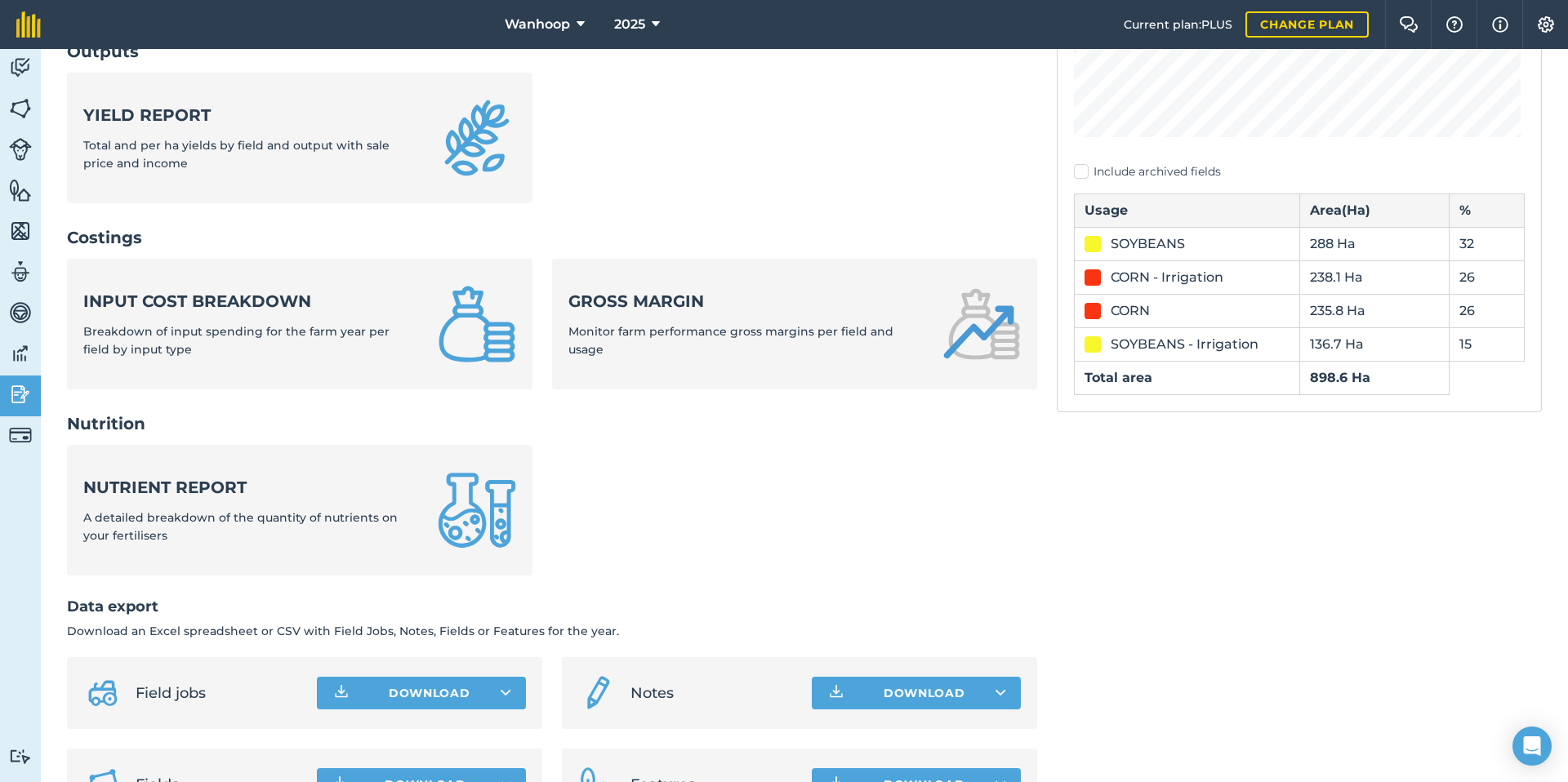
scroll to position [505, 0]
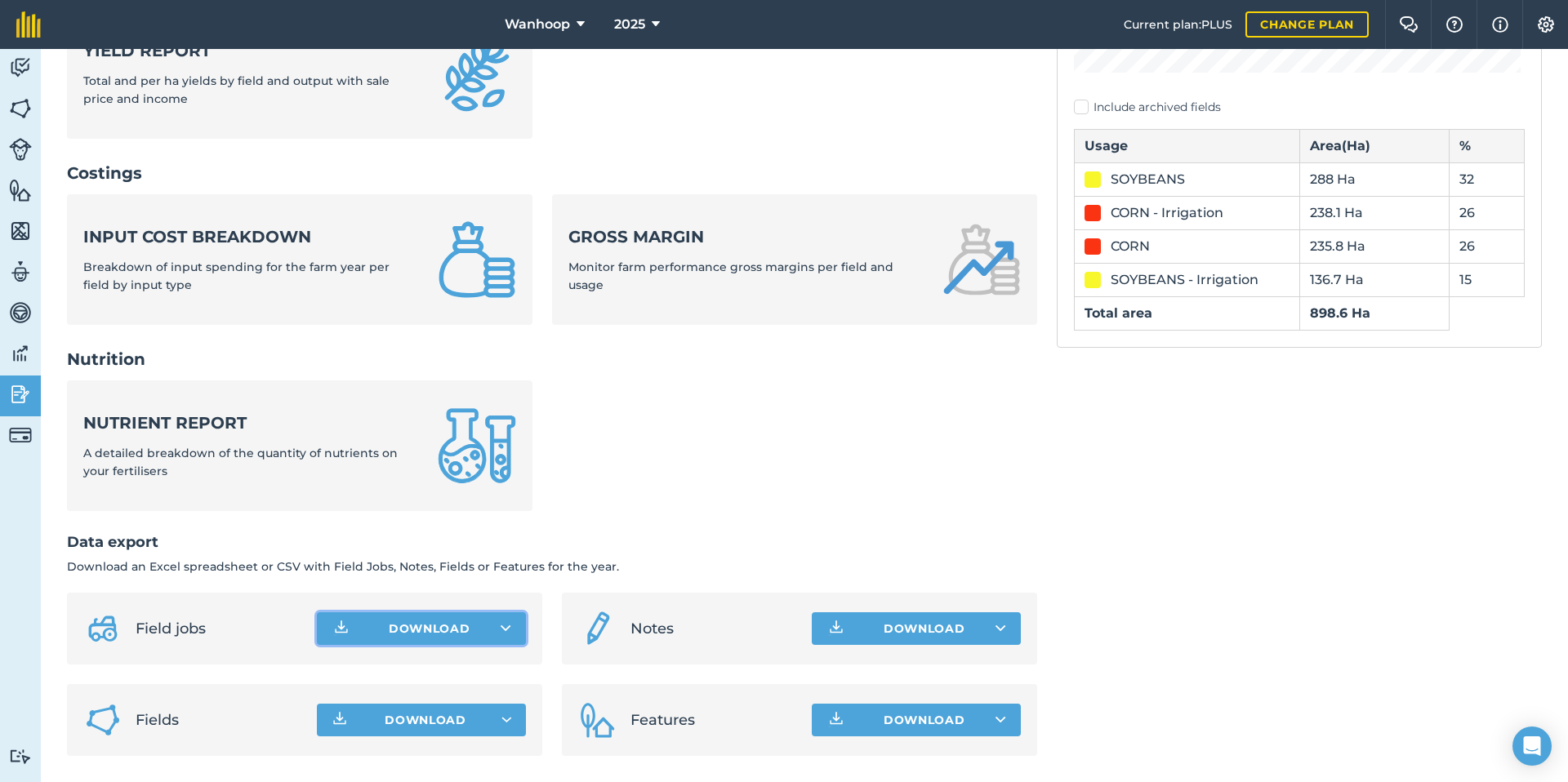
click at [428, 628] on button "Download" at bounding box center [420, 628] width 209 height 33
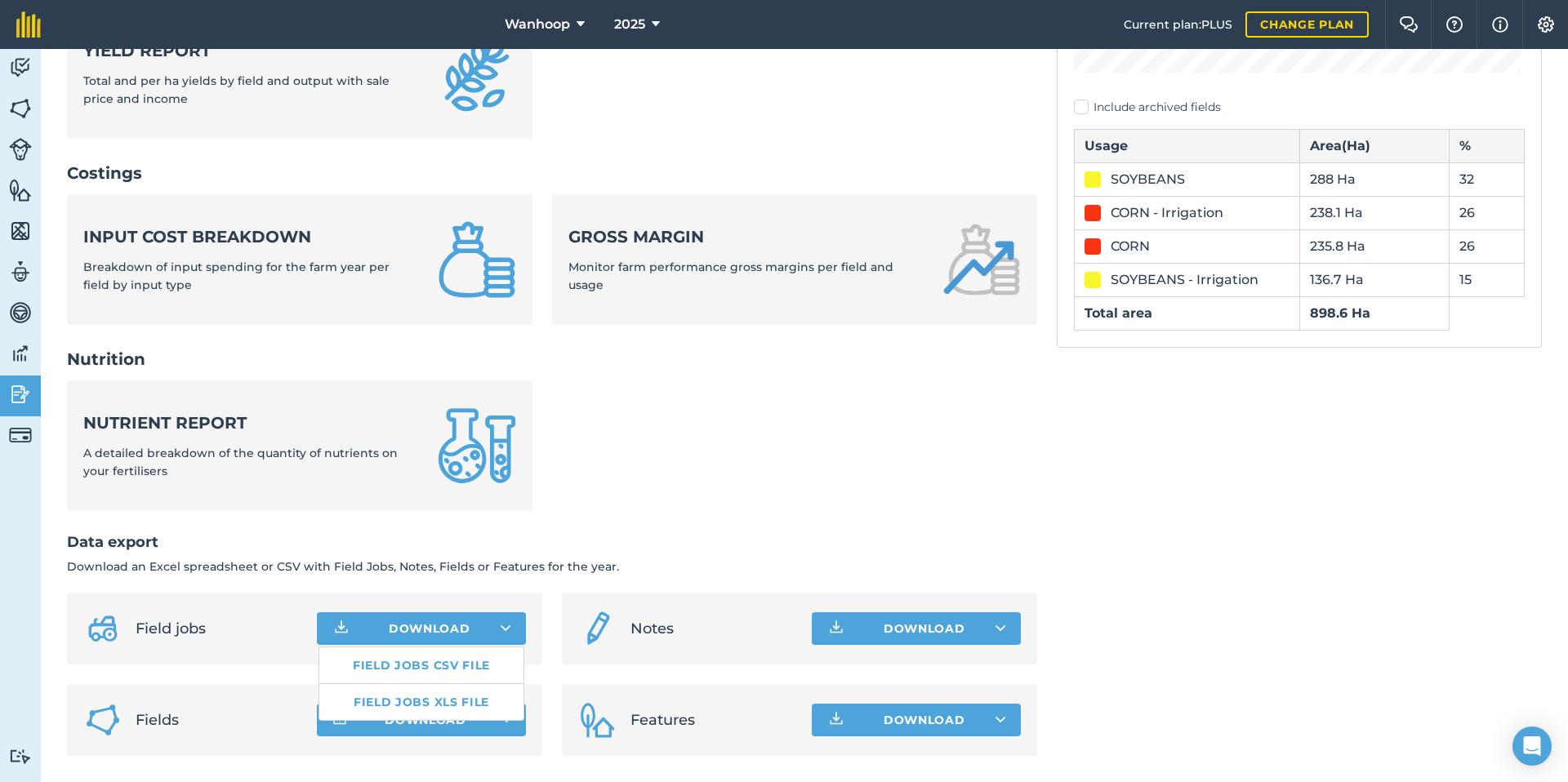
click at [629, 554] on h2 "Data export" at bounding box center [552, 542] width 971 height 24
click at [447, 717] on span "Download" at bounding box center [426, 720] width 82 height 16
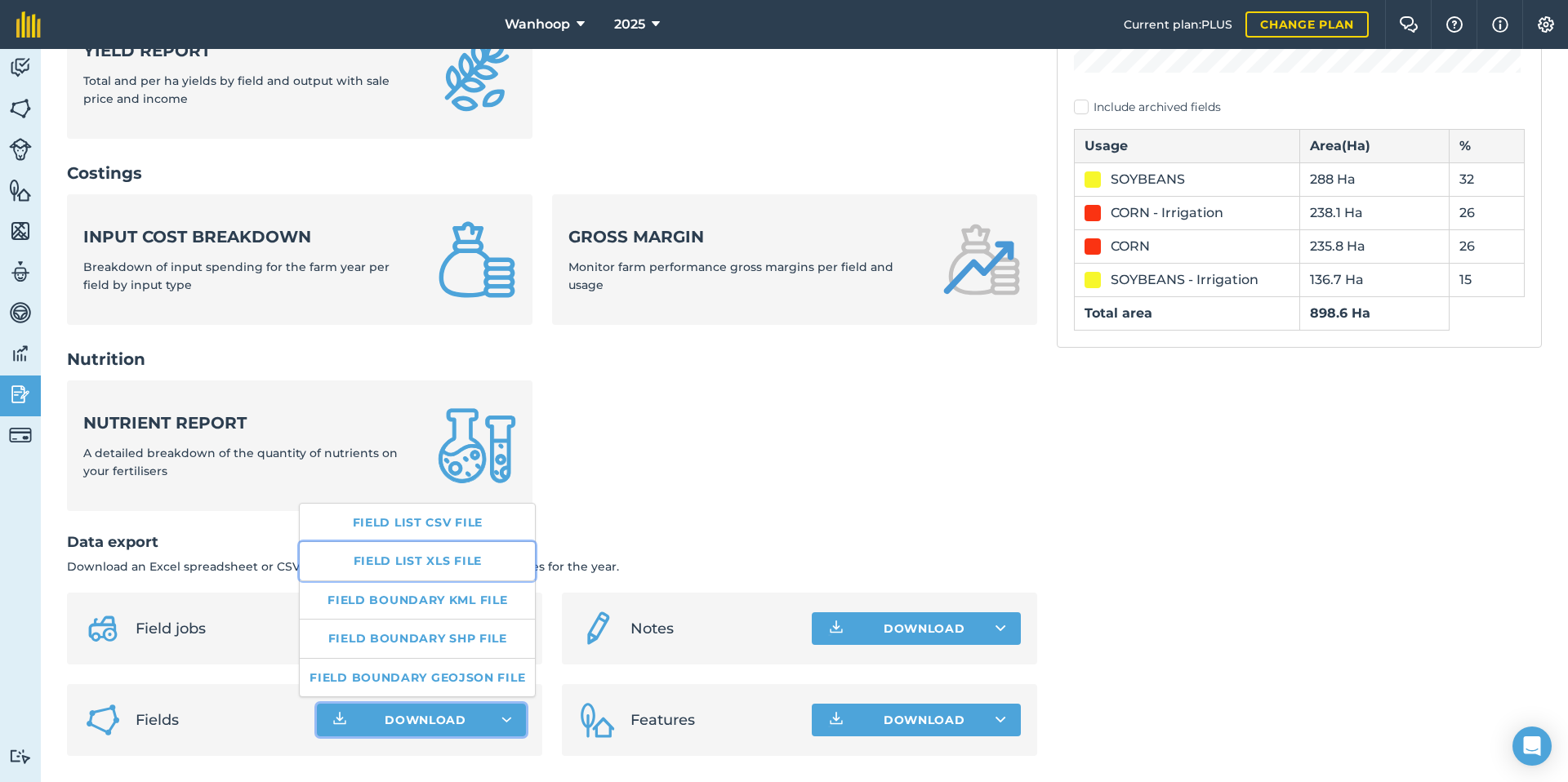
click at [462, 564] on link "Field list XLS file" at bounding box center [417, 561] width 236 height 37
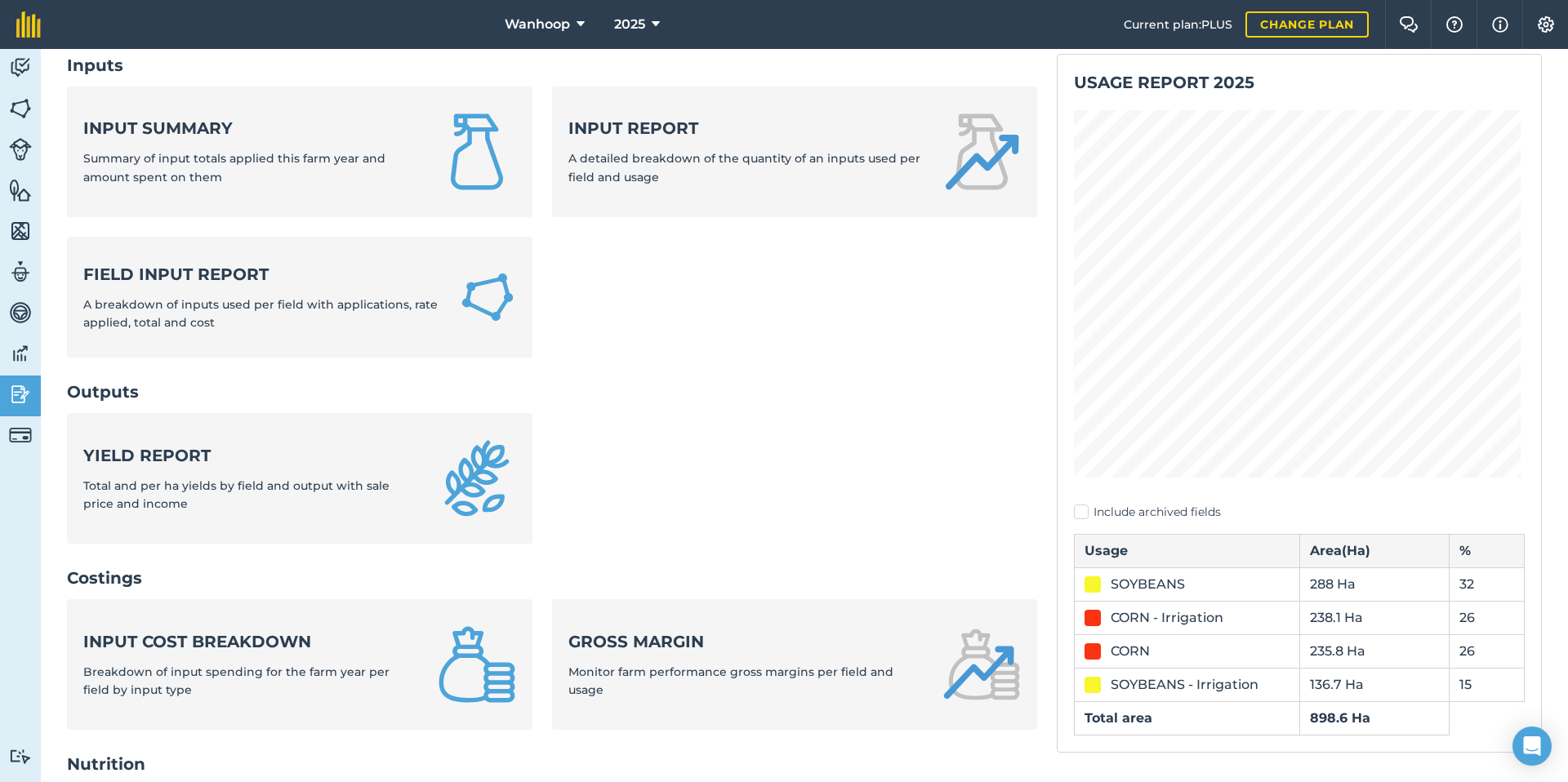
scroll to position [0, 0]
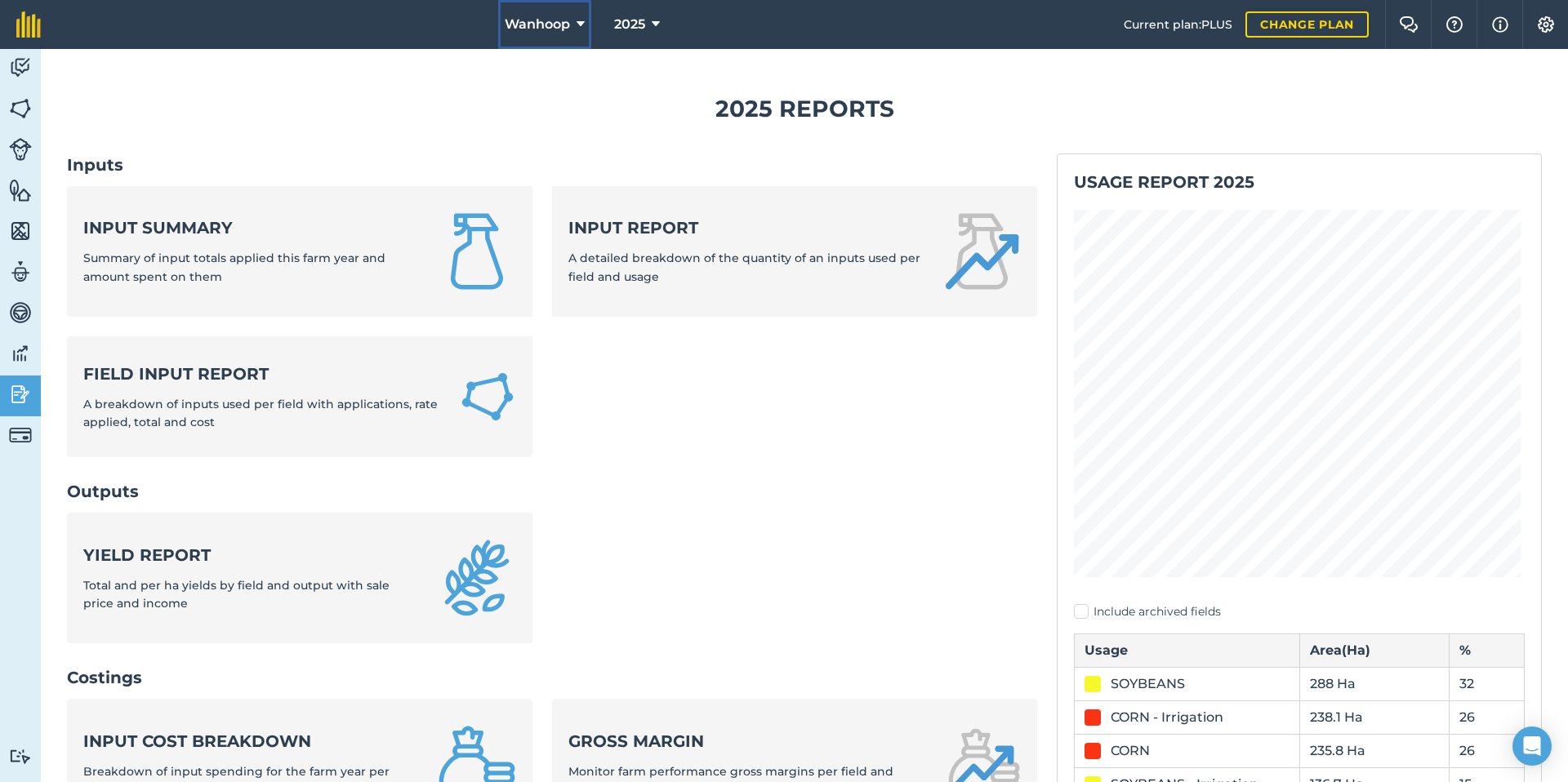
click at [543, 25] on span "Wanhoop" at bounding box center [538, 25] width 66 height 20
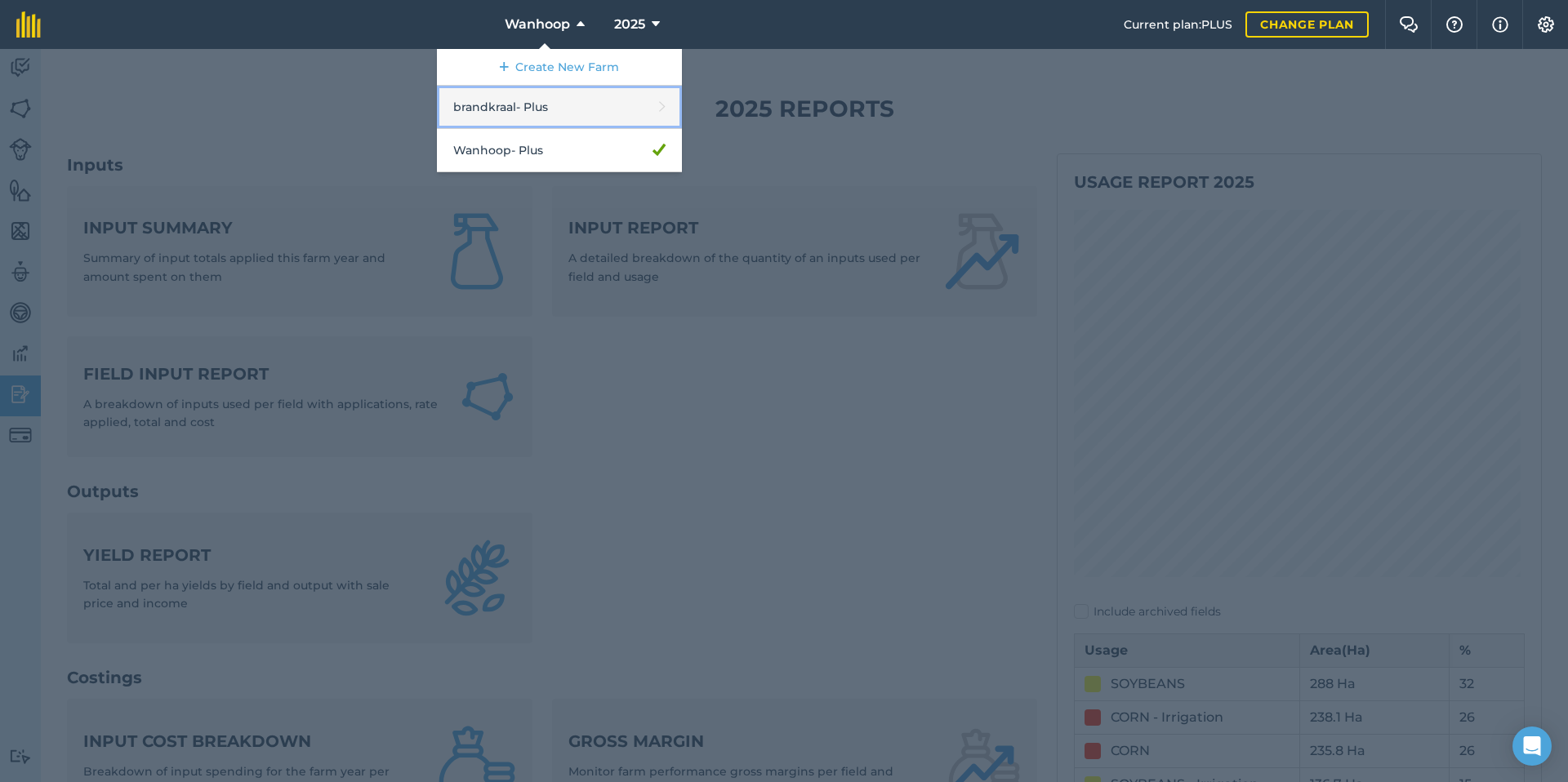
click at [551, 116] on link "brandkraal - Plus" at bounding box center [560, 107] width 245 height 44
